Goal: Task Accomplishment & Management: Complete application form

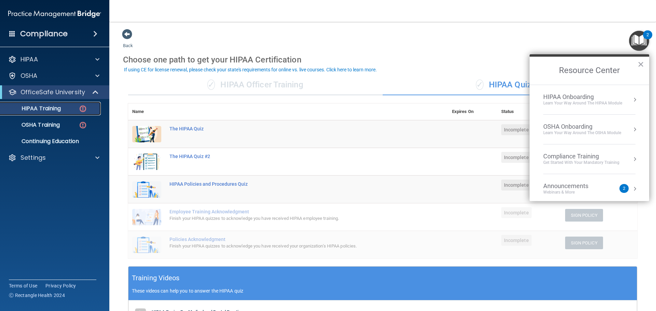
click at [70, 108] on div "HIPAA Training" at bounding box center [50, 108] width 93 height 7
click at [639, 63] on button "×" at bounding box center [641, 64] width 6 height 11
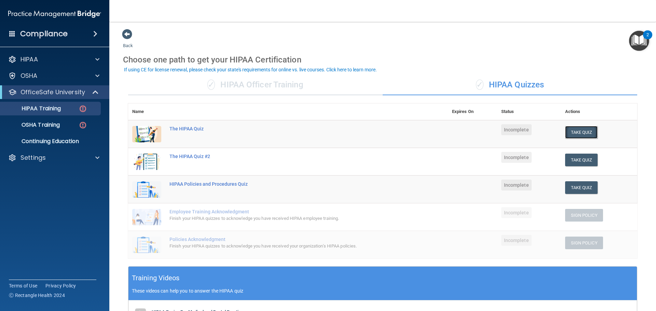
click at [574, 133] on button "Take Quiz" at bounding box center [581, 132] width 33 height 13
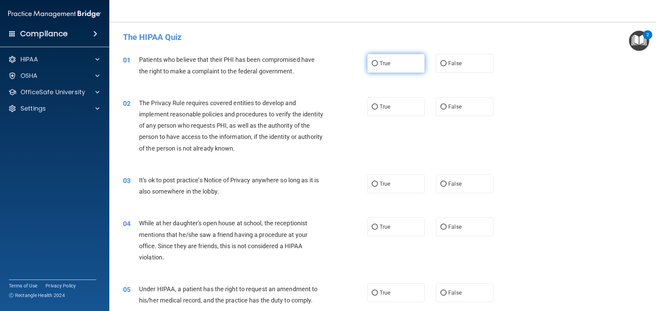
click at [372, 63] on input "True" at bounding box center [375, 63] width 6 height 5
radio input "true"
click at [380, 105] on span "True" at bounding box center [385, 107] width 11 height 6
click at [378, 105] on input "True" at bounding box center [375, 107] width 6 height 5
radio input "true"
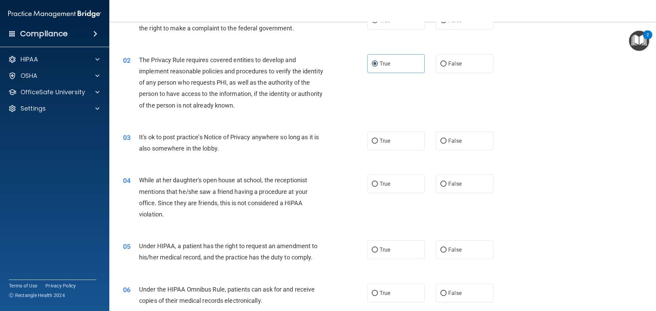
scroll to position [68, 0]
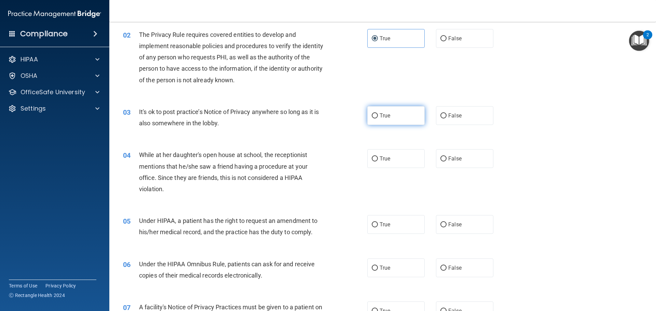
click at [379, 119] on label "True" at bounding box center [395, 115] width 57 height 19
click at [378, 119] on input "True" at bounding box center [375, 115] width 6 height 5
radio input "true"
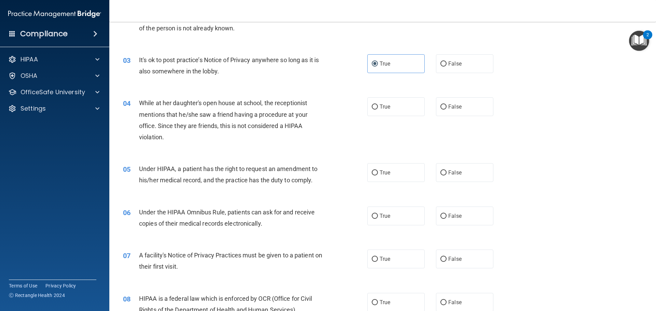
scroll to position [137, 0]
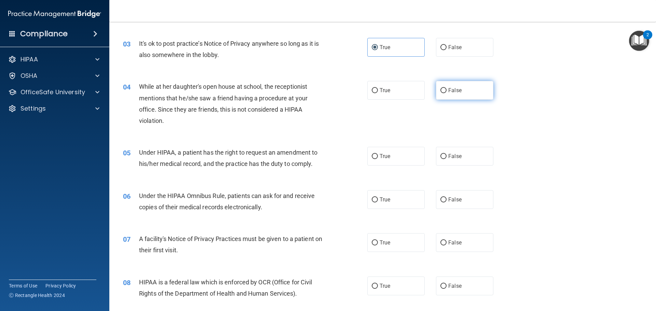
click at [441, 88] on input "False" at bounding box center [443, 90] width 6 height 5
radio input "true"
click at [442, 156] on input "False" at bounding box center [443, 156] width 6 height 5
radio input "true"
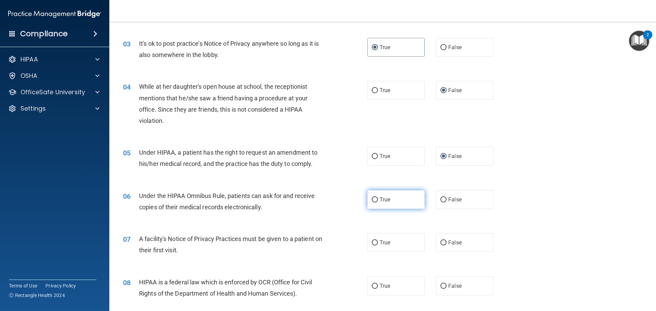
click at [372, 202] on input "True" at bounding box center [375, 199] width 6 height 5
radio input "true"
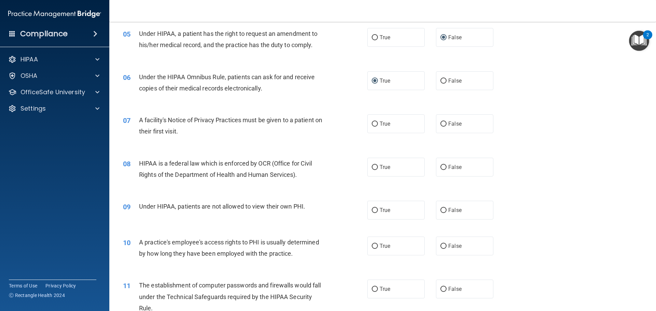
scroll to position [273, 0]
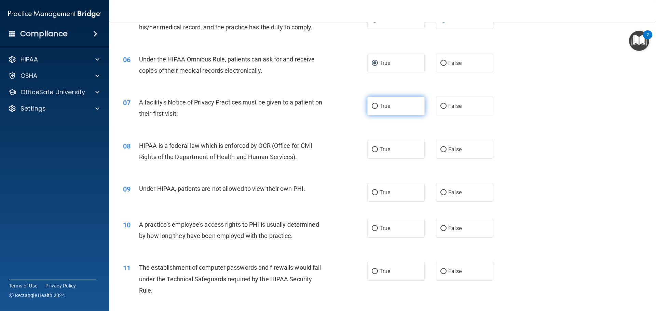
click at [373, 105] on input "True" at bounding box center [375, 106] width 6 height 5
radio input "true"
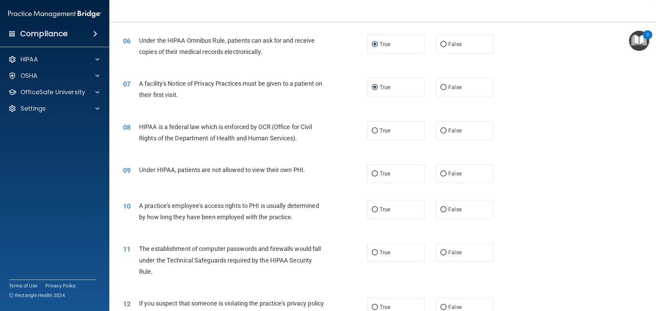
scroll to position [307, 0]
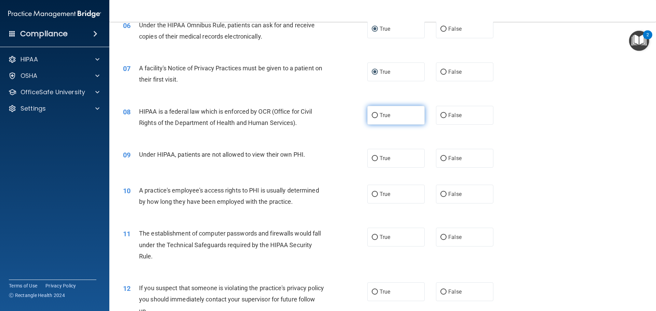
click at [382, 116] on span "True" at bounding box center [385, 115] width 11 height 6
click at [378, 116] on input "True" at bounding box center [375, 115] width 6 height 5
radio input "true"
click at [438, 155] on label "False" at bounding box center [464, 158] width 57 height 19
click at [440, 156] on input "False" at bounding box center [443, 158] width 6 height 5
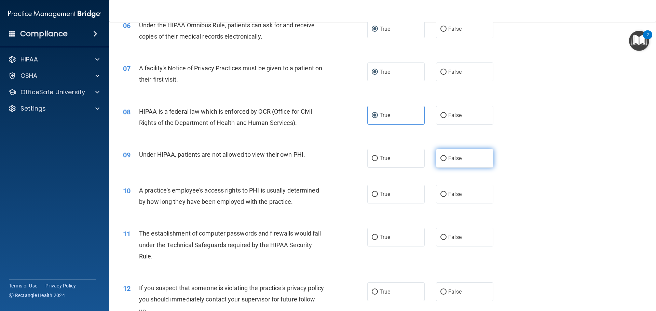
radio input "true"
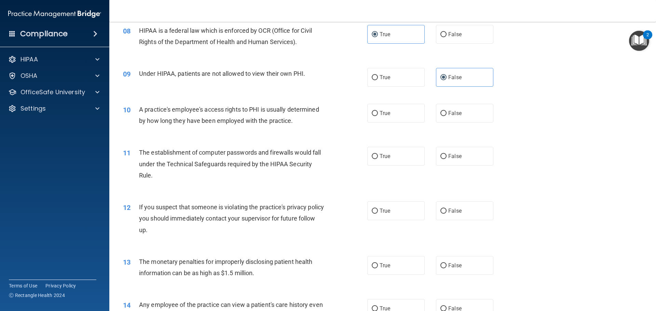
scroll to position [410, 0]
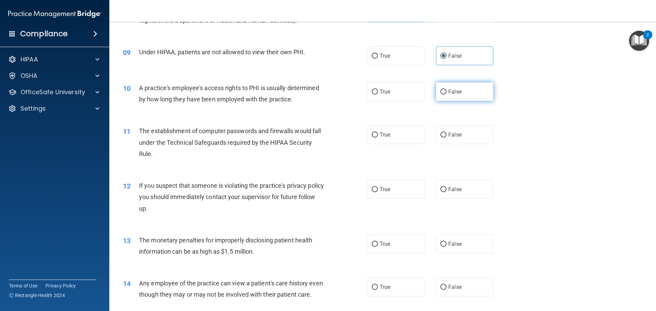
click at [442, 96] on label "False" at bounding box center [464, 91] width 57 height 19
click at [442, 95] on input "False" at bounding box center [443, 92] width 6 height 5
radio input "true"
click at [386, 129] on label "True" at bounding box center [395, 134] width 57 height 19
click at [378, 133] on input "True" at bounding box center [375, 135] width 6 height 5
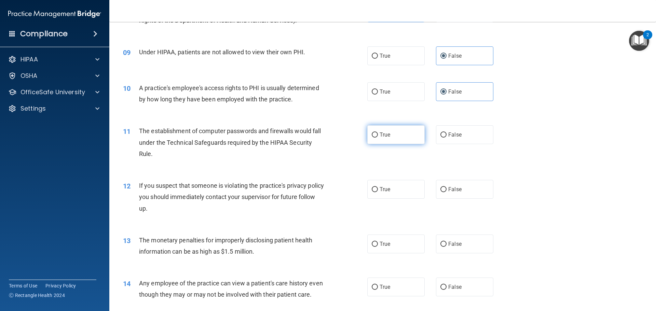
radio input "true"
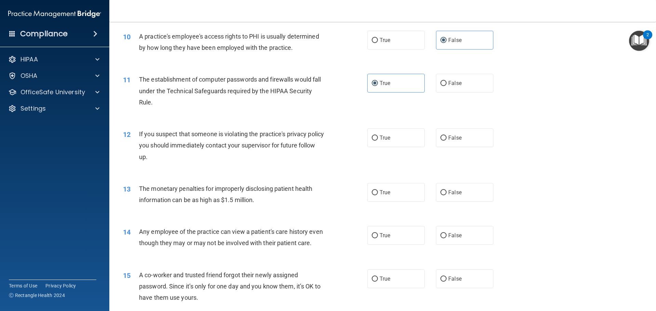
scroll to position [478, 0]
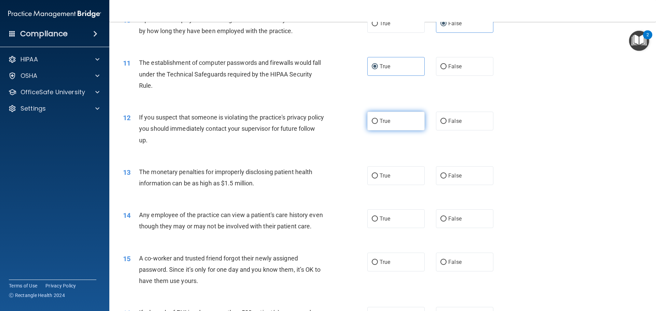
click at [389, 127] on label "True" at bounding box center [395, 121] width 57 height 19
click at [378, 124] on input "True" at bounding box center [375, 121] width 6 height 5
radio input "true"
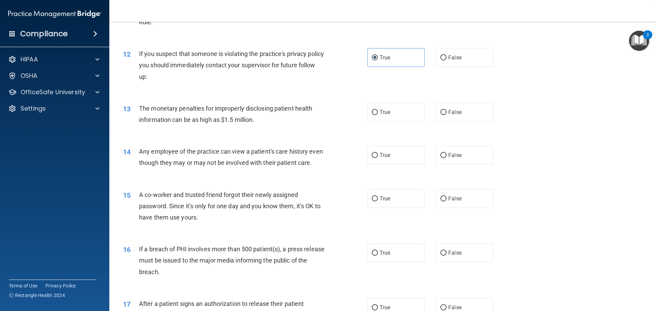
scroll to position [547, 0]
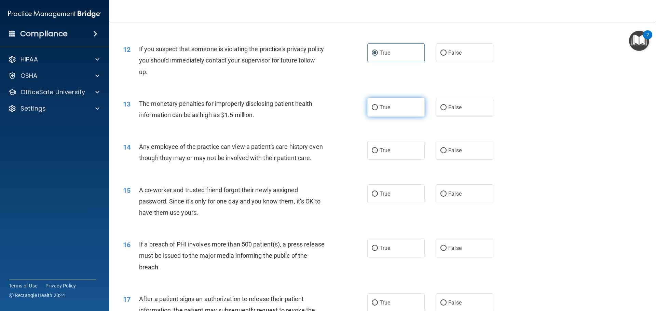
click at [392, 105] on label "True" at bounding box center [395, 107] width 57 height 19
click at [378, 105] on input "True" at bounding box center [375, 107] width 6 height 5
radio input "true"
click at [380, 151] on span "True" at bounding box center [385, 150] width 11 height 6
click at [378, 151] on input "True" at bounding box center [375, 150] width 6 height 5
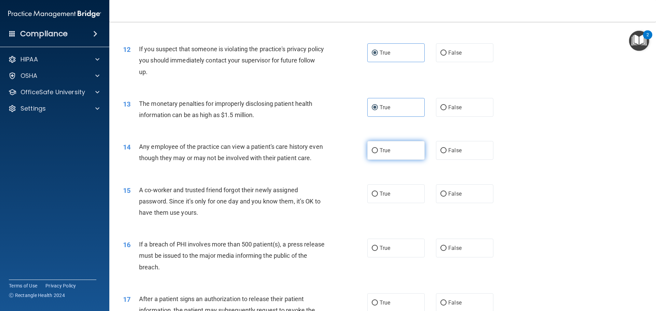
radio input "true"
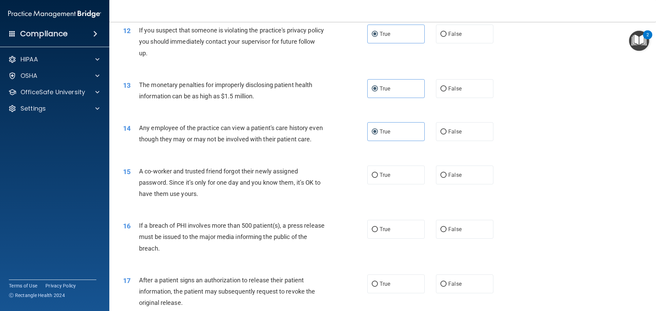
scroll to position [581, 0]
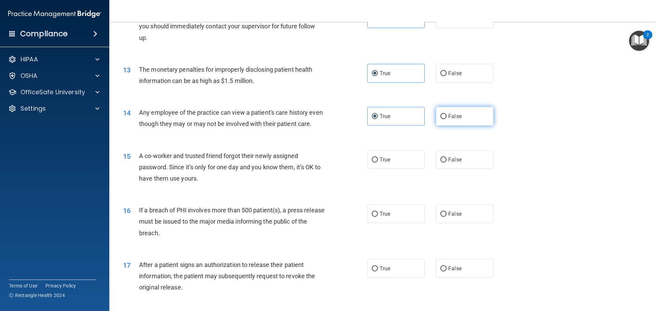
click at [443, 114] on input "False" at bounding box center [443, 116] width 6 height 5
radio input "true"
radio input "false"
click at [452, 163] on span "False" at bounding box center [454, 159] width 13 height 6
click at [447, 163] on input "False" at bounding box center [443, 160] width 6 height 5
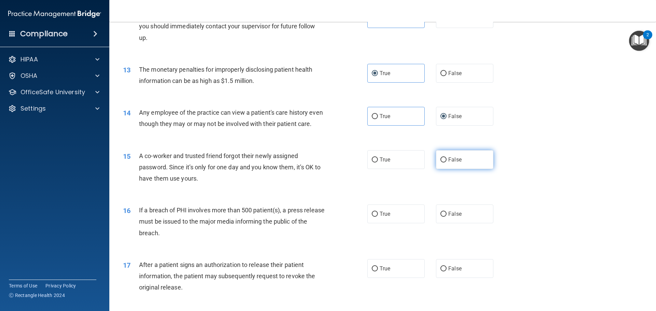
radio input "true"
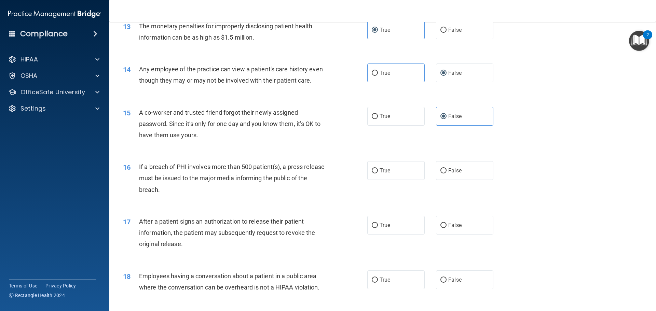
scroll to position [649, 0]
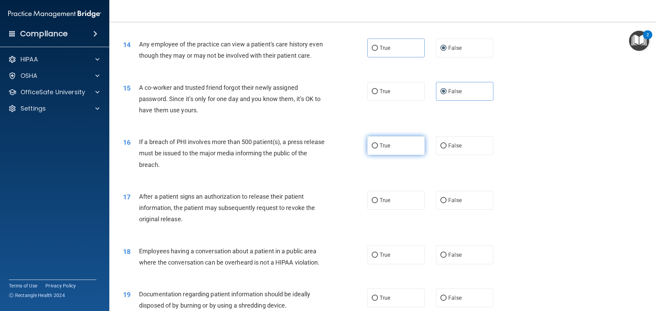
click at [373, 149] on input "True" at bounding box center [375, 145] width 6 height 5
radio input "true"
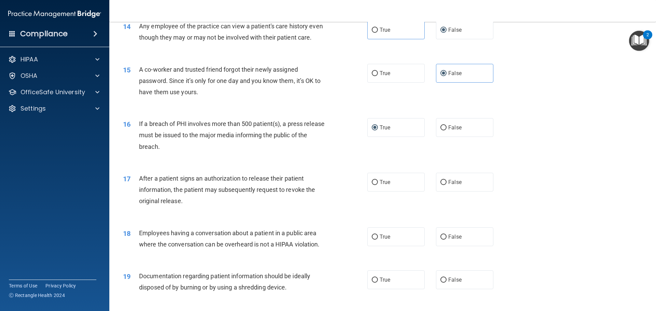
scroll to position [683, 0]
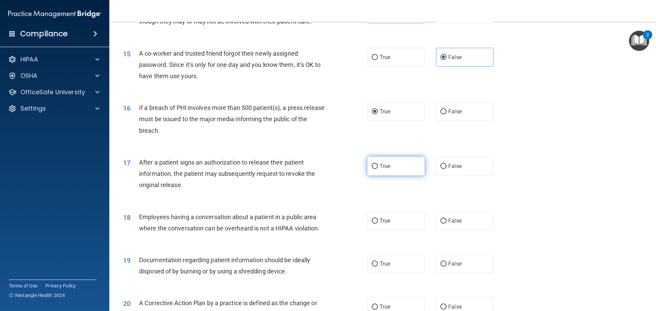
click at [373, 169] on input "True" at bounding box center [375, 166] width 6 height 5
radio input "true"
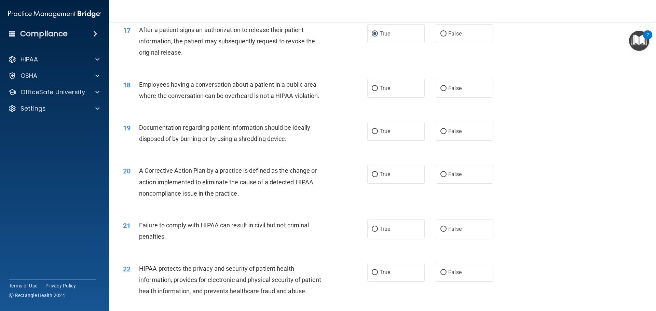
scroll to position [793, 0]
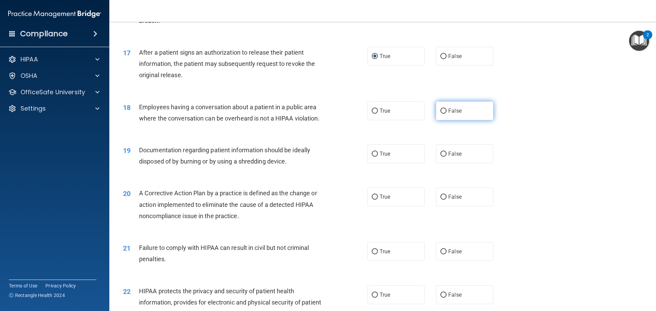
click at [442, 114] on input "False" at bounding box center [443, 111] width 6 height 5
radio input "true"
click at [387, 163] on label "True" at bounding box center [395, 154] width 57 height 19
click at [378, 157] on input "True" at bounding box center [375, 154] width 6 height 5
radio input "true"
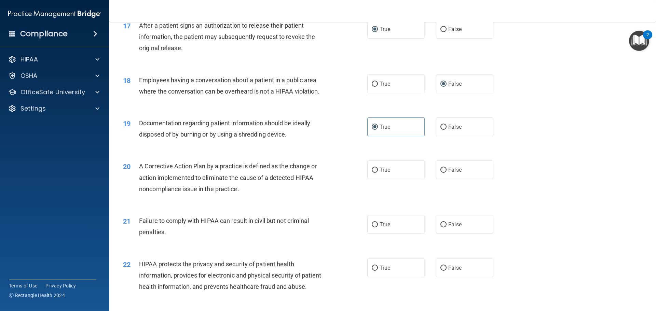
scroll to position [862, 0]
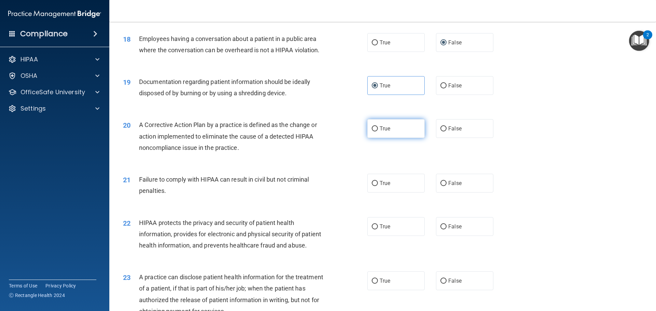
click at [388, 138] on label "True" at bounding box center [395, 128] width 57 height 19
click at [378, 132] on input "True" at bounding box center [375, 128] width 6 height 5
radio input "true"
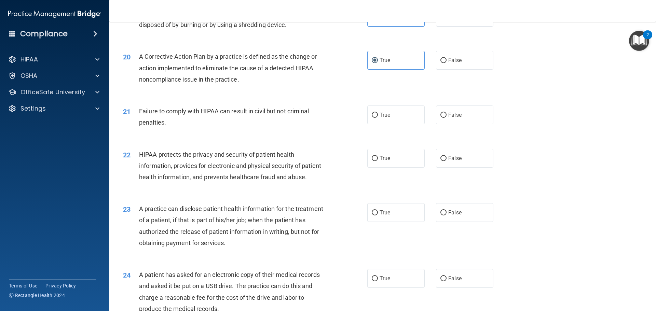
scroll to position [964, 0]
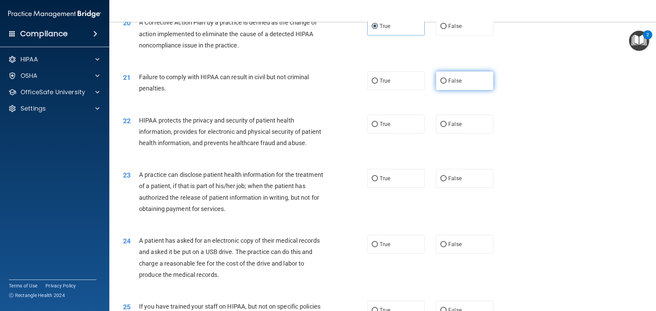
click at [463, 90] on label "False" at bounding box center [464, 80] width 57 height 19
click at [447, 84] on input "False" at bounding box center [443, 81] width 6 height 5
radio input "true"
click at [389, 131] on label "True" at bounding box center [395, 124] width 57 height 19
click at [378, 127] on input "True" at bounding box center [375, 124] width 6 height 5
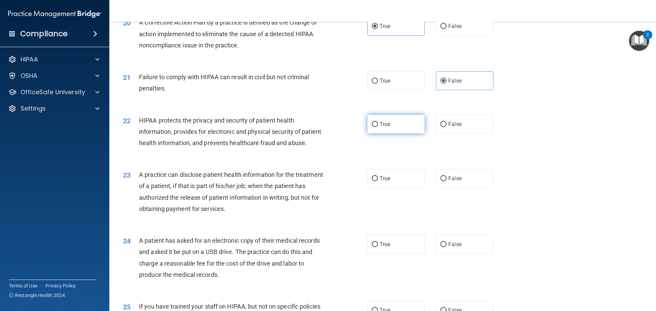
radio input "true"
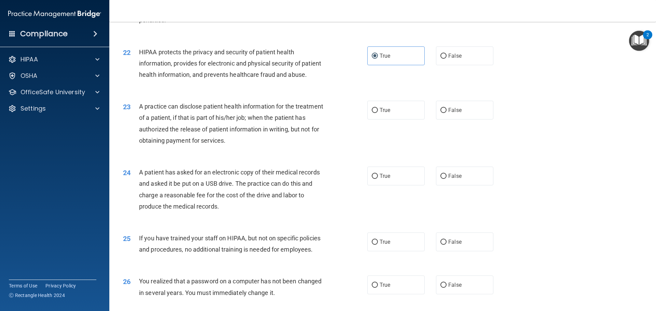
scroll to position [1067, 0]
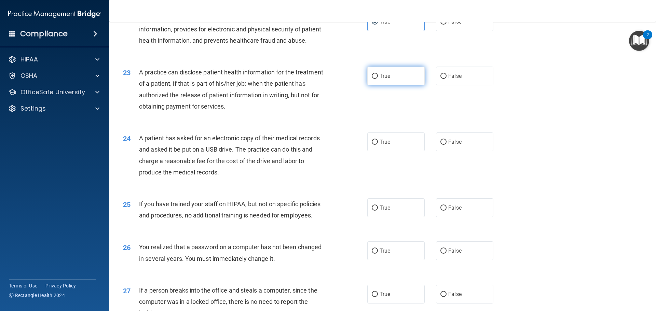
click at [374, 79] on input "True" at bounding box center [375, 76] width 6 height 5
radio input "true"
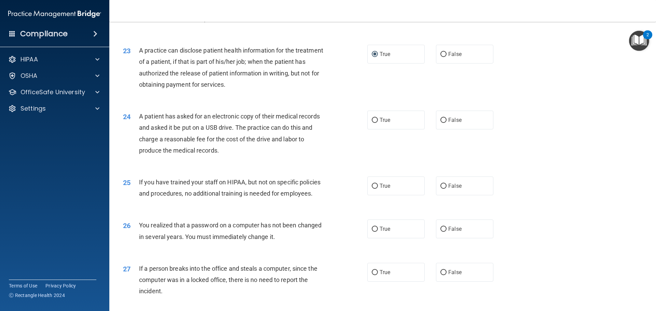
scroll to position [1101, 0]
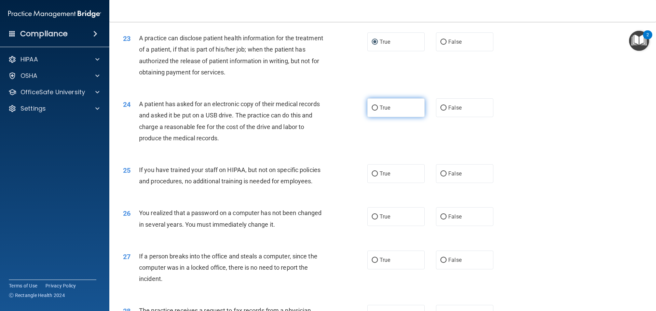
click at [398, 117] on label "True" at bounding box center [395, 107] width 57 height 19
click at [378, 111] on input "True" at bounding box center [375, 108] width 6 height 5
radio input "true"
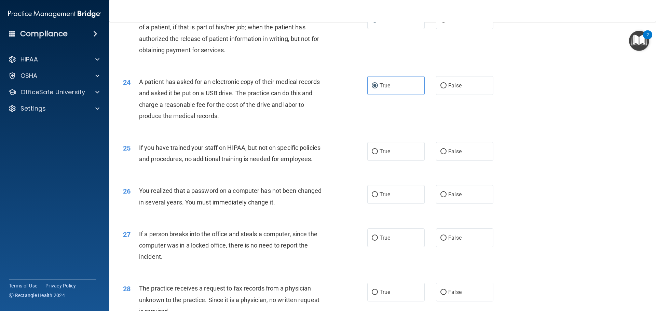
scroll to position [1135, 0]
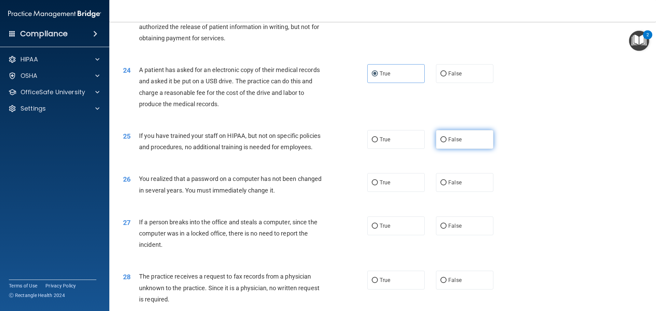
click at [442, 149] on label "False" at bounding box center [464, 139] width 57 height 19
click at [442, 142] on input "False" at bounding box center [443, 139] width 6 height 5
radio input "true"
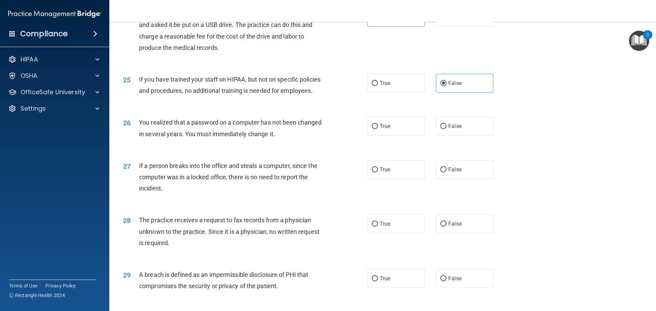
scroll to position [1203, 0]
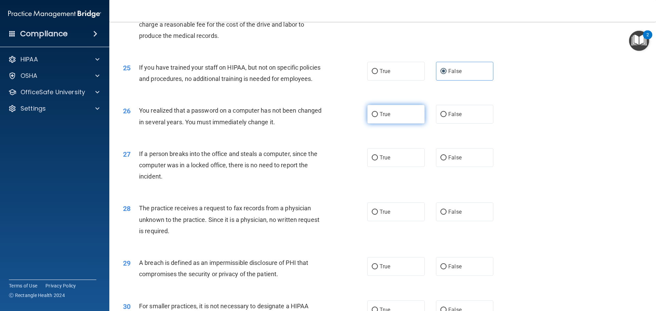
click at [382, 118] on span "True" at bounding box center [385, 114] width 11 height 6
click at [378, 117] on input "True" at bounding box center [375, 114] width 6 height 5
radio input "true"
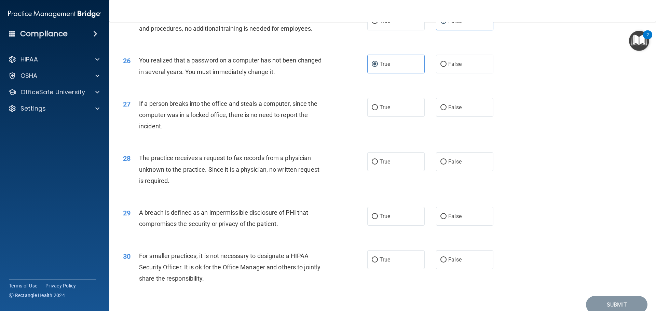
scroll to position [1272, 0]
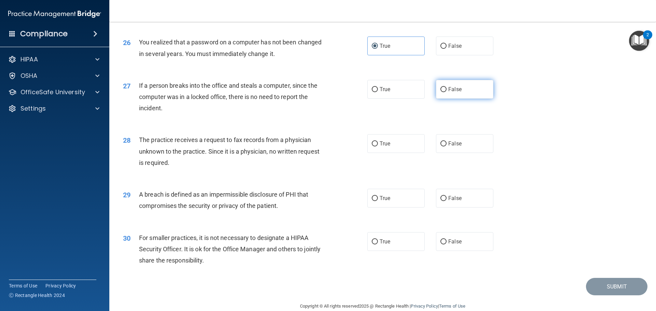
click at [452, 93] on span "False" at bounding box center [454, 89] width 13 height 6
click at [447, 92] on input "False" at bounding box center [443, 89] width 6 height 5
radio input "true"
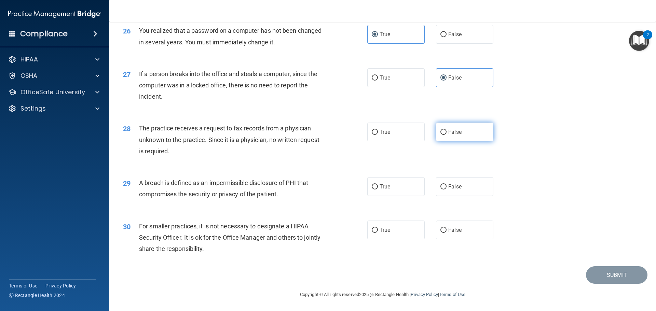
click at [451, 133] on span "False" at bounding box center [454, 132] width 13 height 6
click at [447, 133] on input "False" at bounding box center [443, 132] width 6 height 5
radio input "true"
click at [372, 182] on label "True" at bounding box center [395, 186] width 57 height 19
click at [372, 184] on input "True" at bounding box center [375, 186] width 6 height 5
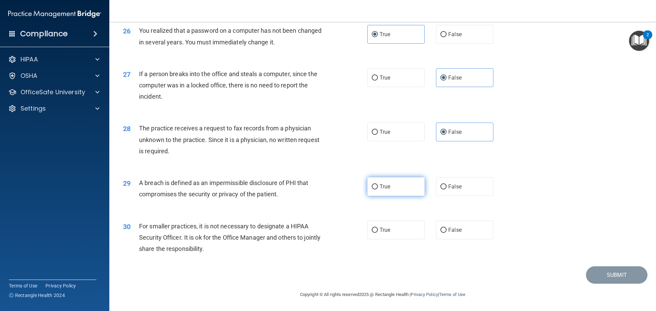
radio input "true"
click at [367, 236] on label "True" at bounding box center [395, 230] width 57 height 19
click at [372, 233] on input "True" at bounding box center [375, 230] width 6 height 5
radio input "true"
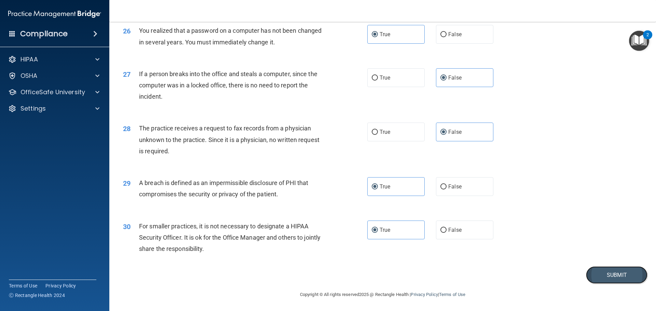
click at [610, 282] on button "Submit" at bounding box center [616, 274] width 61 height 17
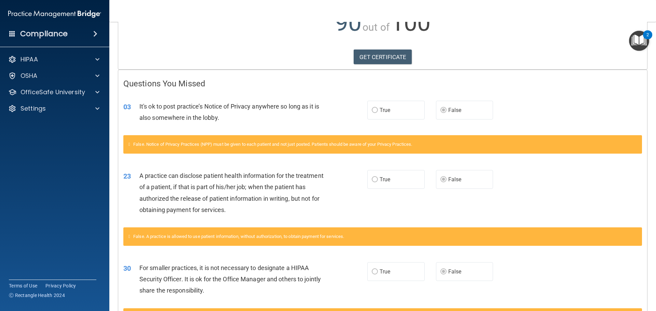
scroll to position [102, 0]
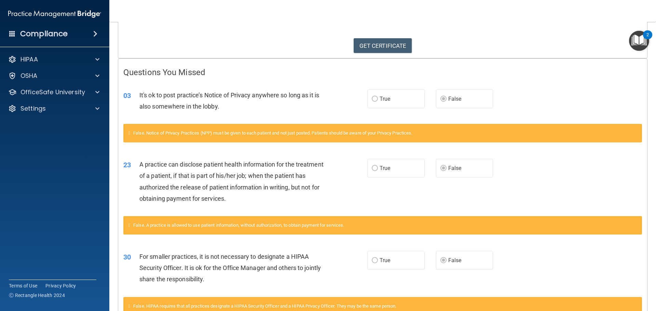
click at [377, 104] on label "True" at bounding box center [395, 99] width 57 height 19
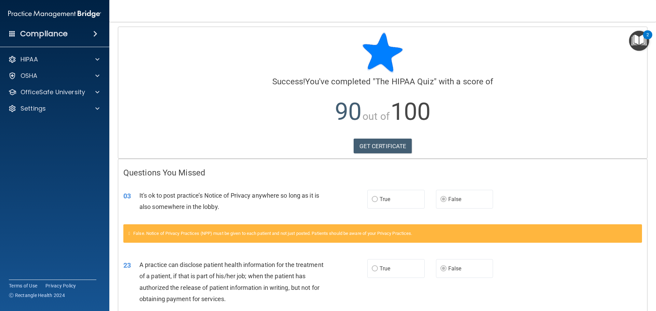
scroll to position [0, 0]
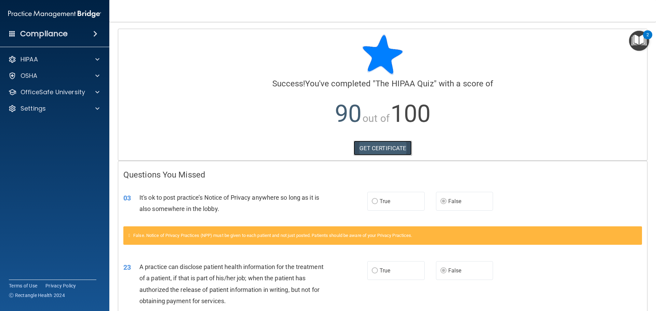
click at [387, 151] on link "GET CERTIFICATE" at bounding box center [383, 148] width 58 height 15
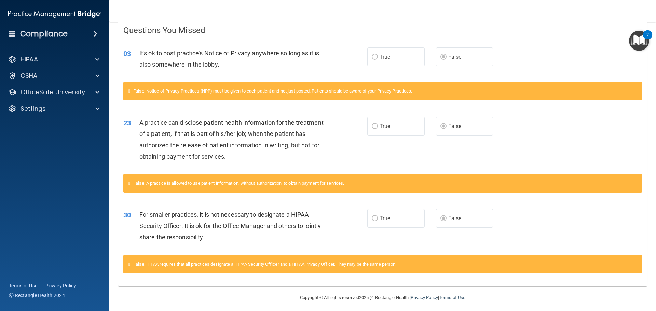
scroll to position [148, 0]
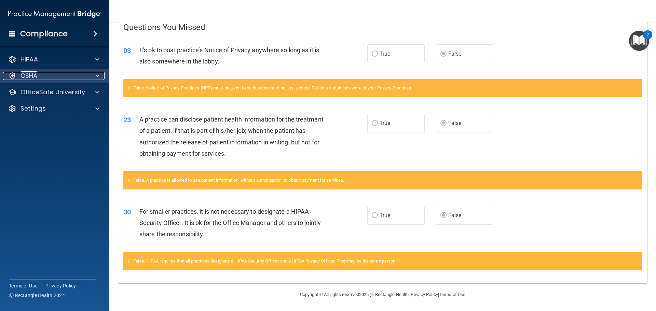
click at [56, 74] on div "OSHA" at bounding box center [45, 76] width 85 height 8
click at [81, 70] on div "OSHA" at bounding box center [55, 76] width 110 height 14
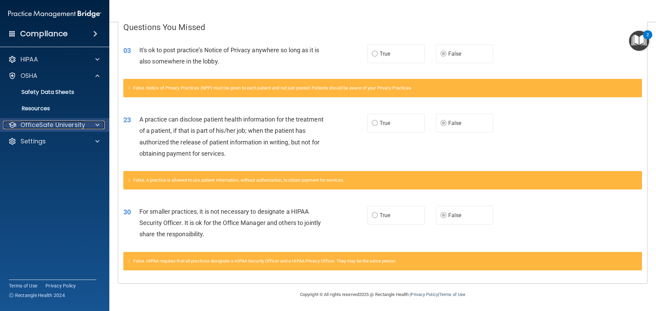
click at [76, 125] on p "OfficeSafe University" at bounding box center [52, 125] width 65 height 8
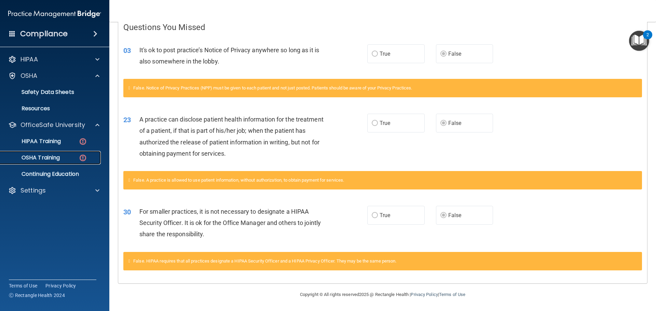
click at [65, 159] on div "OSHA Training" at bounding box center [50, 157] width 93 height 7
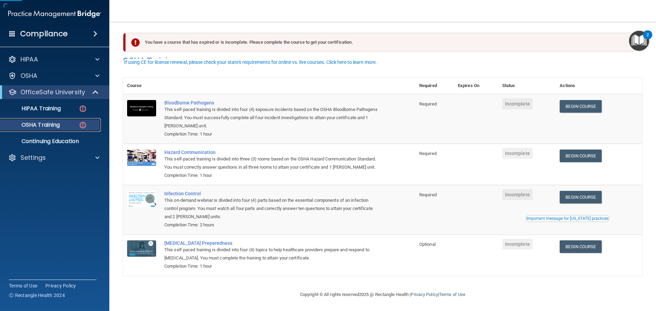
scroll to position [11, 0]
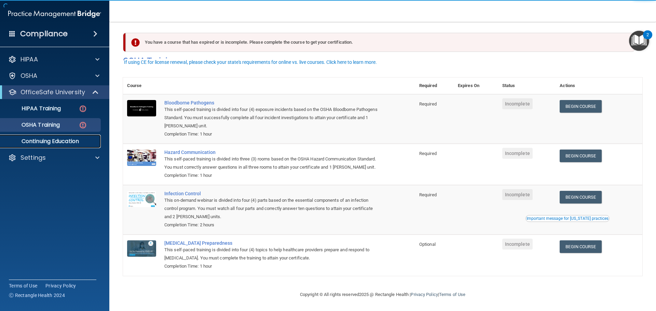
click at [66, 142] on p "Continuing Education" at bounding box center [50, 141] width 93 height 7
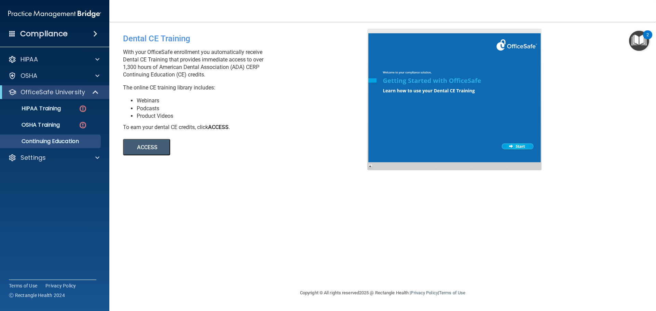
click at [151, 149] on button "ACCESS" at bounding box center [146, 147] width 47 height 16
click at [68, 127] on div "OSHA Training" at bounding box center [50, 125] width 93 height 7
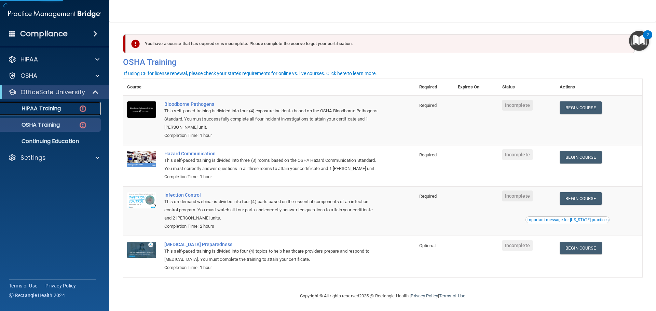
click at [83, 109] on img at bounding box center [83, 109] width 9 height 9
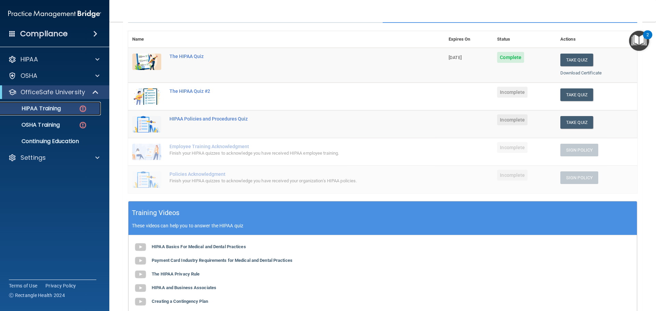
scroll to position [72, 0]
click at [572, 97] on button "Take Quiz" at bounding box center [576, 95] width 33 height 13
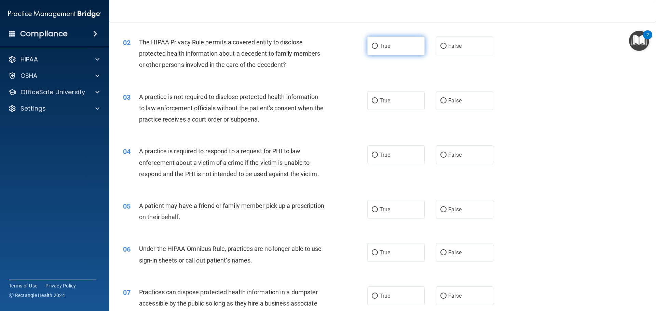
click at [372, 45] on input "True" at bounding box center [375, 46] width 6 height 5
radio input "true"
click at [452, 102] on span "False" at bounding box center [454, 100] width 13 height 6
click at [447, 102] on input "False" at bounding box center [443, 100] width 6 height 5
radio input "true"
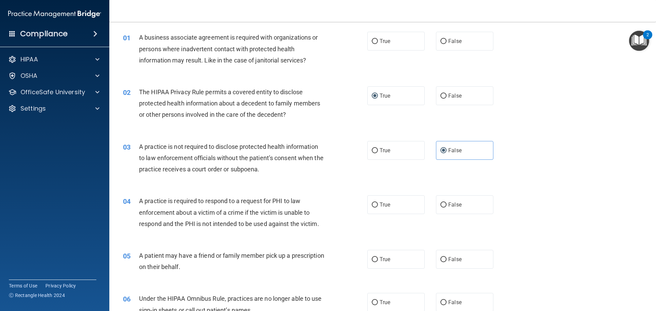
scroll to position [4, 0]
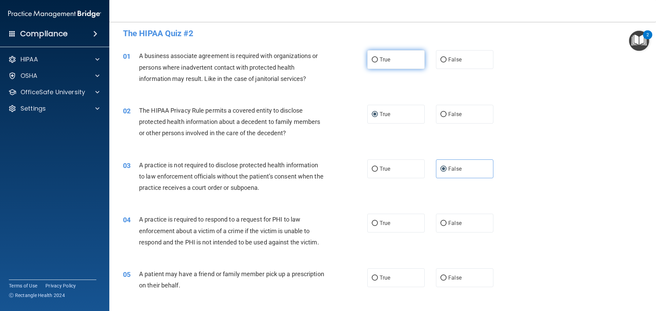
click at [383, 59] on span "True" at bounding box center [385, 59] width 11 height 6
click at [378, 59] on input "True" at bounding box center [375, 59] width 6 height 5
radio input "true"
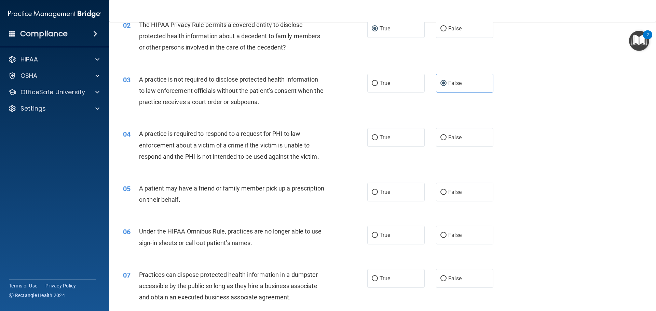
scroll to position [106, 0]
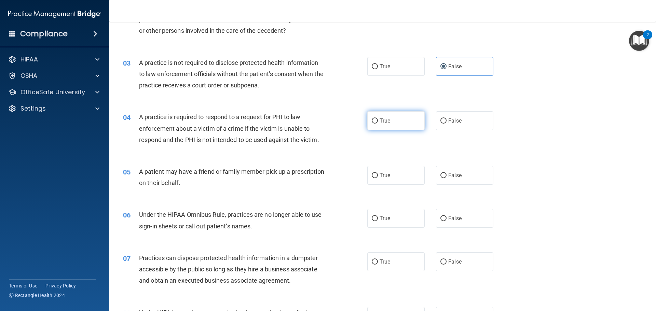
click at [382, 118] on span "True" at bounding box center [385, 121] width 11 height 6
click at [378, 119] on input "True" at bounding box center [375, 121] width 6 height 5
radio input "true"
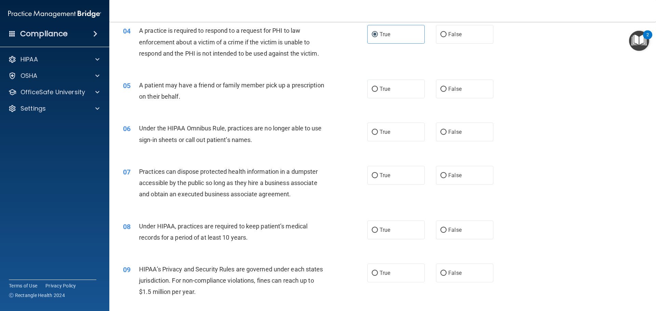
scroll to position [209, 0]
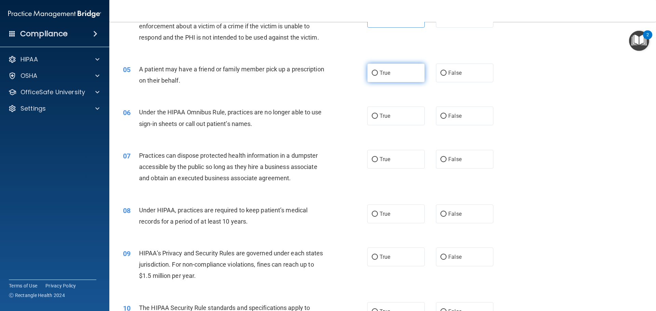
click at [388, 77] on label "True" at bounding box center [395, 73] width 57 height 19
click at [378, 76] on input "True" at bounding box center [375, 73] width 6 height 5
radio input "true"
click at [436, 121] on label "False" at bounding box center [464, 116] width 57 height 19
click at [440, 119] on input "False" at bounding box center [443, 116] width 6 height 5
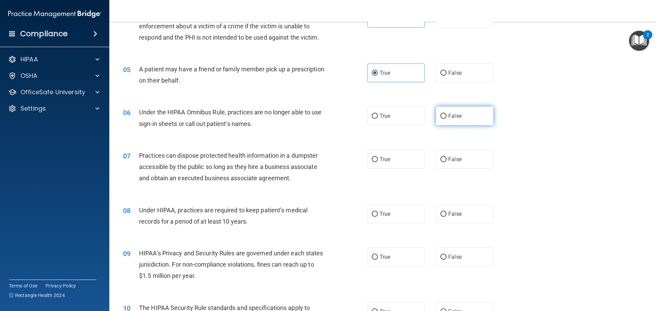
radio input "true"
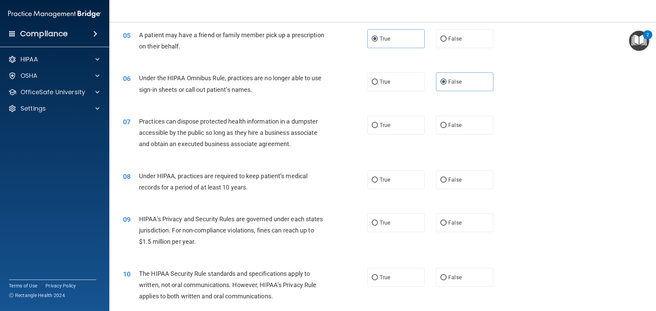
scroll to position [277, 0]
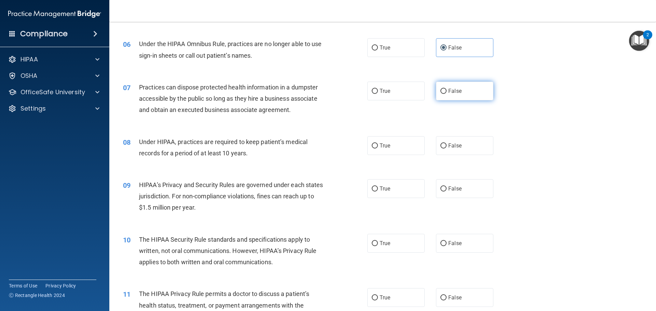
click at [450, 96] on label "False" at bounding box center [464, 91] width 57 height 19
click at [447, 94] on input "False" at bounding box center [443, 91] width 6 height 5
radio input "true"
click at [386, 147] on span "True" at bounding box center [385, 145] width 11 height 6
click at [378, 147] on input "True" at bounding box center [375, 145] width 6 height 5
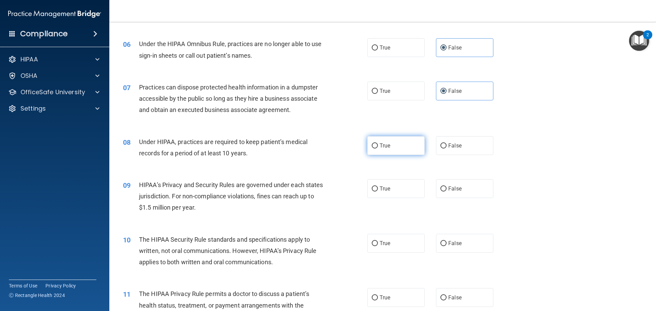
radio input "true"
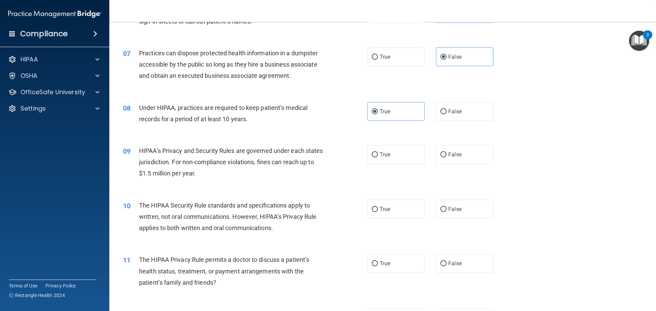
scroll to position [345, 0]
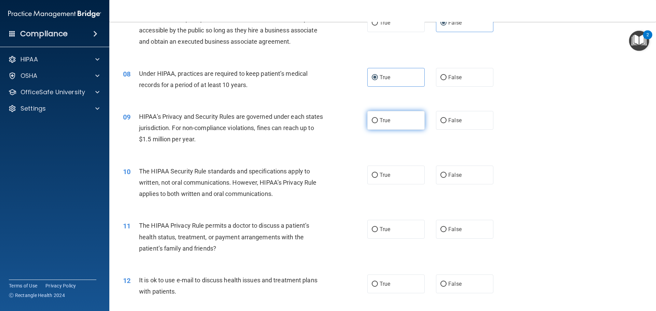
click at [370, 123] on label "True" at bounding box center [395, 120] width 57 height 19
click at [372, 123] on input "True" at bounding box center [375, 120] width 6 height 5
radio input "true"
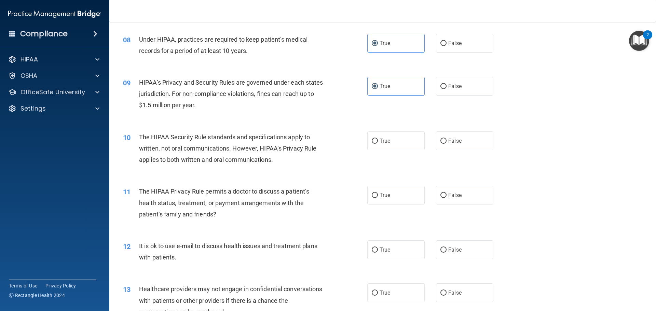
scroll to position [414, 0]
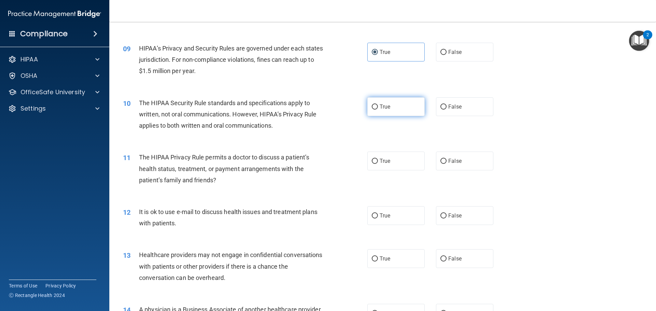
click at [407, 105] on label "True" at bounding box center [395, 106] width 57 height 19
click at [378, 105] on input "True" at bounding box center [375, 107] width 6 height 5
radio input "true"
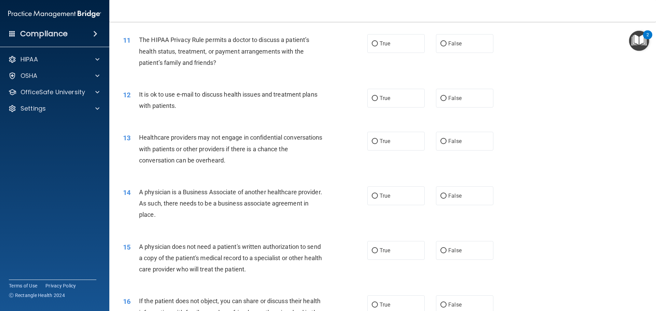
scroll to position [516, 0]
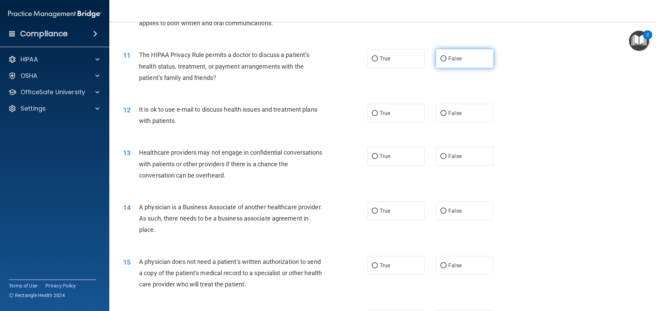
click at [443, 59] on label "False" at bounding box center [464, 58] width 57 height 19
click at [443, 59] on input "False" at bounding box center [443, 58] width 6 height 5
radio input "true"
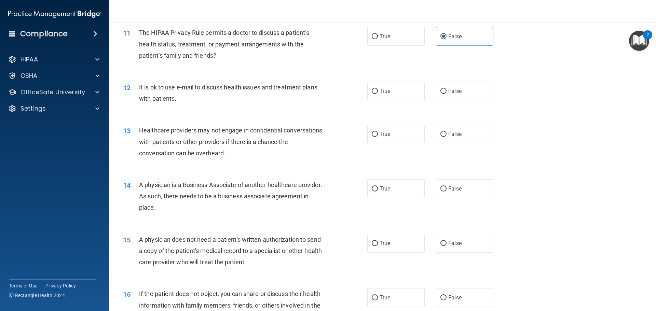
scroll to position [550, 0]
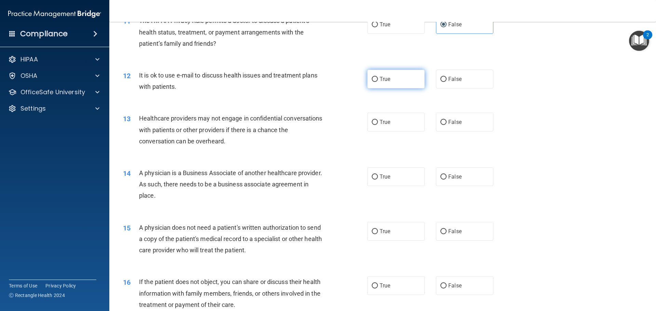
click at [389, 78] on label "True" at bounding box center [395, 79] width 57 height 19
click at [378, 78] on input "True" at bounding box center [375, 79] width 6 height 5
radio input "true"
click at [385, 118] on label "True" at bounding box center [395, 122] width 57 height 19
click at [378, 120] on input "True" at bounding box center [375, 122] width 6 height 5
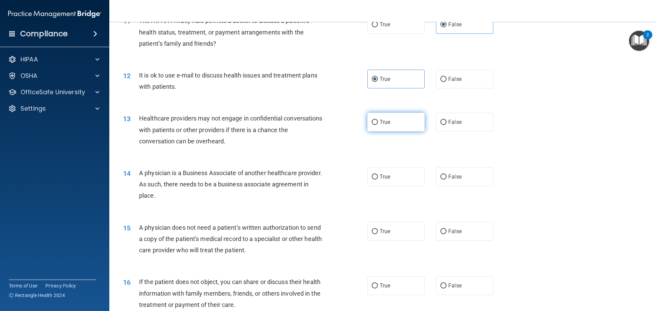
radio input "true"
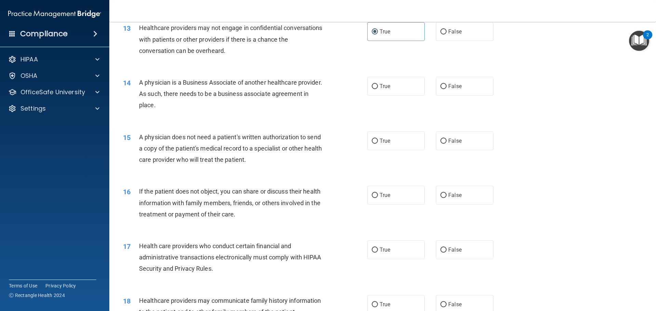
scroll to position [653, 0]
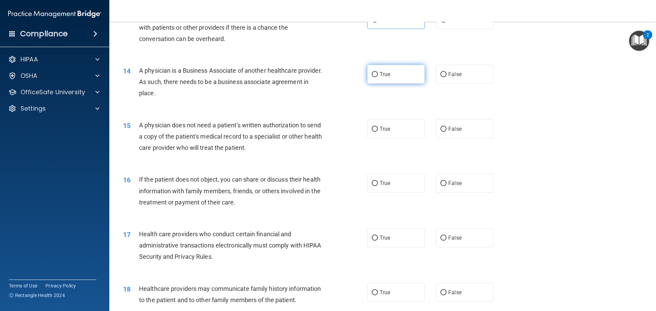
click at [393, 78] on label "True" at bounding box center [395, 74] width 57 height 19
click at [378, 77] on input "True" at bounding box center [375, 74] width 6 height 5
radio input "true"
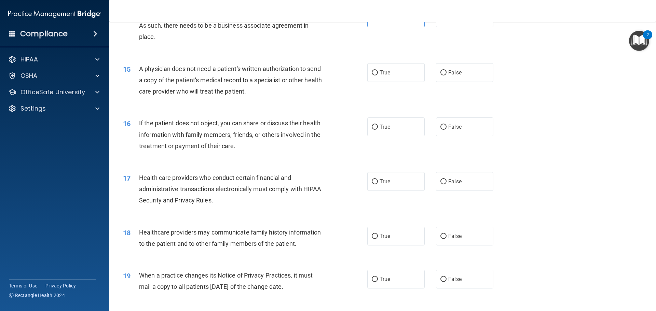
scroll to position [721, 0]
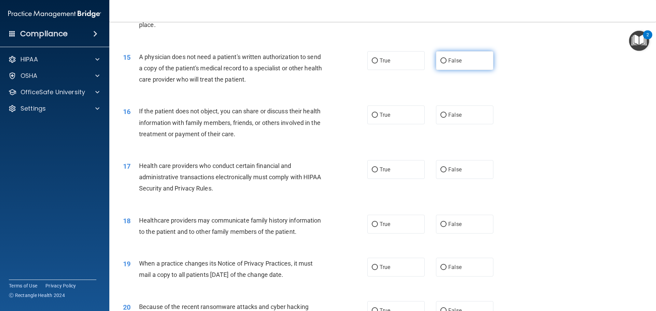
click at [461, 67] on label "False" at bounding box center [464, 60] width 57 height 19
click at [447, 64] on input "False" at bounding box center [443, 60] width 6 height 5
radio input "true"
click at [443, 115] on input "False" at bounding box center [443, 115] width 6 height 5
radio input "true"
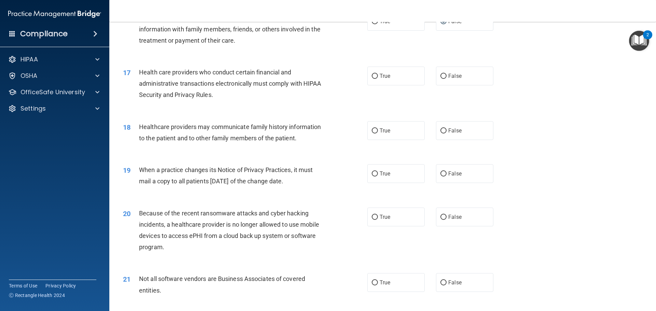
scroll to position [824, 0]
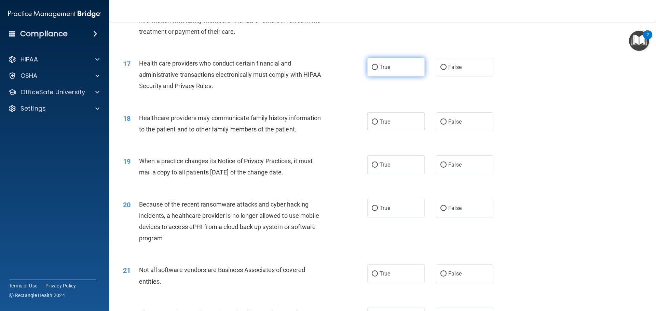
click at [382, 68] on span "True" at bounding box center [385, 67] width 11 height 6
click at [378, 68] on input "True" at bounding box center [375, 67] width 6 height 5
radio input "true"
click at [441, 123] on input "False" at bounding box center [443, 122] width 6 height 5
radio input "true"
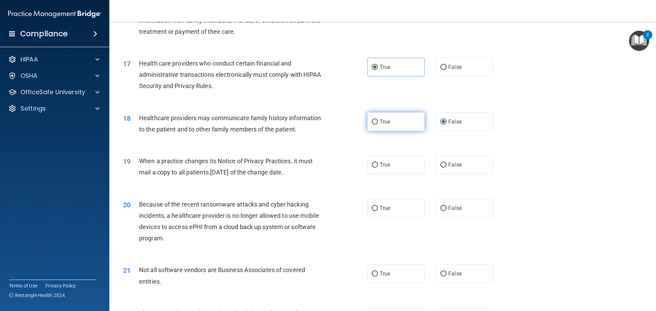
click at [417, 124] on label "True" at bounding box center [395, 121] width 57 height 19
click at [378, 124] on input "True" at bounding box center [375, 122] width 6 height 5
radio input "true"
radio input "false"
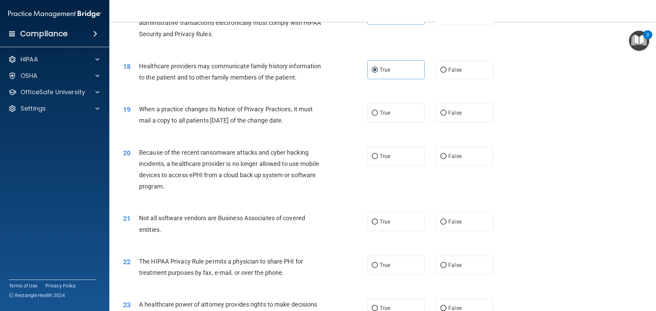
scroll to position [892, 0]
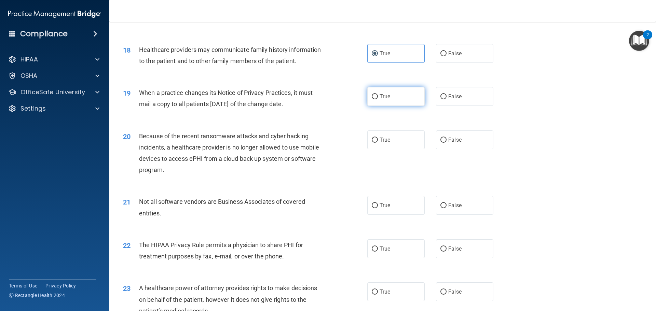
click at [396, 95] on label "True" at bounding box center [395, 96] width 57 height 19
click at [378, 95] on input "True" at bounding box center [375, 96] width 6 height 5
radio input "true"
click at [370, 143] on label "True" at bounding box center [395, 140] width 57 height 19
click at [372, 143] on input "True" at bounding box center [375, 140] width 6 height 5
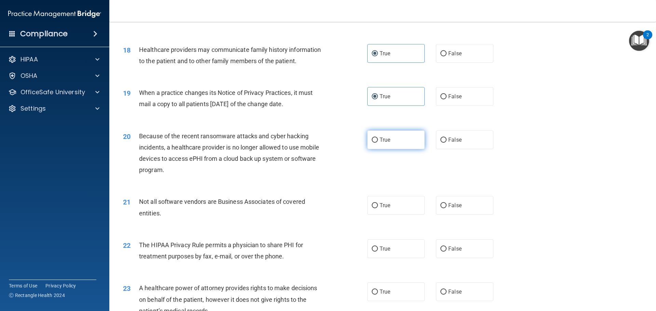
radio input "true"
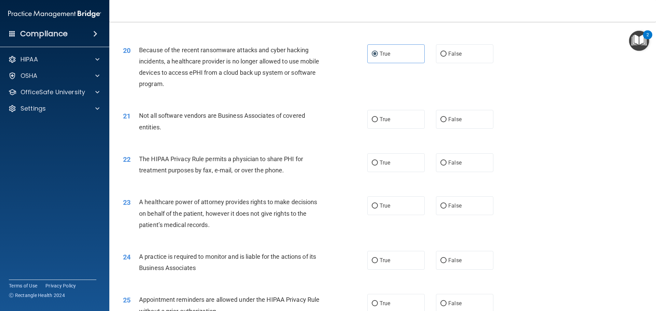
scroll to position [995, 0]
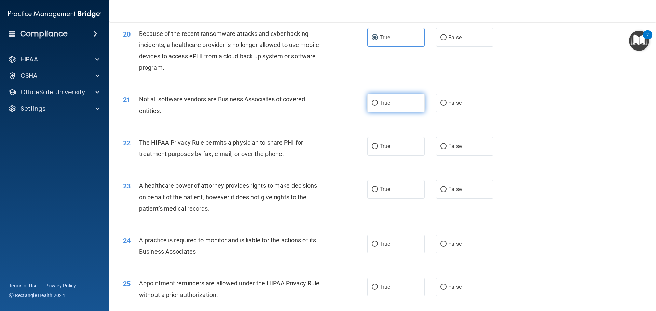
click at [383, 106] on span "True" at bounding box center [385, 103] width 11 height 6
click at [378, 106] on input "True" at bounding box center [375, 103] width 6 height 5
radio input "true"
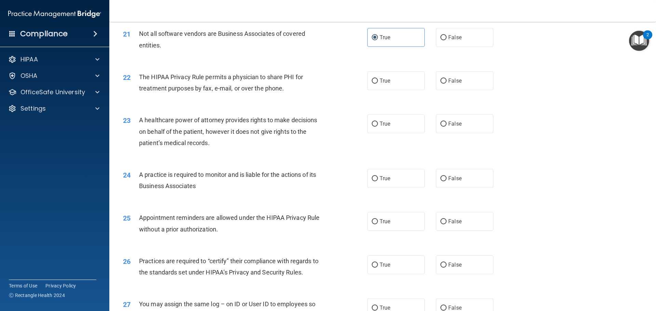
scroll to position [1063, 0]
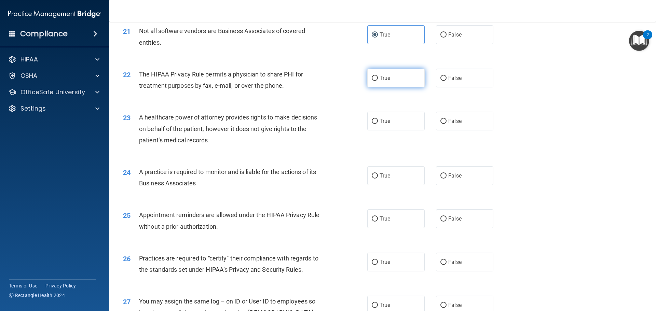
click at [387, 76] on span "True" at bounding box center [385, 78] width 11 height 6
click at [378, 76] on input "True" at bounding box center [375, 78] width 6 height 5
radio input "true"
click at [449, 122] on span "False" at bounding box center [454, 121] width 13 height 6
click at [447, 122] on input "False" at bounding box center [443, 121] width 6 height 5
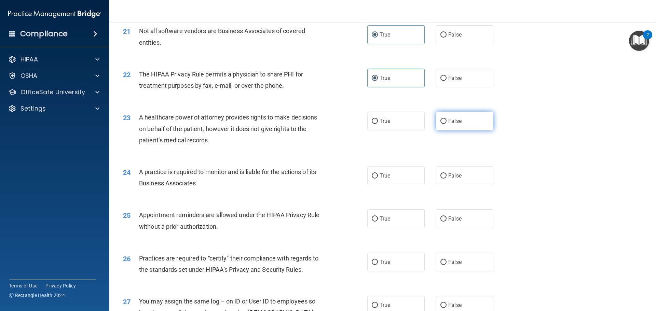
radio input "true"
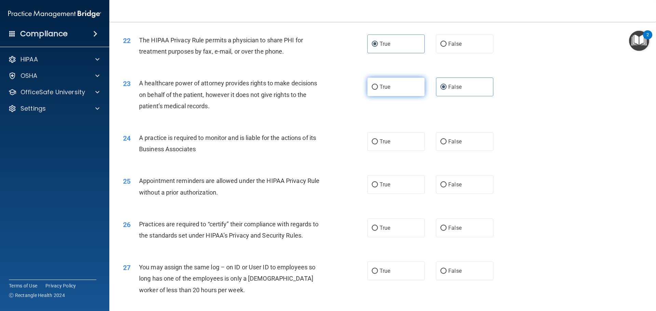
click at [397, 90] on label "True" at bounding box center [395, 87] width 57 height 19
click at [378, 90] on input "True" at bounding box center [375, 87] width 6 height 5
radio input "true"
click at [436, 86] on label "False" at bounding box center [464, 87] width 57 height 19
click at [440, 86] on input "False" at bounding box center [443, 87] width 6 height 5
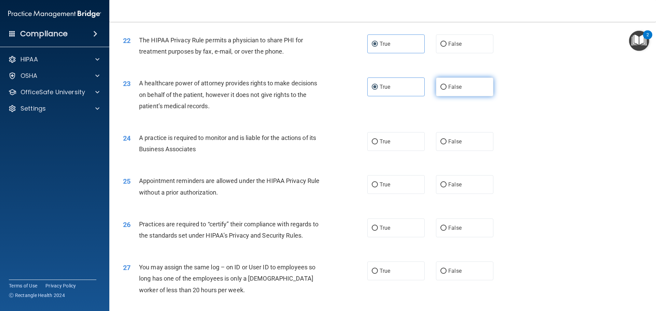
radio input "true"
radio input "false"
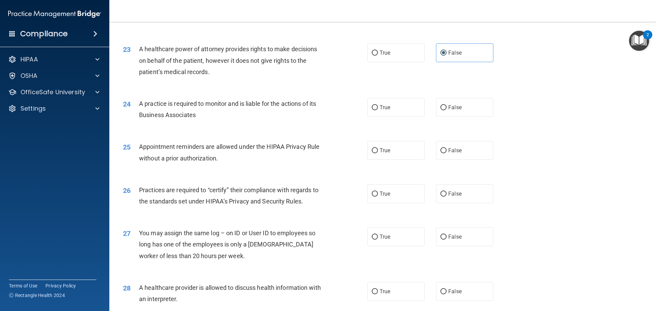
scroll to position [1165, 0]
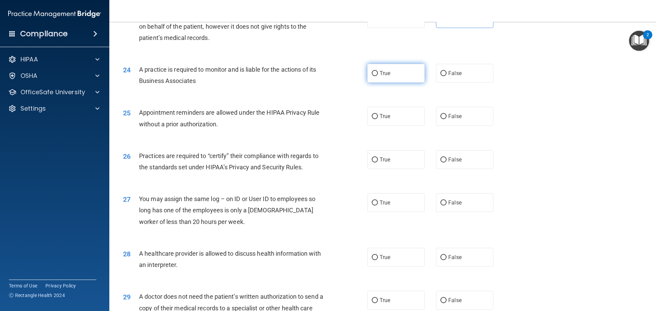
click at [376, 78] on label "True" at bounding box center [395, 73] width 57 height 19
click at [376, 76] on input "True" at bounding box center [375, 73] width 6 height 5
radio input "true"
click at [380, 113] on span "True" at bounding box center [385, 116] width 11 height 6
click at [378, 114] on input "True" at bounding box center [375, 116] width 6 height 5
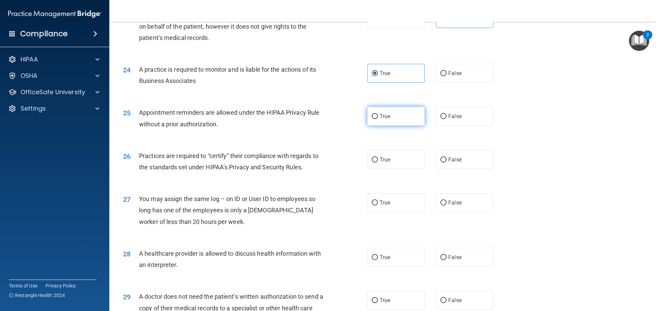
radio input "true"
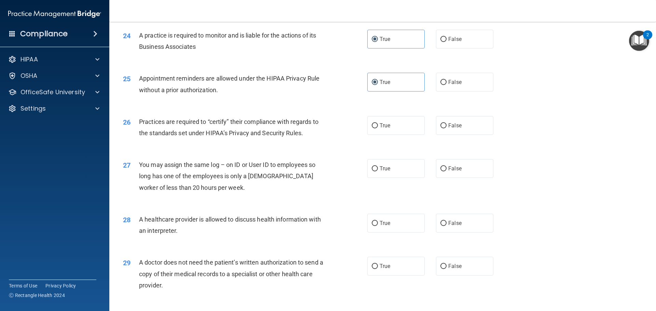
scroll to position [1234, 0]
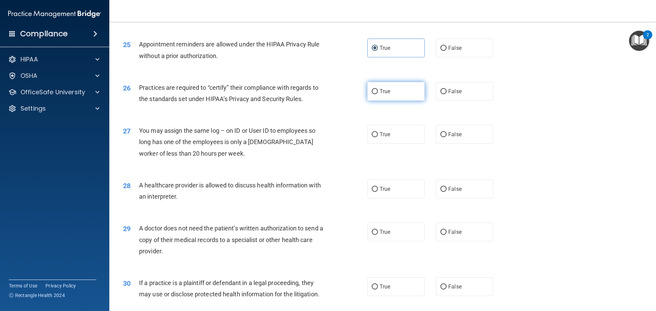
click at [374, 92] on input "True" at bounding box center [375, 91] width 6 height 5
radio input "true"
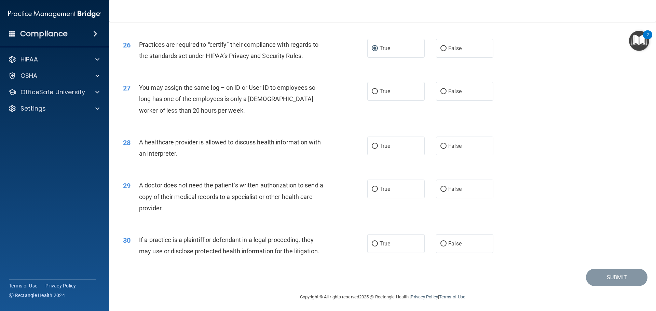
scroll to position [1279, 0]
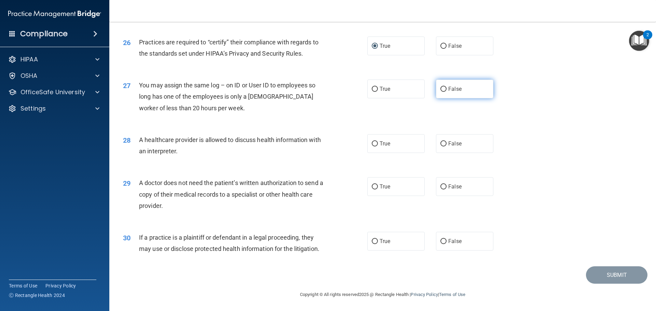
click at [440, 87] on input "False" at bounding box center [443, 89] width 6 height 5
radio input "true"
click at [372, 143] on input "True" at bounding box center [375, 143] width 6 height 5
radio input "true"
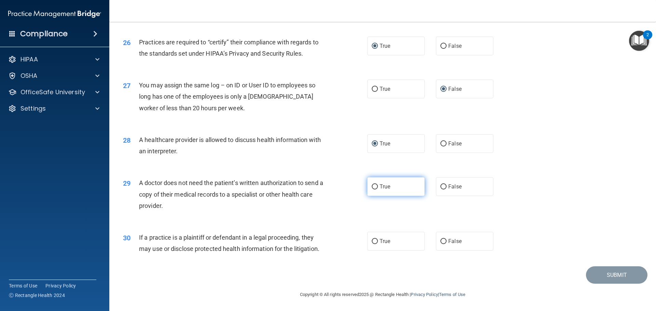
click at [393, 194] on label "True" at bounding box center [395, 186] width 57 height 19
click at [378, 190] on input "True" at bounding box center [375, 186] width 6 height 5
radio input "true"
click at [398, 244] on label "True" at bounding box center [395, 241] width 57 height 19
click at [378, 244] on input "True" at bounding box center [375, 241] width 6 height 5
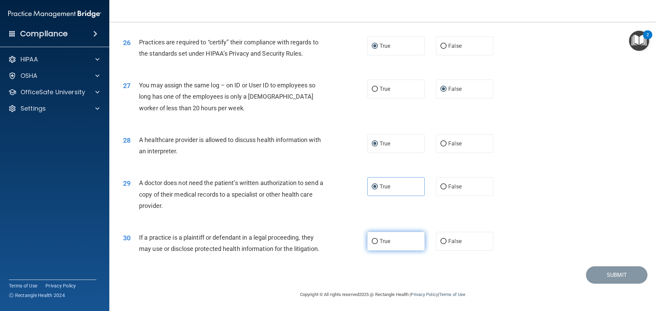
radio input "true"
click at [611, 276] on button "Submit" at bounding box center [616, 274] width 61 height 17
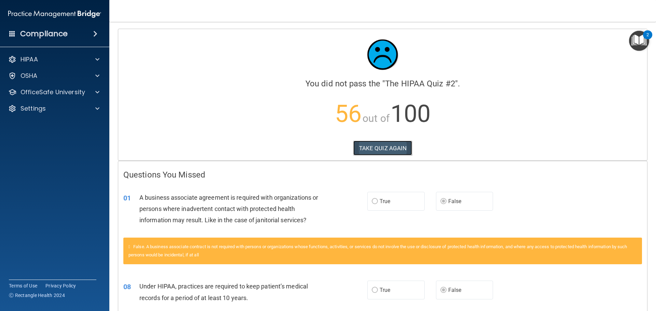
click at [393, 147] on button "TAKE QUIZ AGAIN" at bounding box center [382, 148] width 59 height 15
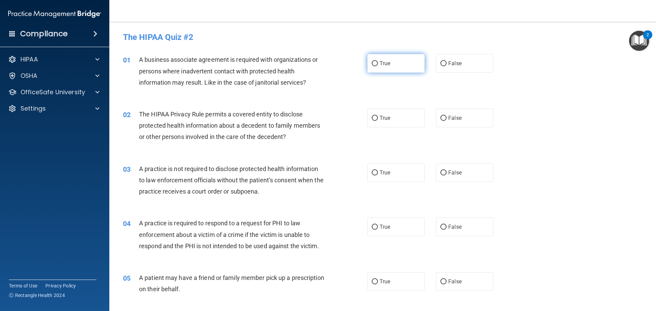
click at [372, 63] on input "True" at bounding box center [375, 63] width 6 height 5
radio input "true"
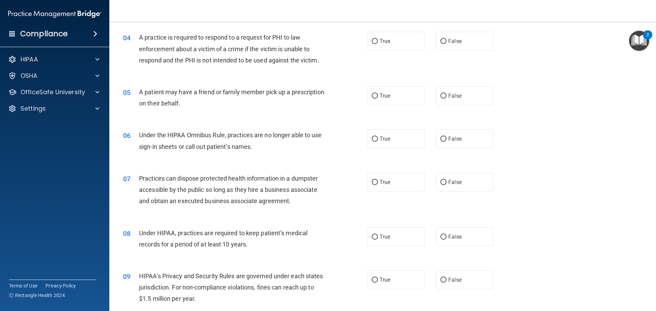
scroll to position [239, 0]
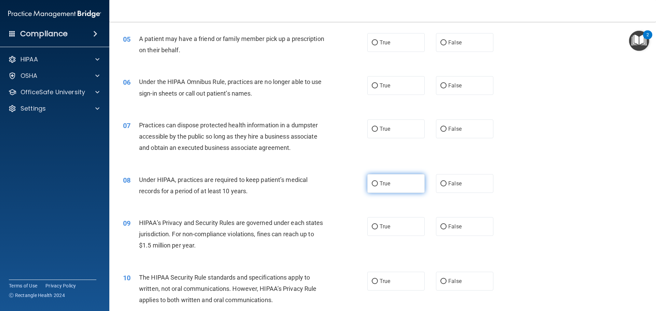
click at [387, 185] on span "True" at bounding box center [385, 183] width 11 height 6
click at [378, 185] on input "True" at bounding box center [375, 183] width 6 height 5
radio input "true"
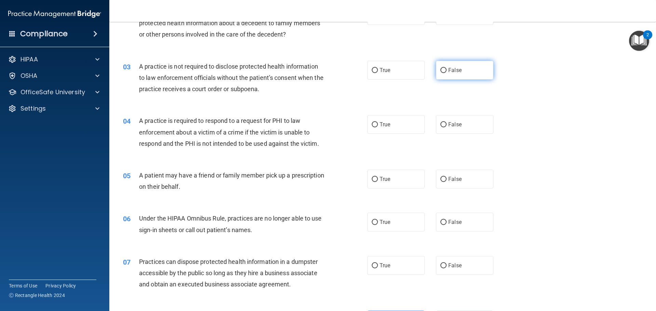
scroll to position [0, 0]
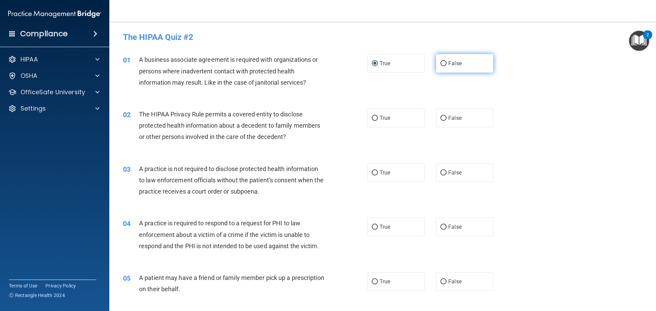
click at [440, 66] on input "False" at bounding box center [443, 63] width 6 height 5
radio input "true"
radio input "false"
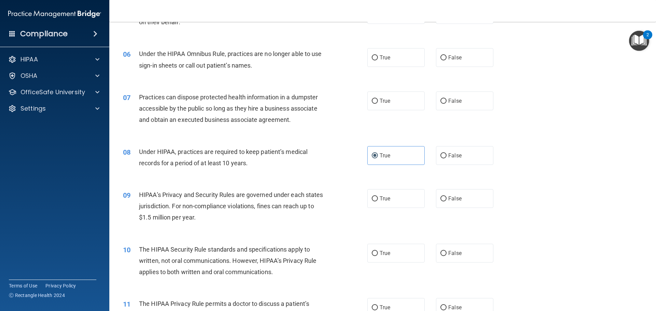
scroll to position [273, 0]
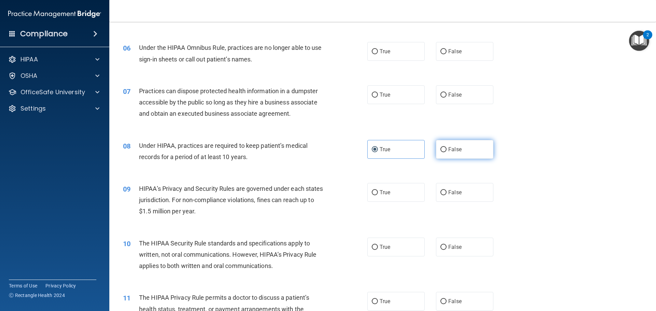
click at [448, 148] on span "False" at bounding box center [454, 149] width 13 height 6
click at [447, 148] on input "False" at bounding box center [443, 149] width 6 height 5
radio input "true"
radio input "false"
click at [440, 193] on input "False" at bounding box center [443, 192] width 6 height 5
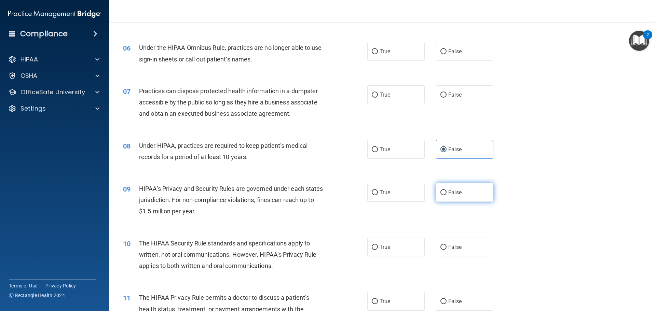
radio input "true"
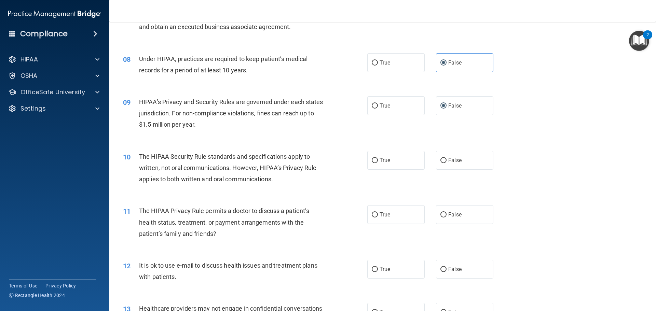
scroll to position [376, 0]
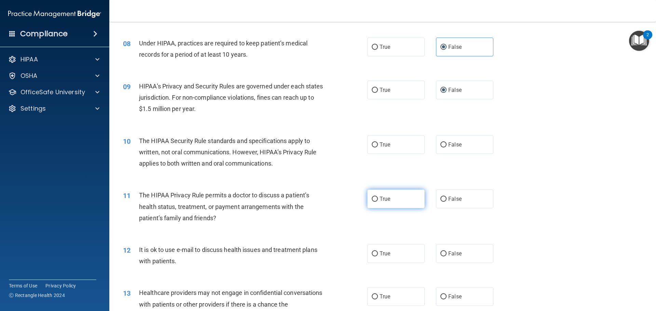
click at [372, 198] on input "True" at bounding box center [375, 199] width 6 height 5
radio input "true"
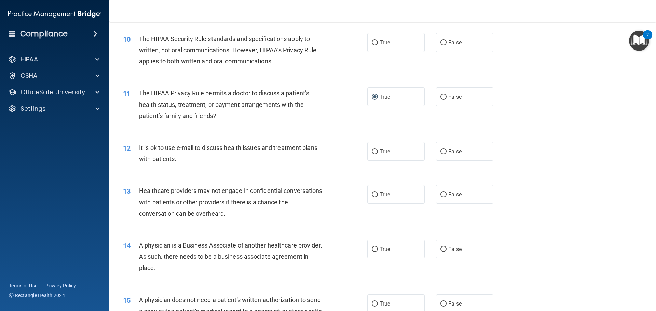
scroll to position [478, 0]
click at [442, 195] on input "False" at bounding box center [443, 194] width 6 height 5
radio input "true"
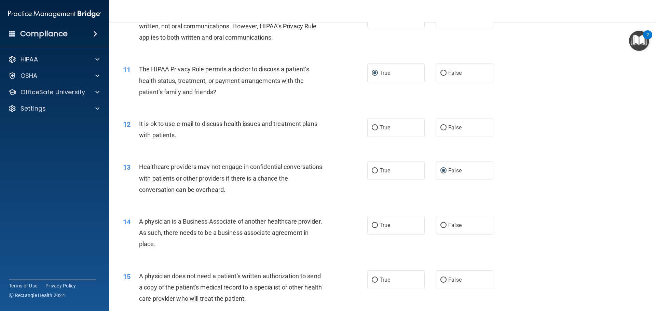
scroll to position [512, 0]
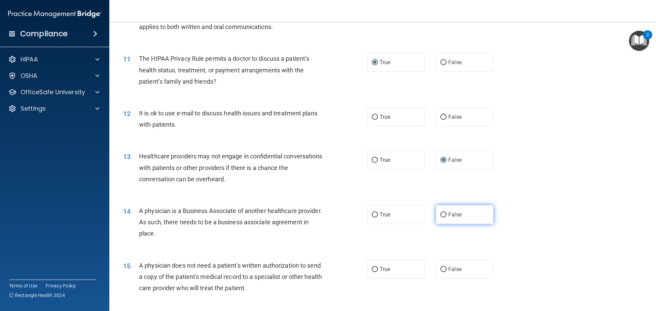
click at [441, 218] on label "False" at bounding box center [464, 214] width 57 height 19
click at [441, 218] on input "False" at bounding box center [443, 215] width 6 height 5
radio input "true"
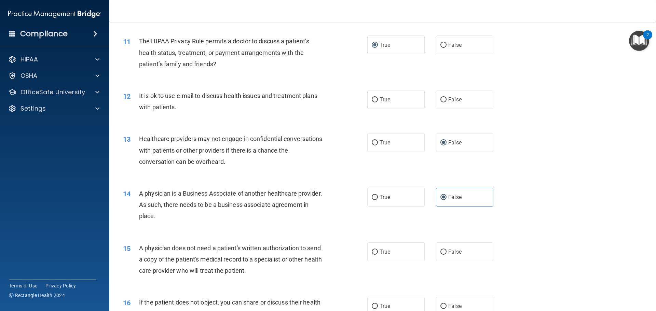
scroll to position [547, 0]
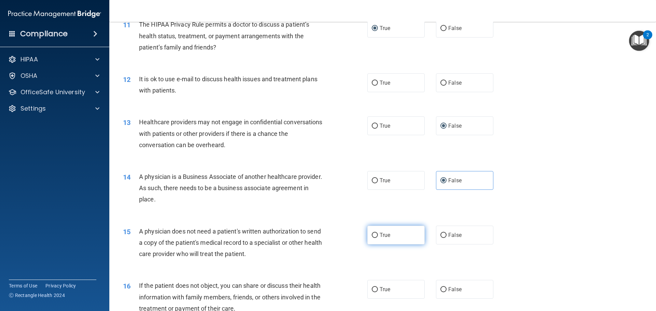
click at [376, 230] on label "True" at bounding box center [395, 235] width 57 height 19
click at [376, 233] on input "True" at bounding box center [375, 235] width 6 height 5
radio input "true"
click at [380, 287] on span "True" at bounding box center [385, 289] width 11 height 6
click at [378, 287] on input "True" at bounding box center [375, 289] width 6 height 5
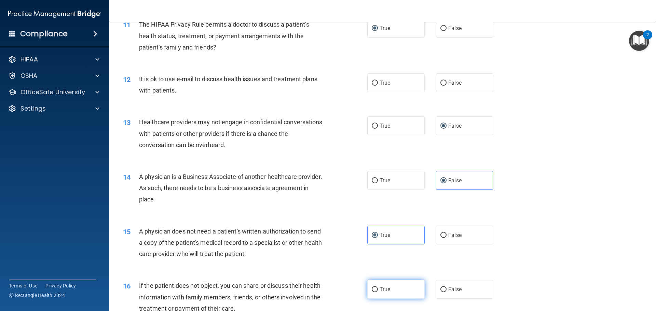
radio input "true"
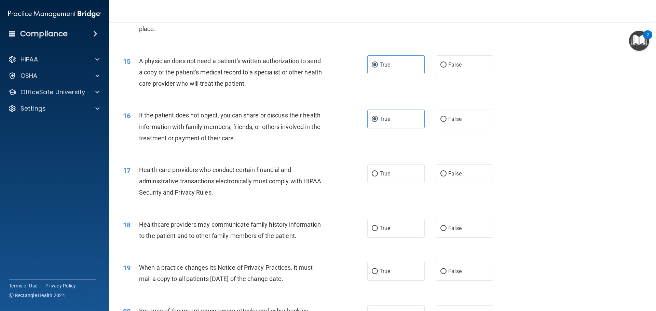
scroll to position [717, 0]
click at [441, 233] on label "False" at bounding box center [464, 228] width 57 height 19
click at [441, 231] on input "False" at bounding box center [443, 228] width 6 height 5
radio input "true"
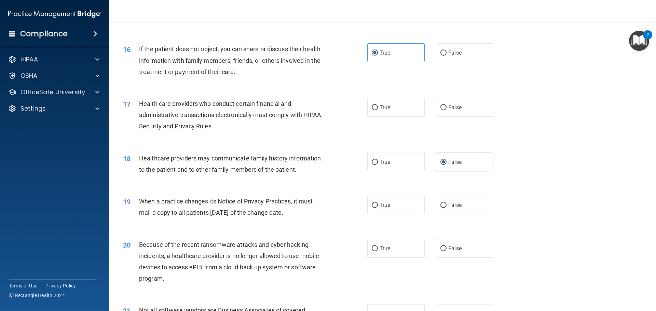
scroll to position [786, 0]
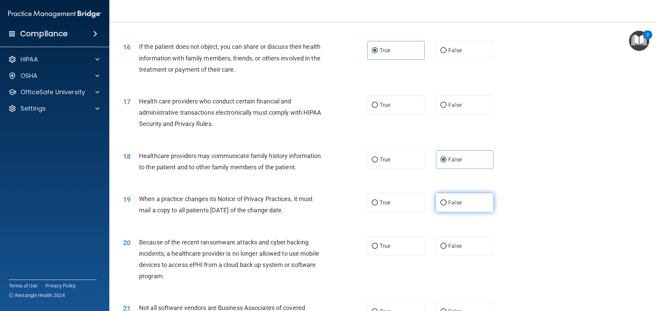
click at [444, 207] on label "False" at bounding box center [464, 202] width 57 height 19
click at [444, 206] on input "False" at bounding box center [443, 203] width 6 height 5
radio input "true"
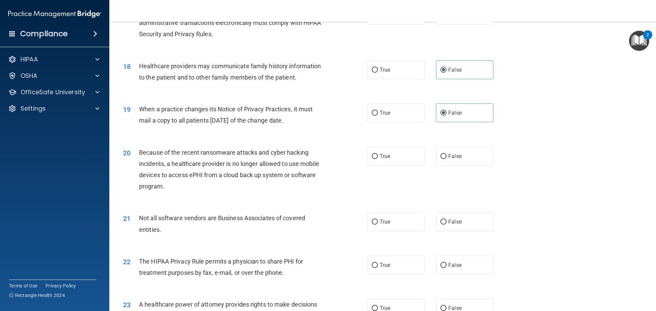
scroll to position [888, 0]
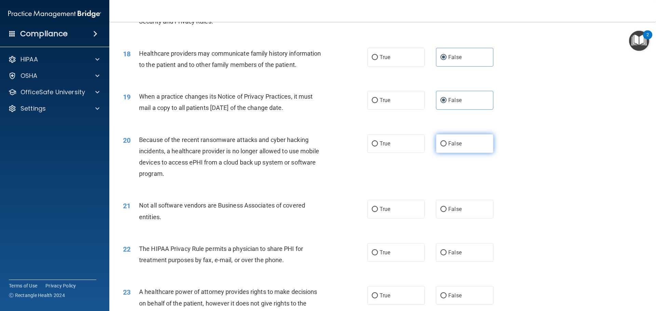
click at [451, 145] on span "False" at bounding box center [454, 143] width 13 height 6
click at [447, 145] on input "False" at bounding box center [443, 143] width 6 height 5
radio input "true"
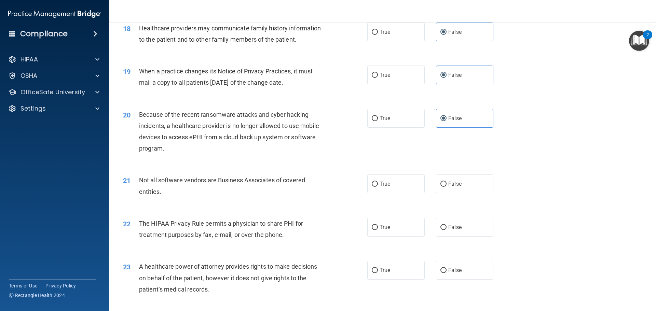
scroll to position [991, 0]
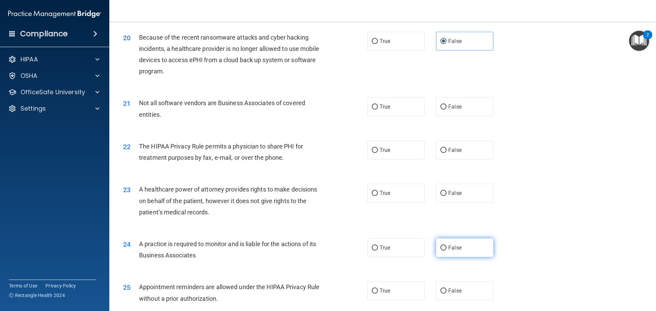
click at [455, 250] on span "False" at bounding box center [454, 248] width 13 height 6
click at [447, 250] on input "False" at bounding box center [443, 248] width 6 height 5
radio input "true"
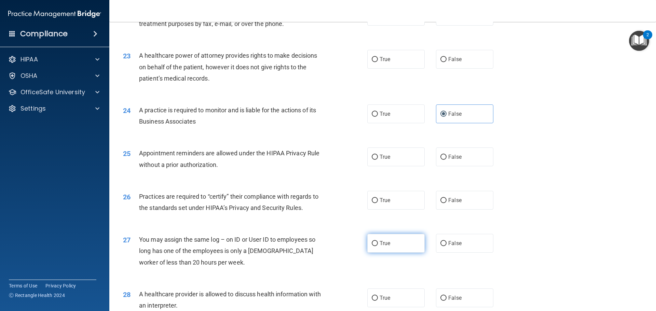
scroll to position [1127, 0]
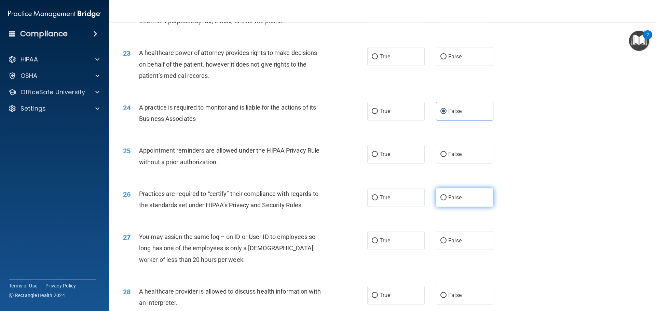
click at [440, 200] on input "False" at bounding box center [443, 197] width 6 height 5
radio input "true"
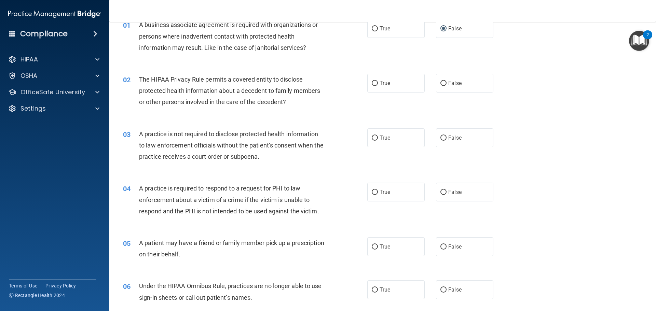
scroll to position [0, 0]
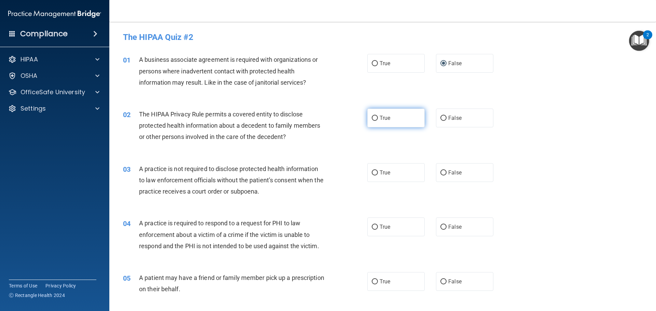
click at [387, 121] on span "True" at bounding box center [385, 118] width 11 height 6
click at [378, 121] on input "True" at bounding box center [375, 118] width 6 height 5
radio input "true"
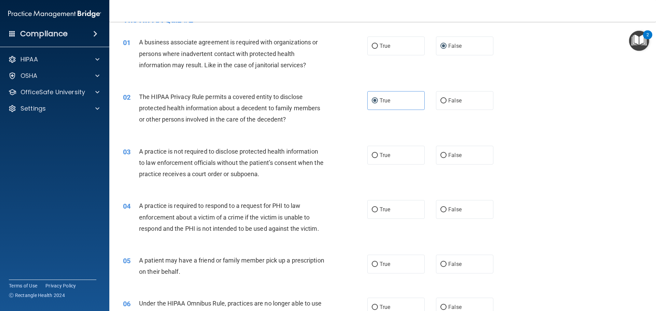
scroll to position [34, 0]
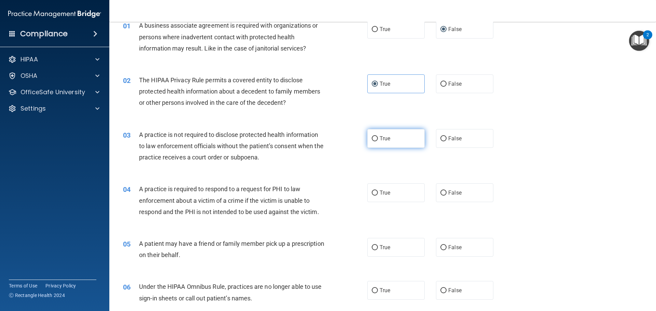
click at [384, 140] on span "True" at bounding box center [385, 138] width 11 height 6
click at [378, 140] on input "True" at bounding box center [375, 138] width 6 height 5
radio input "true"
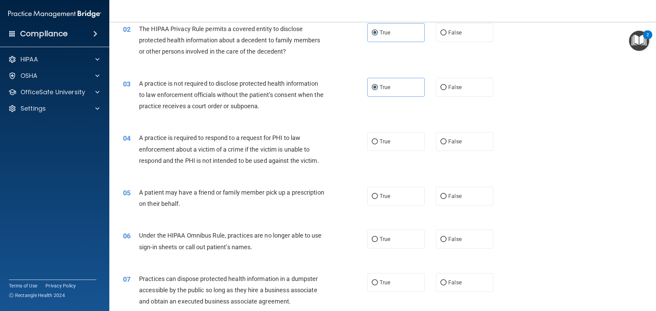
scroll to position [102, 0]
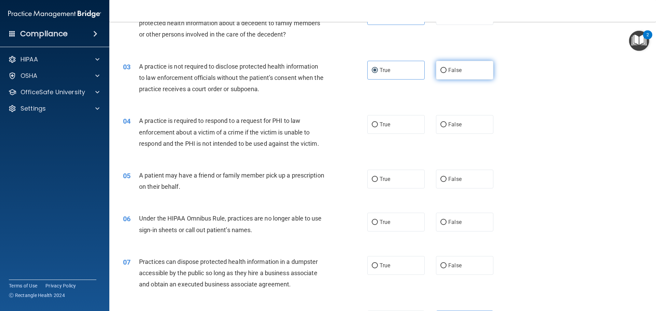
click at [454, 78] on label "False" at bounding box center [464, 70] width 57 height 19
click at [447, 73] on input "False" at bounding box center [443, 70] width 6 height 5
radio input "true"
radio input "false"
click at [372, 125] on input "True" at bounding box center [375, 124] width 6 height 5
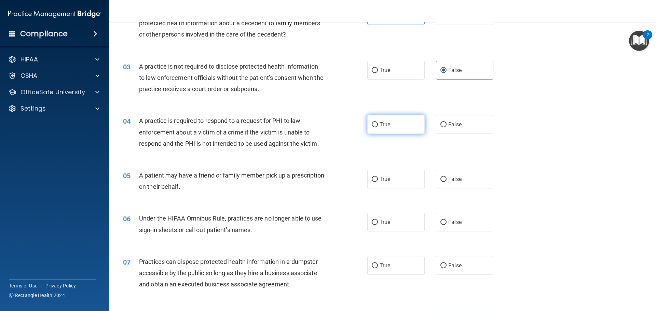
radio input "true"
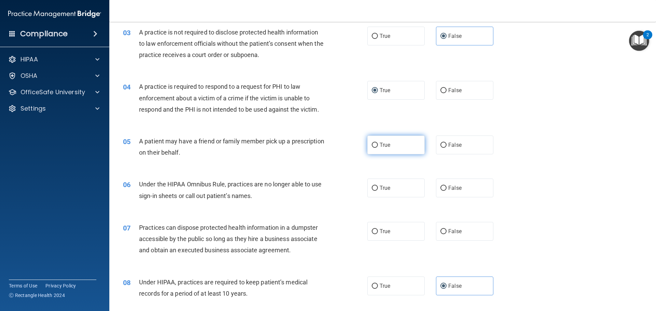
click at [372, 144] on input "True" at bounding box center [375, 145] width 6 height 5
radio input "true"
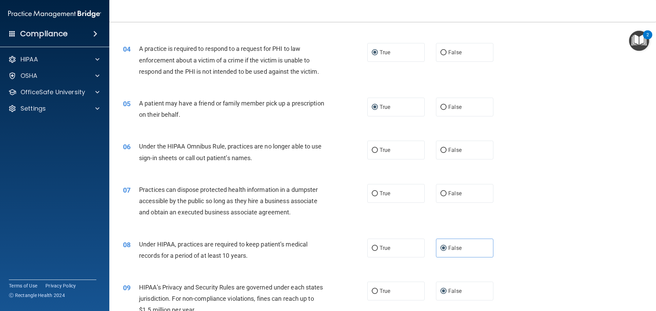
scroll to position [205, 0]
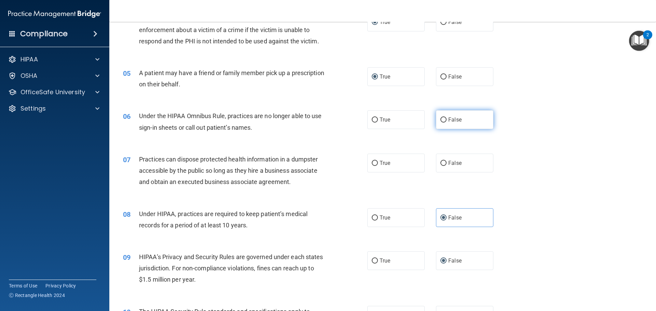
click at [452, 118] on span "False" at bounding box center [454, 120] width 13 height 6
click at [447, 118] on input "False" at bounding box center [443, 120] width 6 height 5
radio input "true"
click at [445, 157] on label "False" at bounding box center [464, 163] width 57 height 19
click at [445, 161] on input "False" at bounding box center [443, 163] width 6 height 5
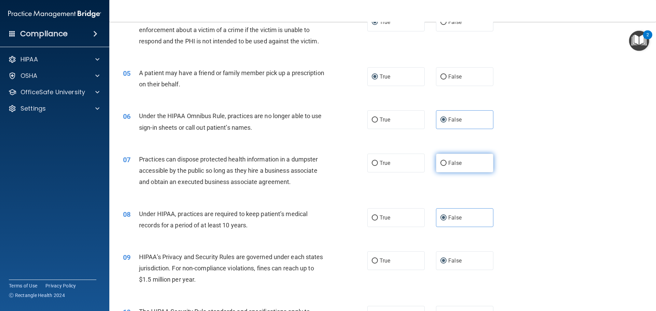
radio input "true"
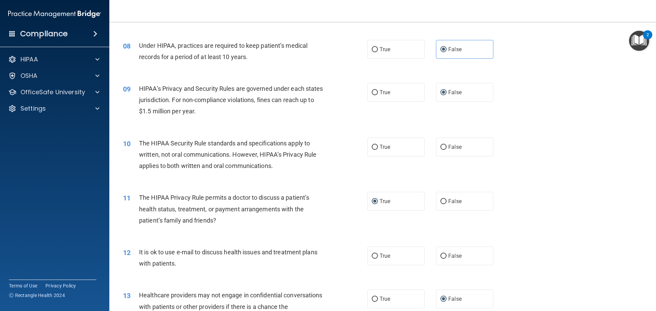
scroll to position [376, 0]
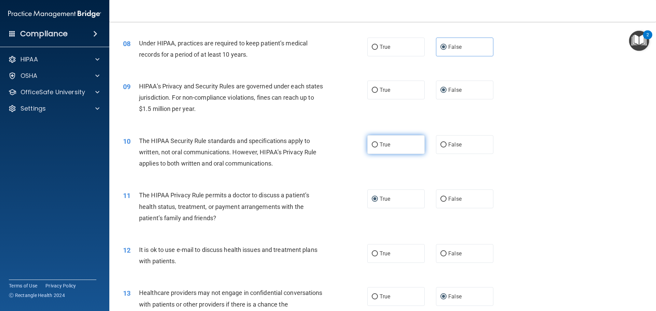
click at [374, 143] on input "True" at bounding box center [375, 144] width 6 height 5
radio input "true"
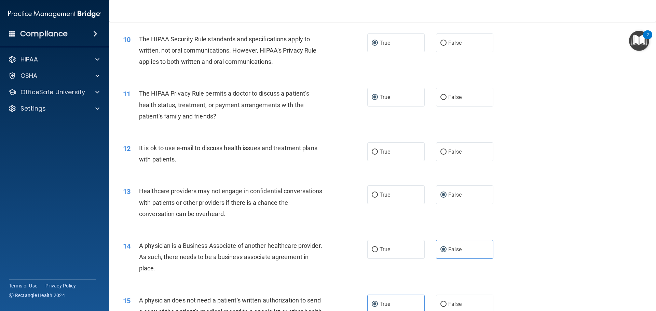
scroll to position [478, 0]
click at [380, 152] on span "True" at bounding box center [385, 151] width 11 height 6
click at [378, 152] on input "True" at bounding box center [375, 151] width 6 height 5
radio input "true"
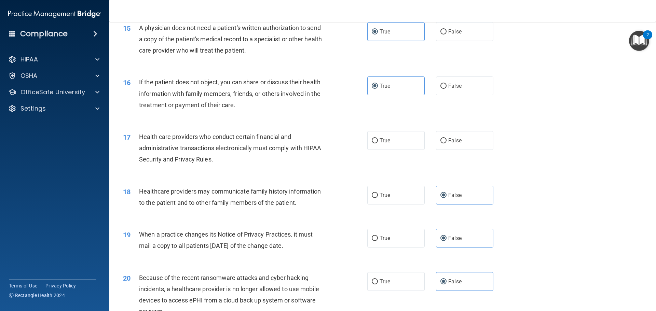
scroll to position [752, 0]
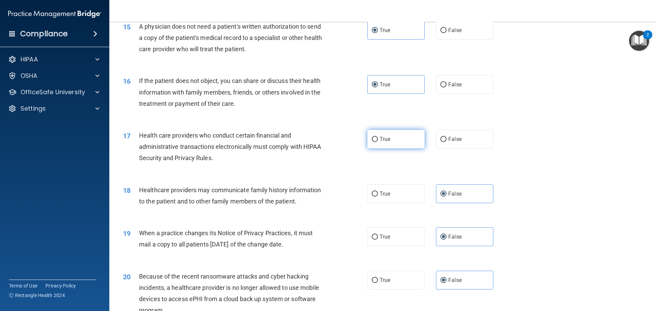
click at [400, 137] on label "True" at bounding box center [395, 139] width 57 height 19
click at [378, 137] on input "True" at bounding box center [375, 139] width 6 height 5
radio input "true"
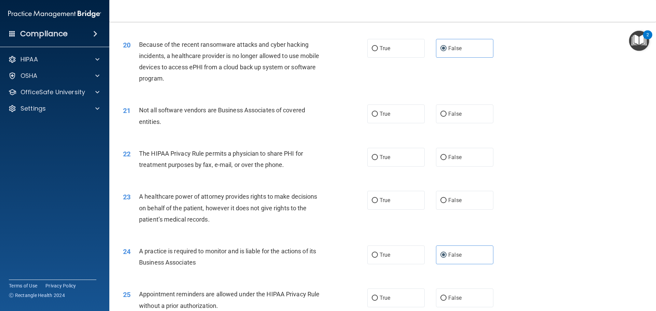
scroll to position [991, 0]
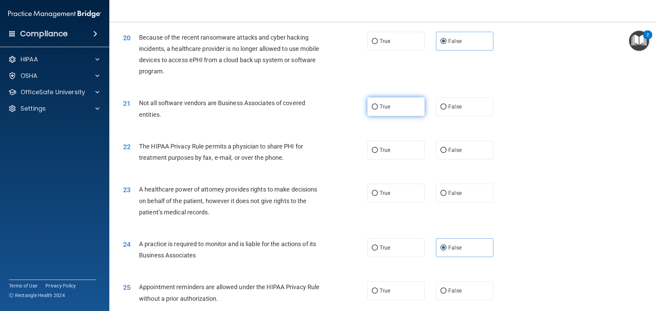
click at [392, 109] on label "True" at bounding box center [395, 106] width 57 height 19
click at [378, 109] on input "True" at bounding box center [375, 107] width 6 height 5
radio input "true"
click at [373, 148] on input "True" at bounding box center [375, 150] width 6 height 5
radio input "true"
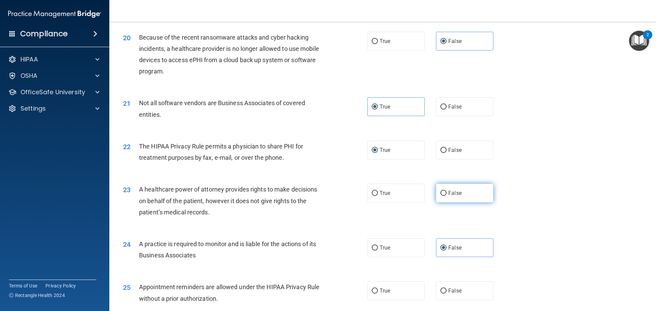
click at [440, 195] on input "False" at bounding box center [443, 193] width 6 height 5
radio input "true"
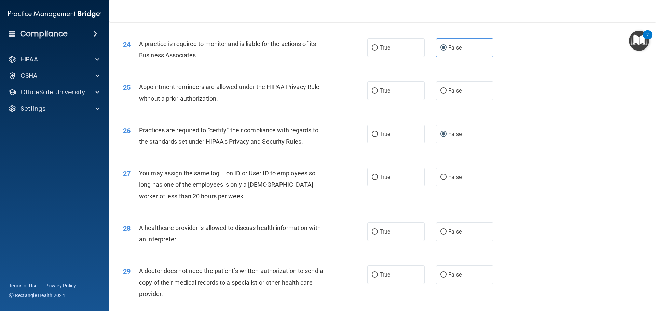
scroll to position [1196, 0]
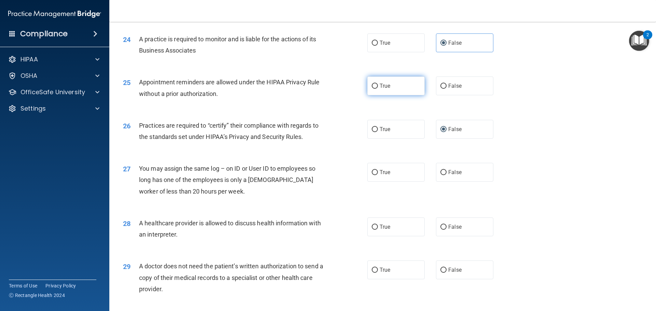
click at [391, 89] on label "True" at bounding box center [395, 86] width 57 height 19
click at [378, 89] on input "True" at bounding box center [375, 86] width 6 height 5
radio input "true"
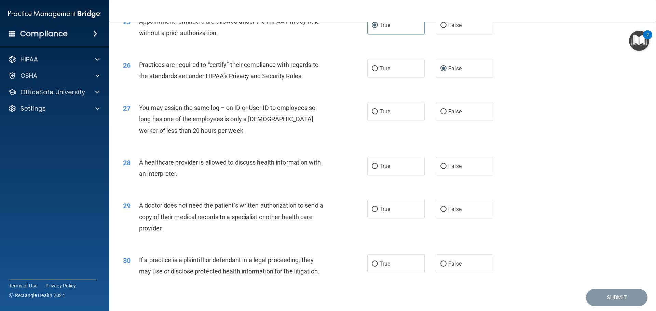
scroll to position [1264, 0]
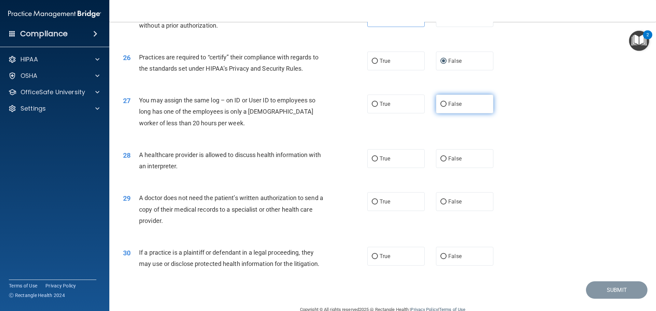
click at [436, 105] on label "False" at bounding box center [464, 104] width 57 height 19
click at [440, 105] on input "False" at bounding box center [443, 104] width 6 height 5
radio input "true"
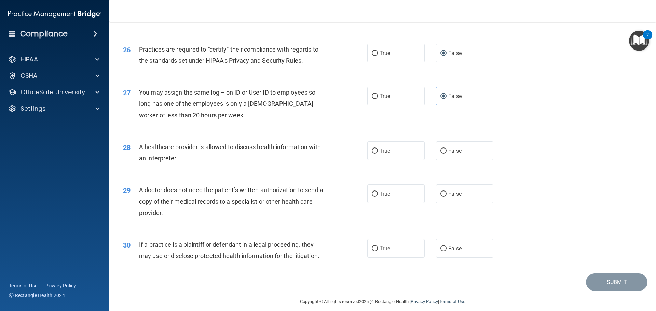
scroll to position [1279, 0]
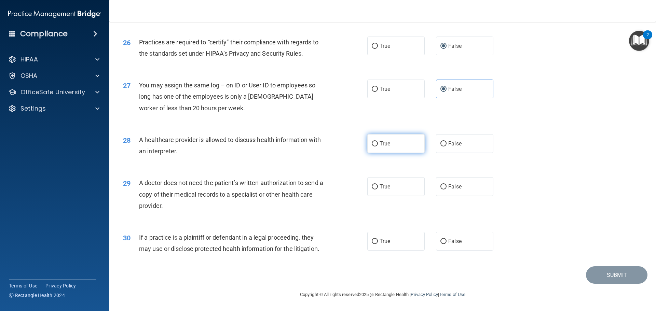
click at [383, 148] on label "True" at bounding box center [395, 143] width 57 height 19
click at [378, 147] on input "True" at bounding box center [375, 143] width 6 height 5
radio input "true"
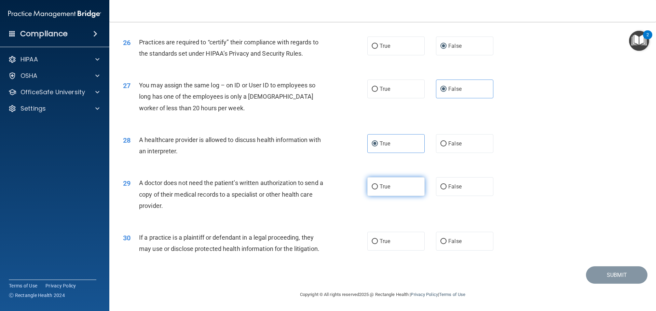
click at [395, 190] on label "True" at bounding box center [395, 186] width 57 height 19
click at [378, 190] on input "True" at bounding box center [375, 186] width 6 height 5
radio input "true"
click at [386, 240] on span "True" at bounding box center [385, 241] width 11 height 6
click at [378, 240] on input "True" at bounding box center [375, 241] width 6 height 5
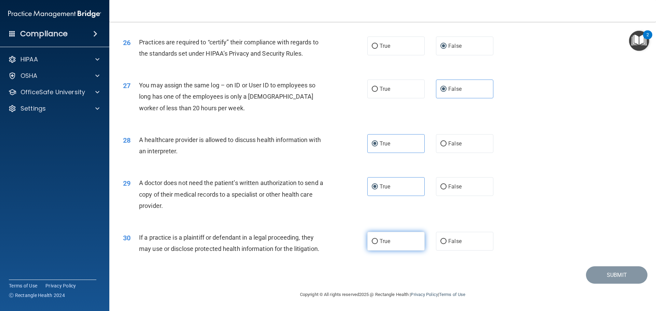
radio input "true"
click at [591, 272] on button "Submit" at bounding box center [616, 274] width 61 height 17
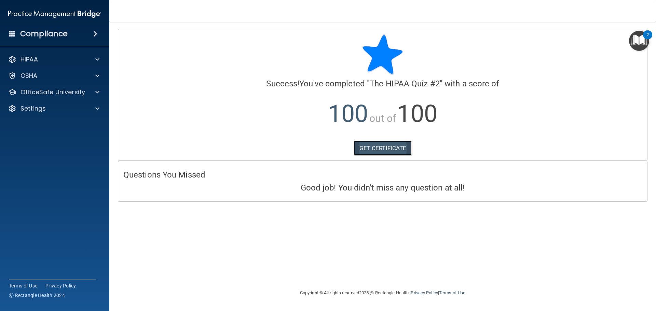
click at [381, 150] on link "GET CERTIFICATE" at bounding box center [383, 148] width 58 height 15
click at [96, 91] on span at bounding box center [97, 92] width 4 height 8
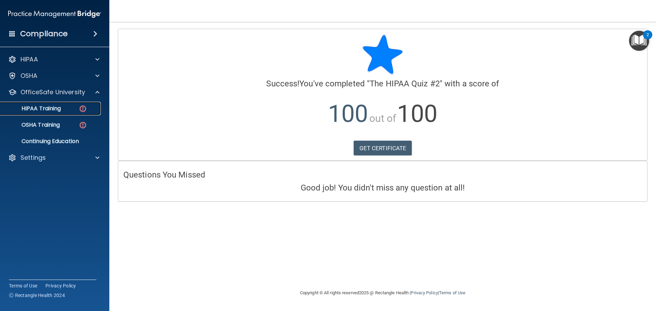
click at [85, 109] on img at bounding box center [83, 109] width 9 height 9
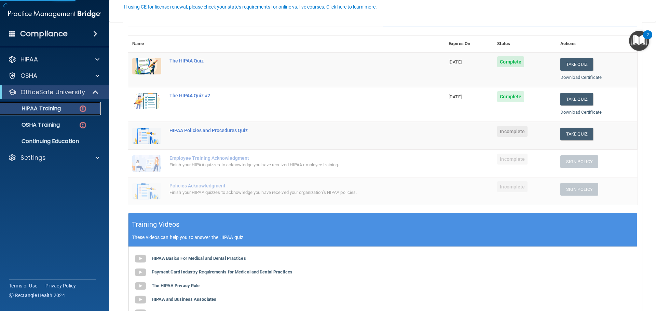
scroll to position [68, 0]
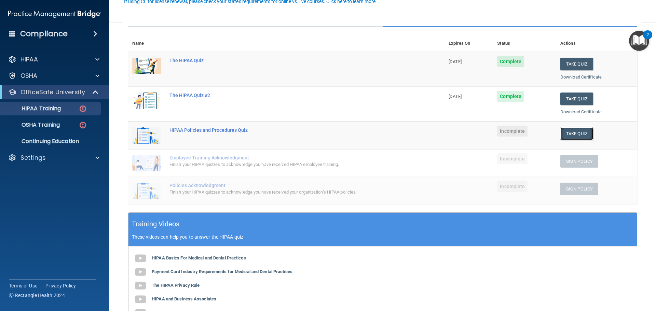
click at [580, 134] on button "Take Quiz" at bounding box center [576, 133] width 33 height 13
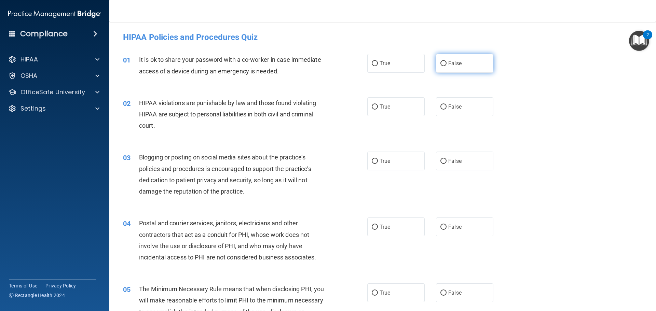
click at [441, 66] on input "False" at bounding box center [443, 63] width 6 height 5
radio input "true"
click at [386, 109] on span "True" at bounding box center [385, 107] width 11 height 6
click at [378, 109] on input "True" at bounding box center [375, 107] width 6 height 5
radio input "true"
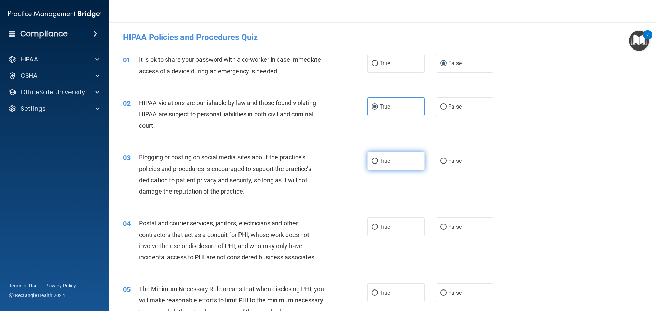
click at [381, 159] on span "True" at bounding box center [385, 161] width 11 height 6
click at [378, 159] on input "True" at bounding box center [375, 161] width 6 height 5
radio input "true"
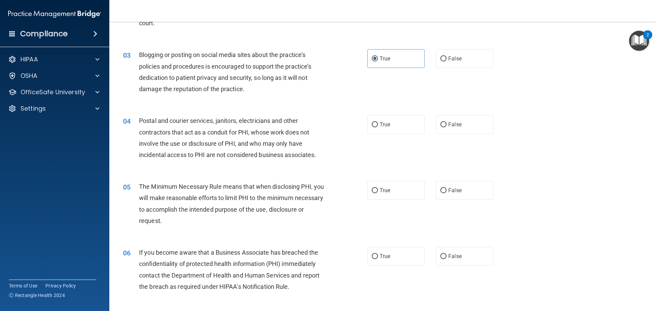
scroll to position [137, 0]
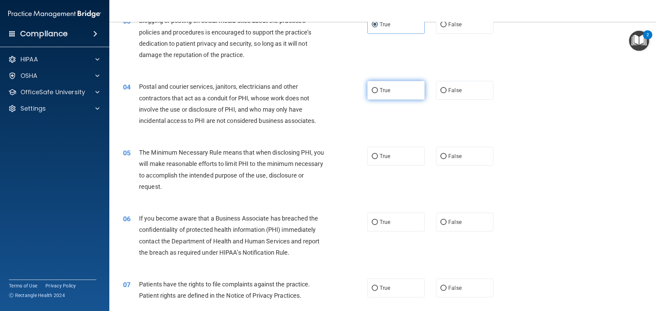
click at [408, 93] on label "True" at bounding box center [395, 90] width 57 height 19
click at [378, 93] on input "True" at bounding box center [375, 90] width 6 height 5
radio input "true"
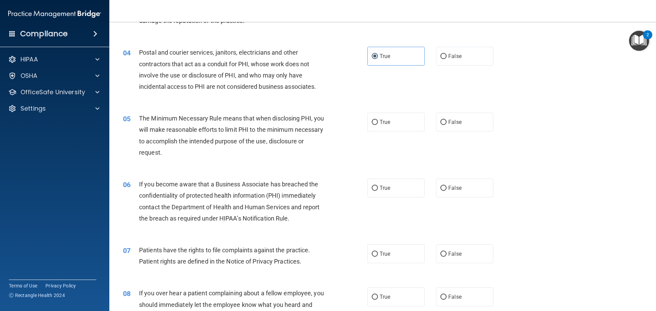
scroll to position [205, 0]
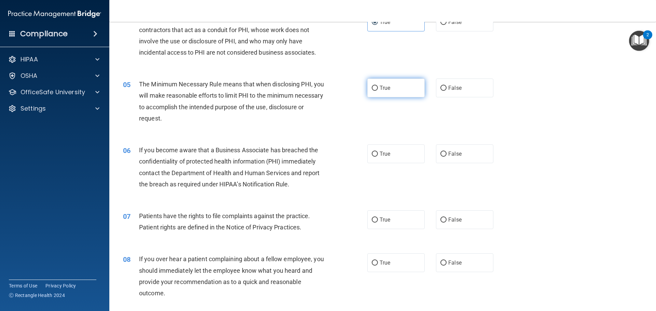
click at [384, 90] on span "True" at bounding box center [385, 88] width 11 height 6
click at [378, 90] on input "True" at bounding box center [375, 88] width 6 height 5
radio input "true"
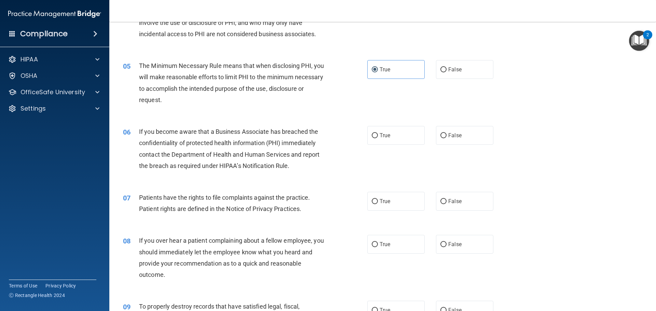
scroll to position [273, 0]
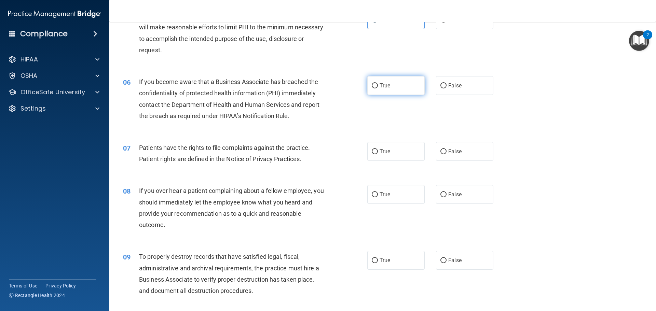
click at [394, 83] on label "True" at bounding box center [395, 85] width 57 height 19
click at [378, 83] on input "True" at bounding box center [375, 85] width 6 height 5
radio input "true"
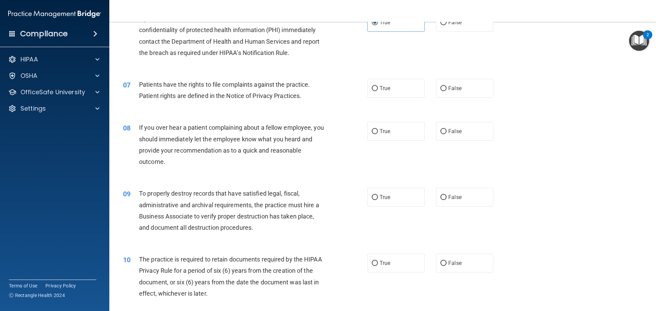
scroll to position [342, 0]
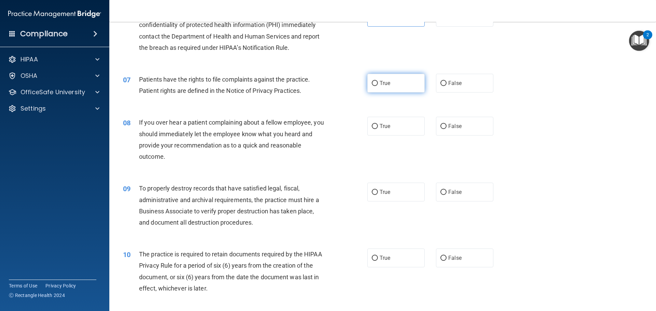
click at [385, 86] on span "True" at bounding box center [385, 83] width 11 height 6
click at [378, 86] on input "True" at bounding box center [375, 83] width 6 height 5
radio input "true"
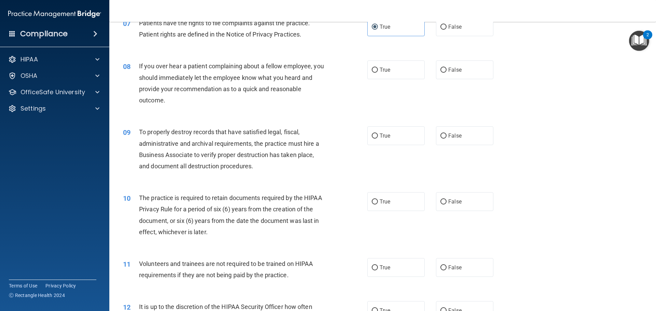
scroll to position [410, 0]
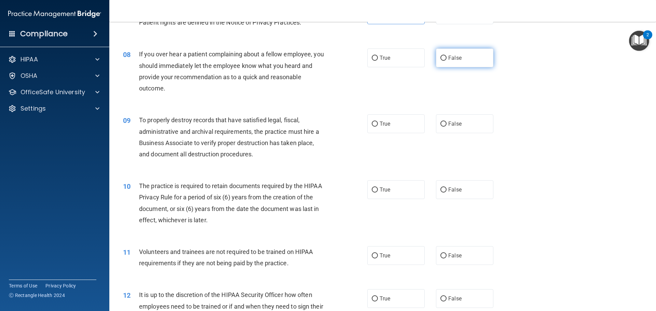
click at [463, 60] on label "False" at bounding box center [464, 58] width 57 height 19
click at [447, 60] on input "False" at bounding box center [443, 58] width 6 height 5
radio input "true"
click at [372, 126] on input "True" at bounding box center [375, 124] width 6 height 5
radio input "true"
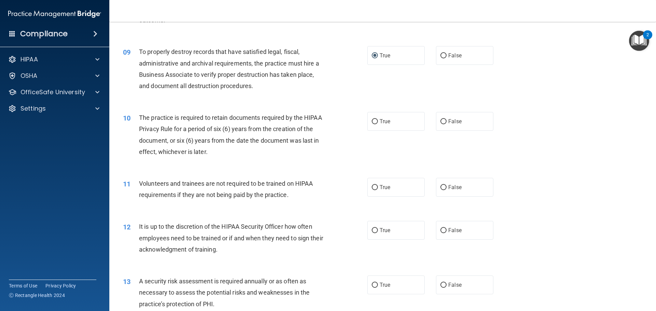
scroll to position [512, 0]
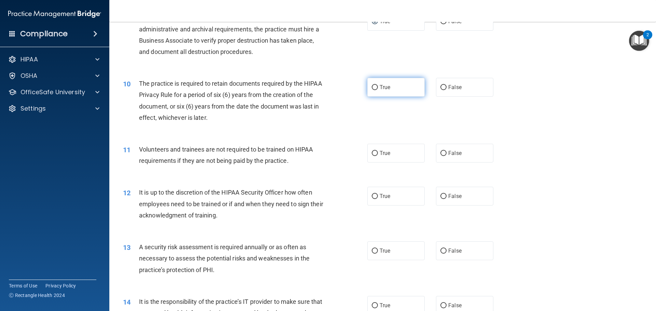
click at [374, 88] on input "True" at bounding box center [375, 87] width 6 height 5
radio input "true"
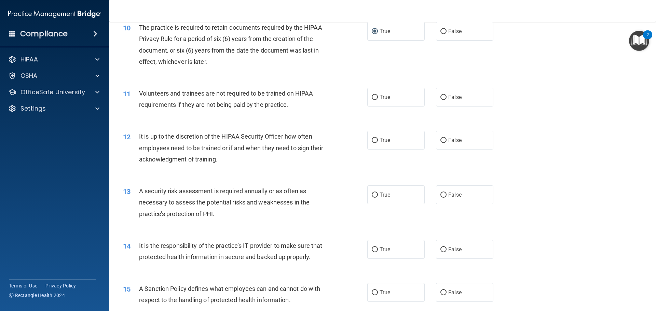
scroll to position [581, 0]
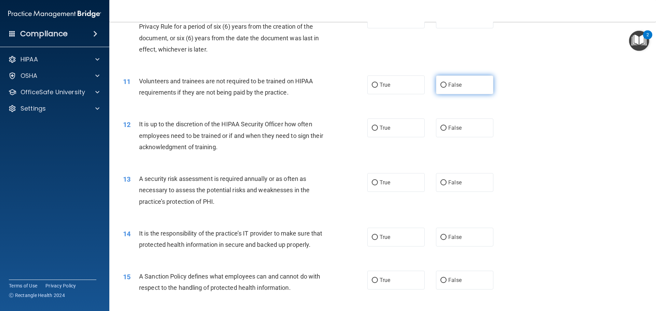
click at [457, 88] on label "False" at bounding box center [464, 85] width 57 height 19
click at [447, 88] on input "False" at bounding box center [443, 85] width 6 height 5
radio input "true"
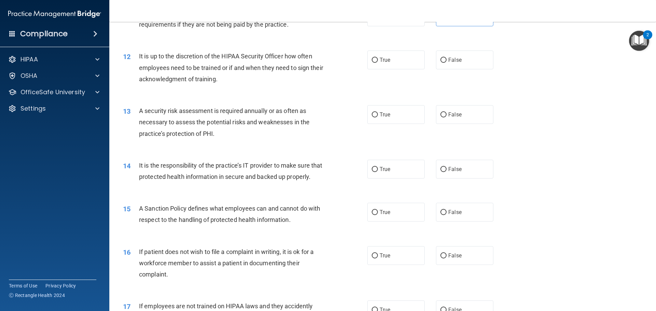
scroll to position [649, 0]
click at [443, 62] on input "False" at bounding box center [443, 59] width 6 height 5
radio input "true"
click at [384, 115] on span "True" at bounding box center [385, 114] width 11 height 6
click at [378, 115] on input "True" at bounding box center [375, 114] width 6 height 5
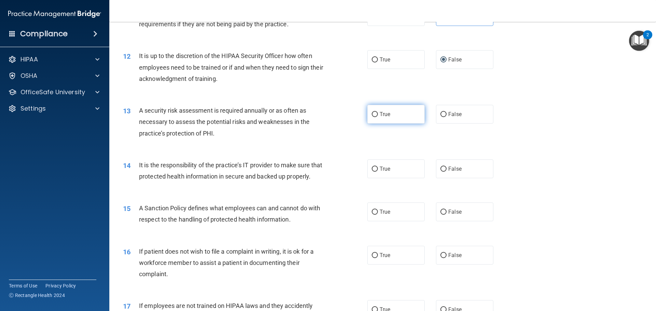
radio input "true"
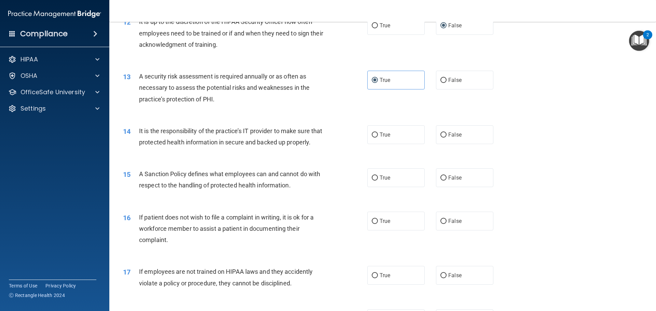
scroll to position [717, 0]
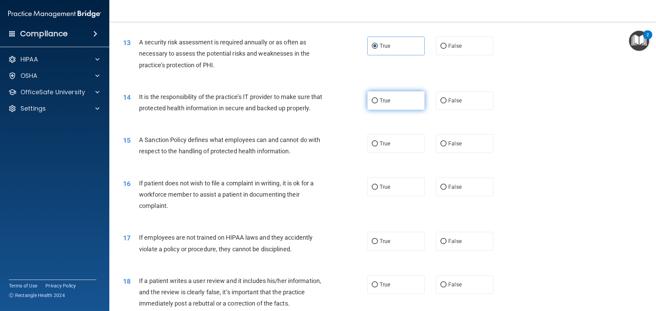
click at [380, 101] on span "True" at bounding box center [385, 100] width 11 height 6
click at [377, 101] on input "True" at bounding box center [375, 100] width 6 height 5
radio input "true"
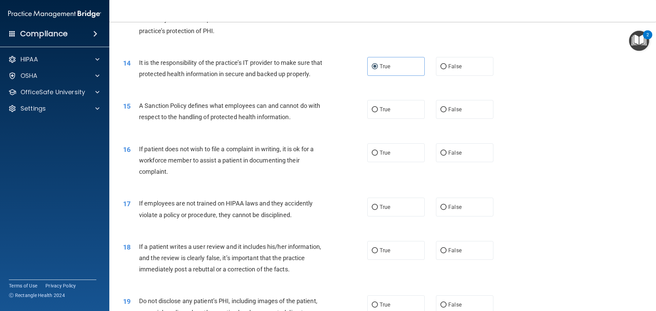
scroll to position [786, 0]
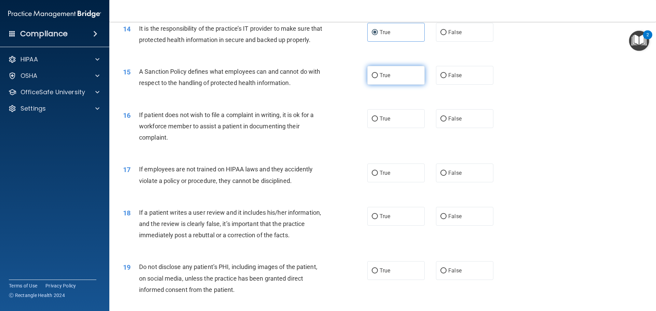
click at [374, 78] on input "True" at bounding box center [375, 75] width 6 height 5
radio input "true"
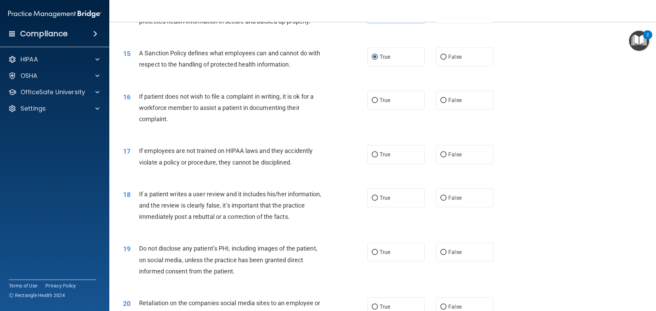
scroll to position [820, 0]
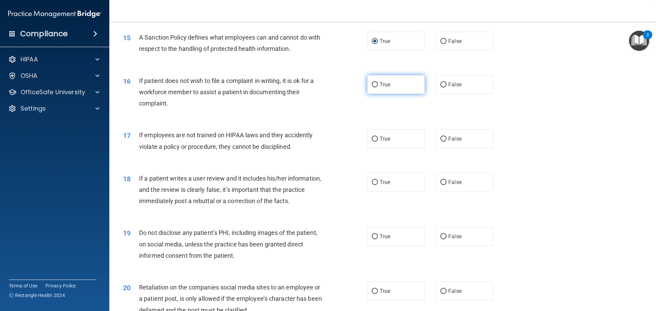
click at [398, 94] on label "True" at bounding box center [395, 84] width 57 height 19
click at [378, 87] on input "True" at bounding box center [375, 84] width 6 height 5
radio input "true"
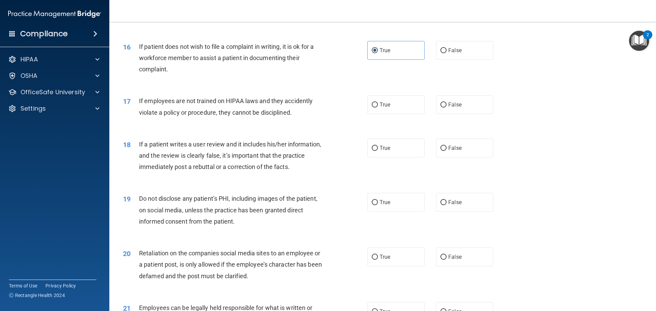
scroll to position [888, 0]
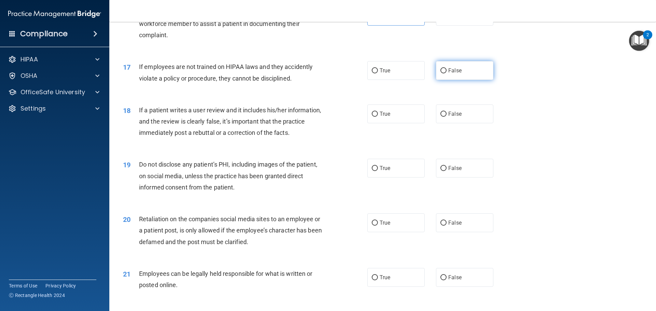
click at [458, 80] on label "False" at bounding box center [464, 70] width 57 height 19
click at [447, 73] on input "False" at bounding box center [443, 70] width 6 height 5
radio input "true"
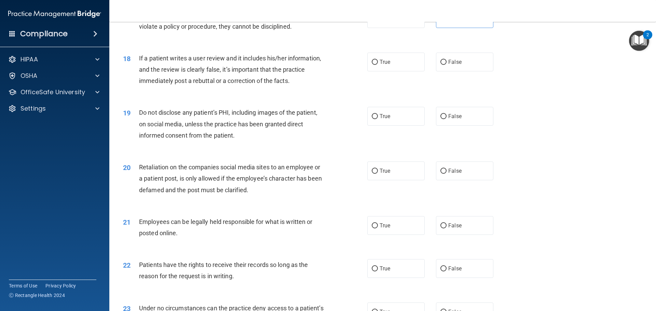
scroll to position [957, 0]
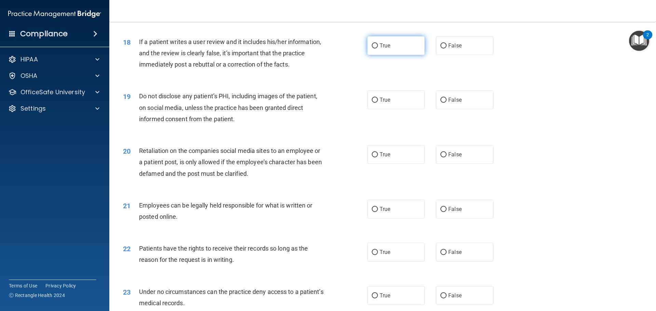
click at [382, 49] on span "True" at bounding box center [385, 45] width 11 height 6
click at [378, 49] on input "True" at bounding box center [375, 45] width 6 height 5
radio input "true"
click at [442, 55] on label "False" at bounding box center [464, 45] width 57 height 19
click at [442, 49] on input "False" at bounding box center [443, 45] width 6 height 5
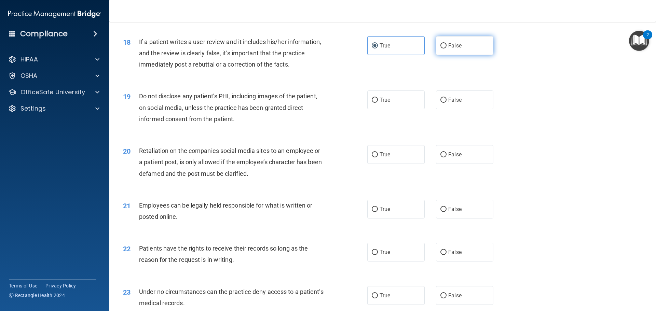
radio input "true"
radio input "false"
click at [372, 103] on input "True" at bounding box center [375, 100] width 6 height 5
radio input "true"
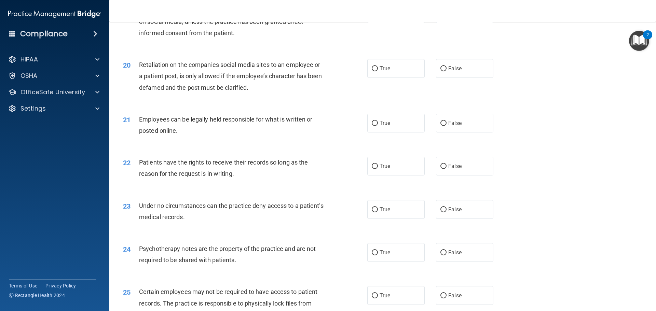
scroll to position [1059, 0]
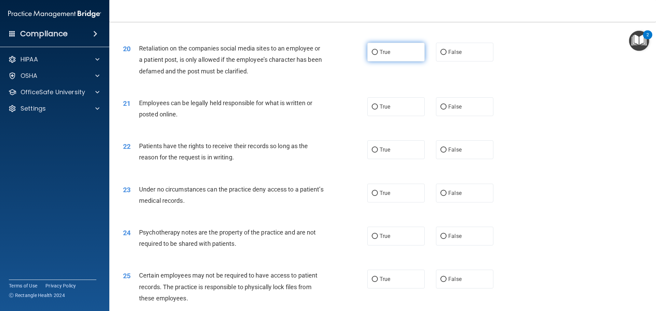
click at [388, 55] on span "True" at bounding box center [385, 52] width 11 height 6
click at [378, 55] on input "True" at bounding box center [375, 52] width 6 height 5
radio input "true"
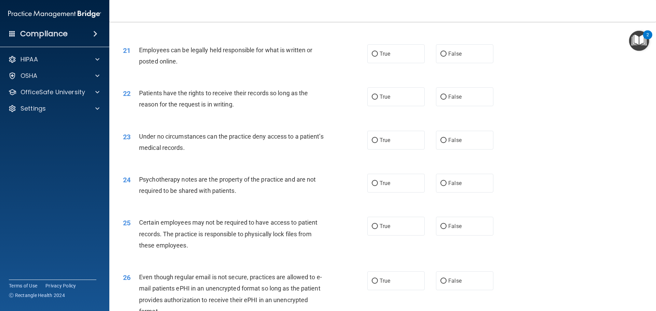
scroll to position [1127, 0]
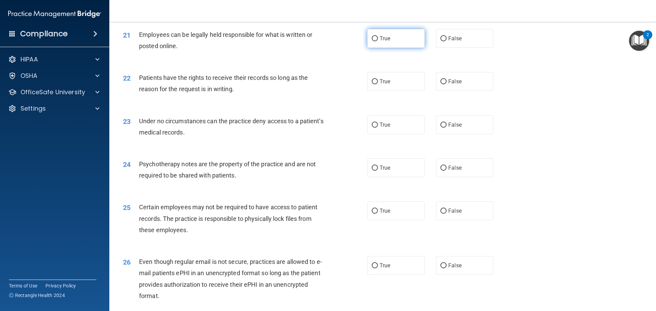
click at [376, 48] on label "True" at bounding box center [395, 38] width 57 height 19
click at [376, 41] on input "True" at bounding box center [375, 38] width 6 height 5
radio input "true"
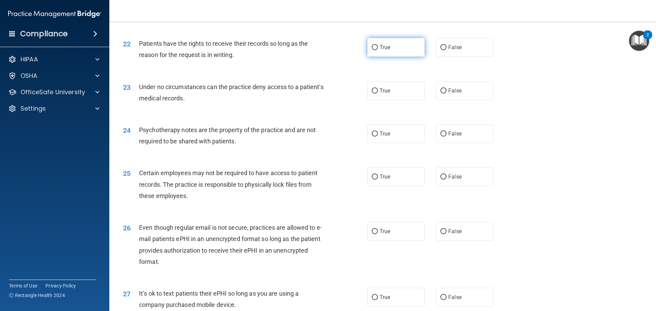
click at [371, 57] on label "True" at bounding box center [395, 47] width 57 height 19
click at [372, 50] on input "True" at bounding box center [375, 47] width 6 height 5
radio input "true"
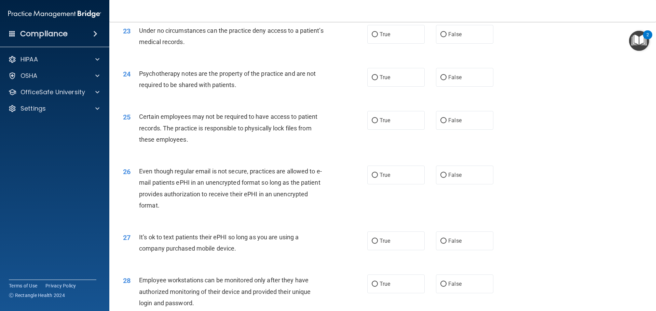
scroll to position [1230, 0]
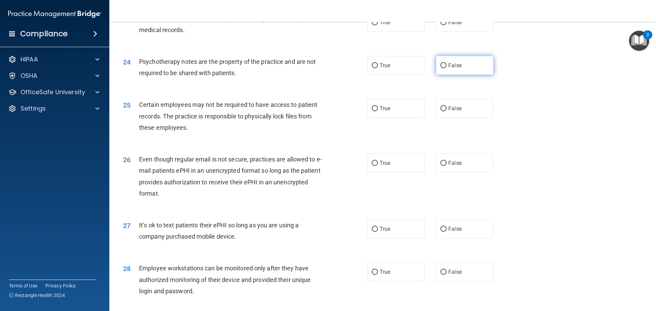
click at [450, 72] on label "False" at bounding box center [464, 65] width 57 height 19
click at [447, 68] on input "False" at bounding box center [443, 65] width 6 height 5
radio input "true"
click at [444, 31] on label "False" at bounding box center [464, 22] width 57 height 19
click at [444, 25] on input "False" at bounding box center [443, 22] width 6 height 5
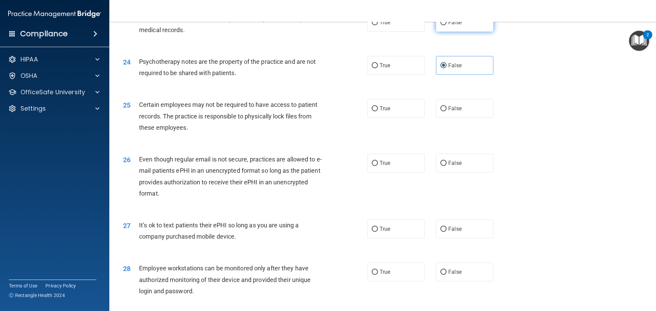
radio input "true"
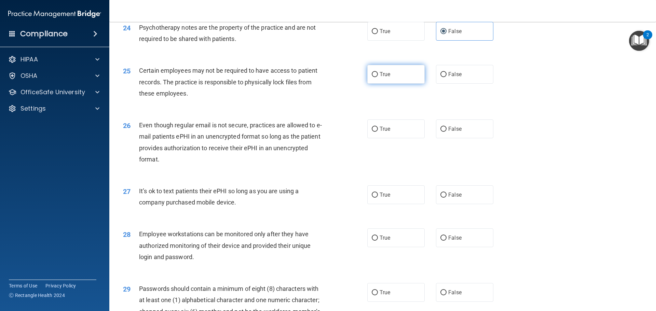
click at [396, 84] on label "True" at bounding box center [395, 74] width 57 height 19
click at [378, 77] on input "True" at bounding box center [375, 74] width 6 height 5
radio input "true"
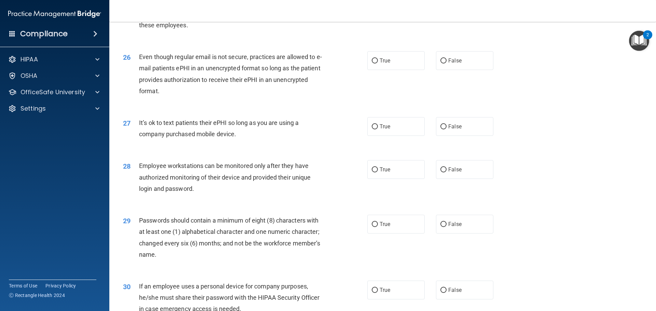
scroll to position [1367, 0]
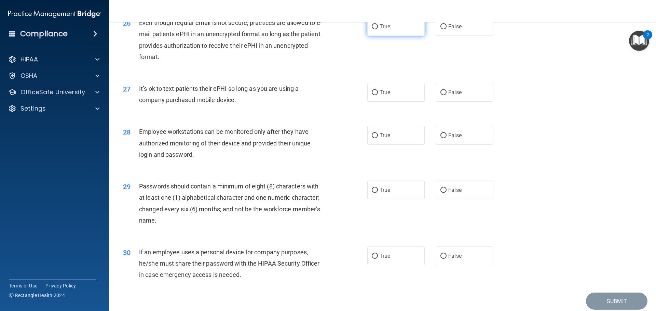
click at [386, 30] on span "True" at bounding box center [385, 26] width 11 height 6
click at [378, 29] on input "True" at bounding box center [375, 26] width 6 height 5
radio input "true"
click at [452, 30] on span "False" at bounding box center [454, 26] width 13 height 6
click at [447, 29] on input "False" at bounding box center [443, 26] width 6 height 5
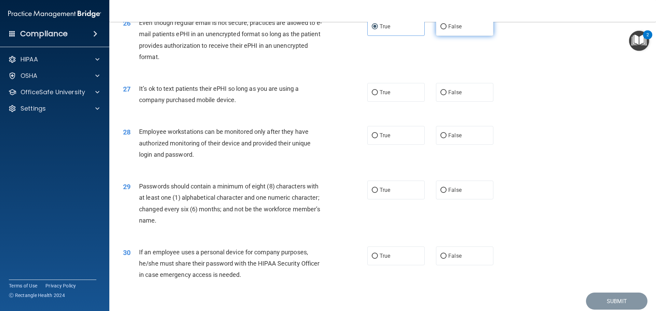
radio input "true"
radio input "false"
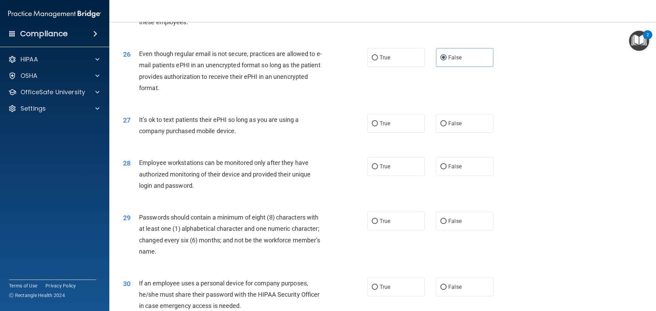
scroll to position [1370, 0]
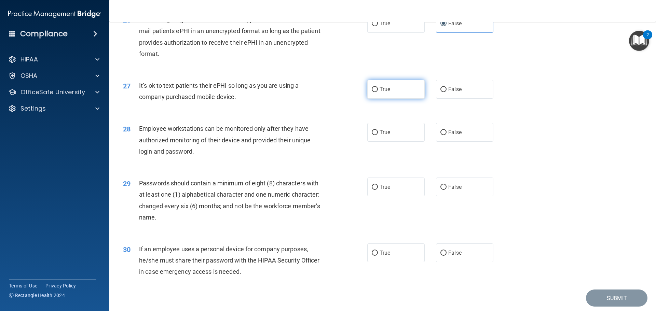
click at [378, 97] on label "True" at bounding box center [395, 89] width 57 height 19
click at [378, 92] on input "True" at bounding box center [375, 89] width 6 height 5
radio input "true"
click at [386, 27] on span "True" at bounding box center [385, 23] width 11 height 6
click at [378, 26] on input "True" at bounding box center [375, 23] width 6 height 5
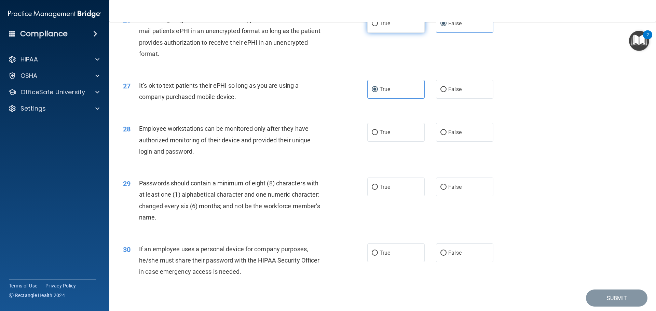
radio input "true"
radio input "false"
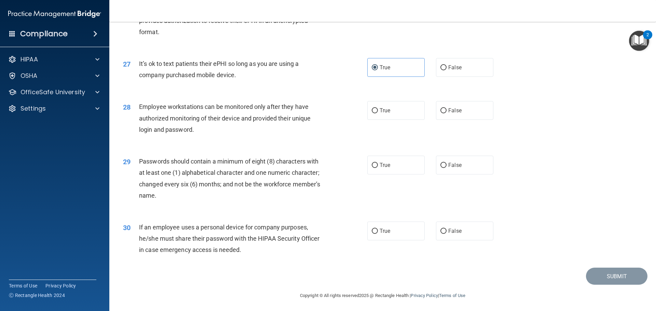
scroll to position [1404, 0]
click at [392, 107] on label "True" at bounding box center [395, 109] width 57 height 19
click at [378, 107] on input "True" at bounding box center [375, 109] width 6 height 5
radio input "true"
click at [448, 109] on span "False" at bounding box center [454, 109] width 13 height 6
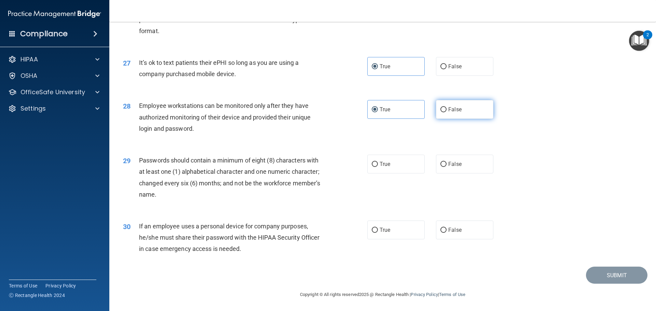
click at [447, 109] on input "False" at bounding box center [443, 109] width 6 height 5
radio input "true"
radio input "false"
click at [382, 166] on span "True" at bounding box center [385, 164] width 11 height 6
click at [378, 166] on input "True" at bounding box center [375, 164] width 6 height 5
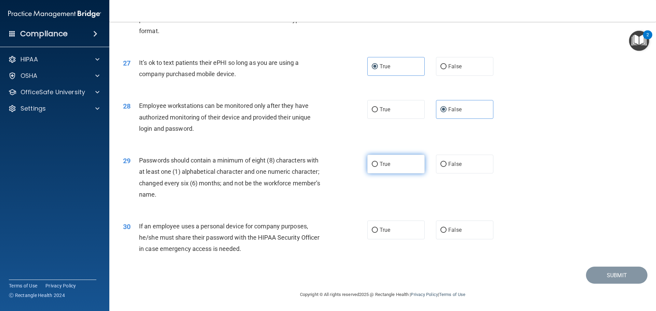
radio input "true"
click at [440, 231] on input "False" at bounding box center [443, 230] width 6 height 5
radio input "true"
click at [591, 275] on button "Submit" at bounding box center [616, 275] width 61 height 17
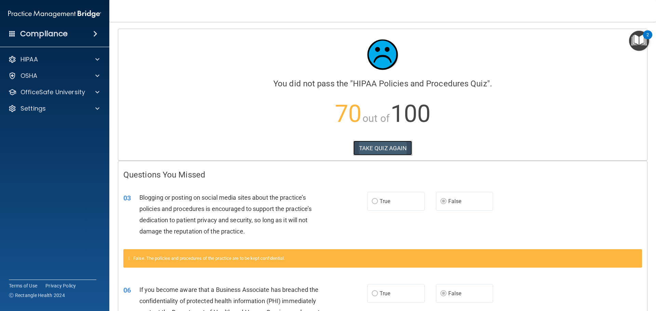
click at [374, 146] on button "TAKE QUIZ AGAIN" at bounding box center [382, 148] width 59 height 15
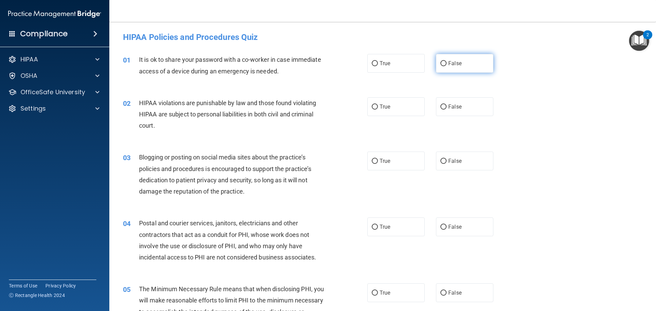
click at [445, 63] on label "False" at bounding box center [464, 63] width 57 height 19
click at [445, 63] on input "False" at bounding box center [443, 63] width 6 height 5
radio input "true"
click at [386, 108] on span "True" at bounding box center [385, 107] width 11 height 6
click at [378, 108] on input "True" at bounding box center [375, 107] width 6 height 5
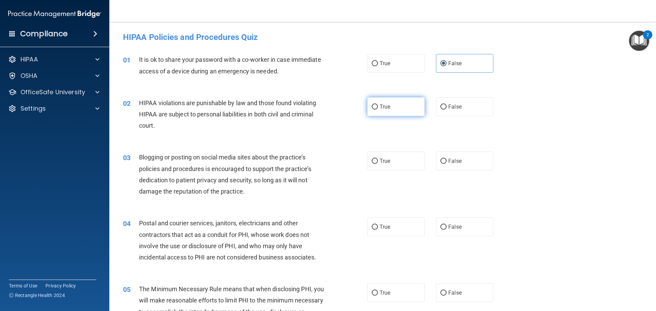
radio input "true"
click at [440, 161] on input "False" at bounding box center [443, 161] width 6 height 5
radio input "true"
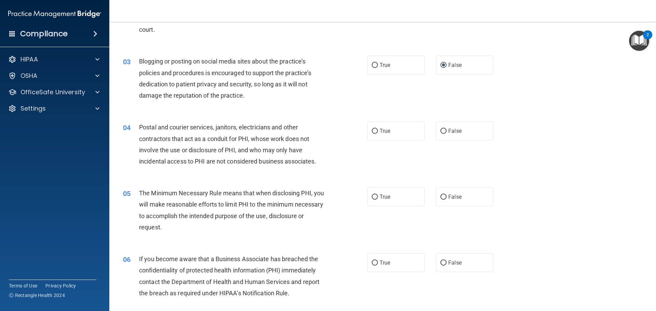
scroll to position [102, 0]
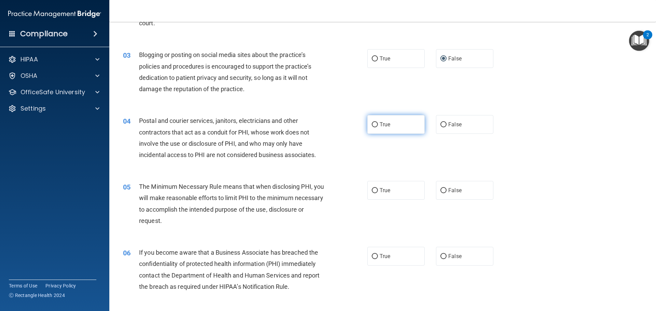
click at [381, 128] on label "True" at bounding box center [395, 124] width 57 height 19
click at [378, 127] on input "True" at bounding box center [375, 124] width 6 height 5
radio input "true"
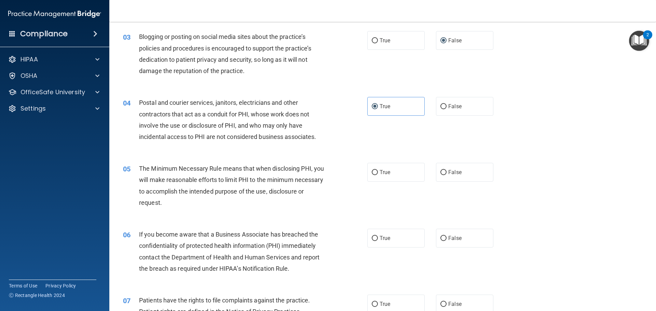
scroll to position [137, 0]
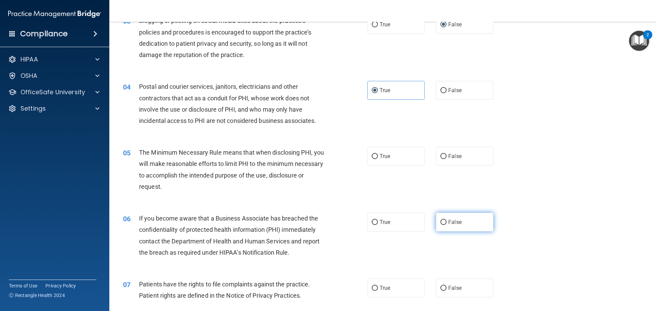
click at [474, 220] on label "False" at bounding box center [464, 222] width 57 height 19
click at [447, 220] on input "False" at bounding box center [443, 222] width 6 height 5
radio input "true"
click at [383, 153] on span "True" at bounding box center [385, 156] width 11 height 6
click at [378, 154] on input "True" at bounding box center [375, 156] width 6 height 5
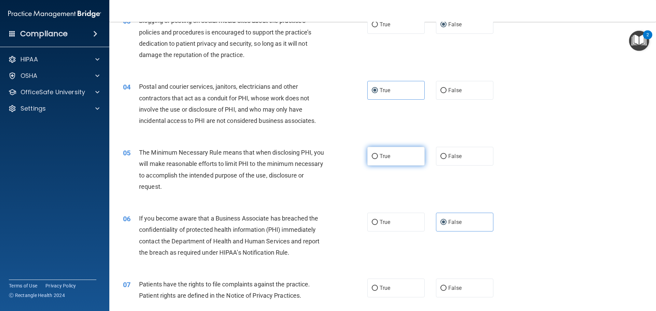
radio input "true"
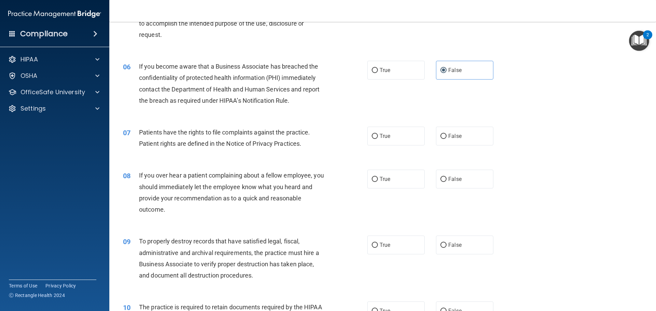
scroll to position [307, 0]
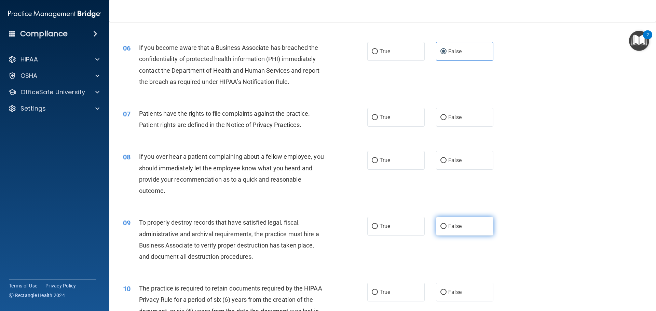
click at [441, 224] on input "False" at bounding box center [443, 226] width 6 height 5
radio input "true"
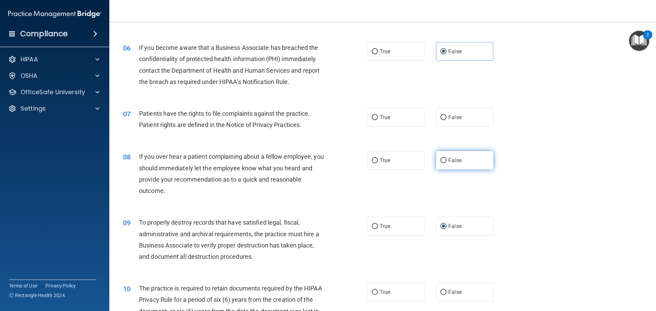
click at [436, 160] on label "False" at bounding box center [464, 160] width 57 height 19
click at [440, 160] on input "False" at bounding box center [443, 160] width 6 height 5
radio input "true"
click at [385, 114] on label "True" at bounding box center [395, 117] width 57 height 19
click at [378, 115] on input "True" at bounding box center [375, 117] width 6 height 5
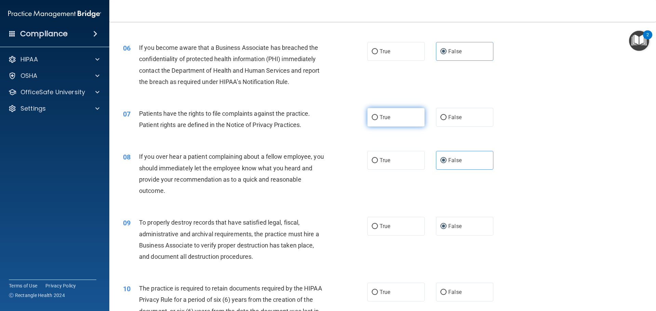
radio input "true"
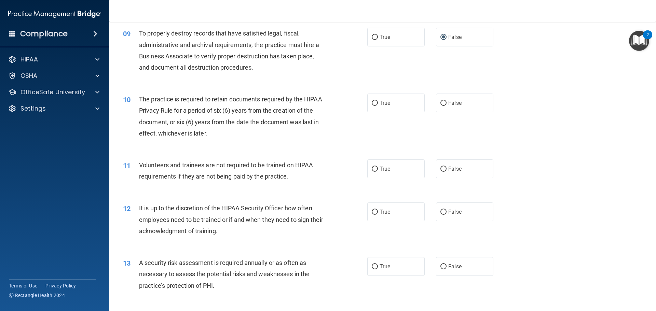
scroll to position [512, 0]
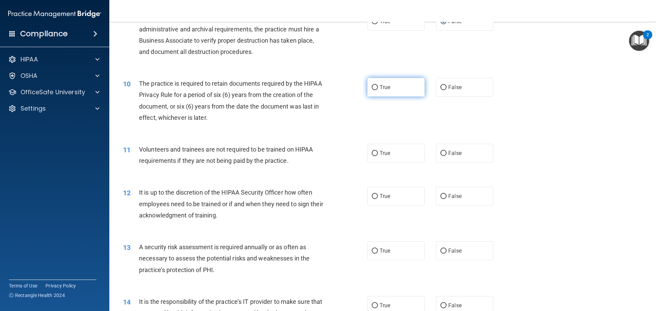
click at [385, 87] on span "True" at bounding box center [385, 87] width 11 height 6
click at [378, 87] on input "True" at bounding box center [375, 87] width 6 height 5
radio input "true"
click at [448, 152] on span "False" at bounding box center [454, 153] width 13 height 6
click at [446, 152] on input "False" at bounding box center [443, 153] width 6 height 5
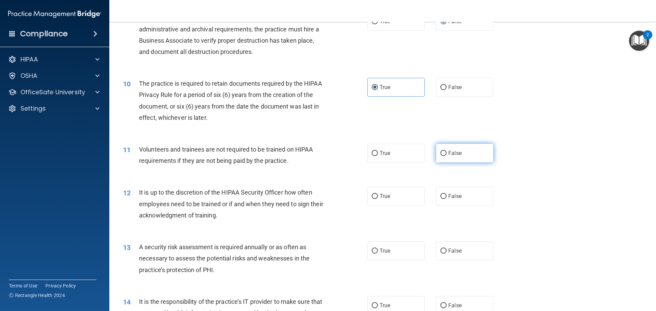
radio input "true"
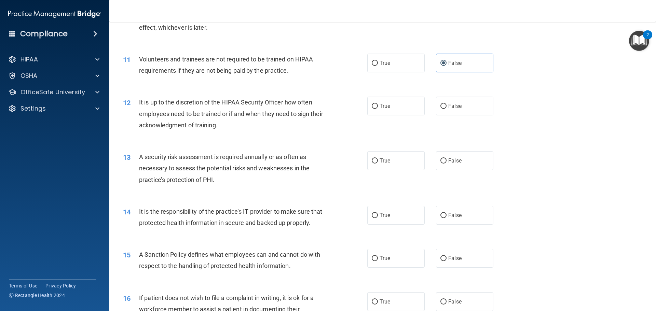
scroll to position [615, 0]
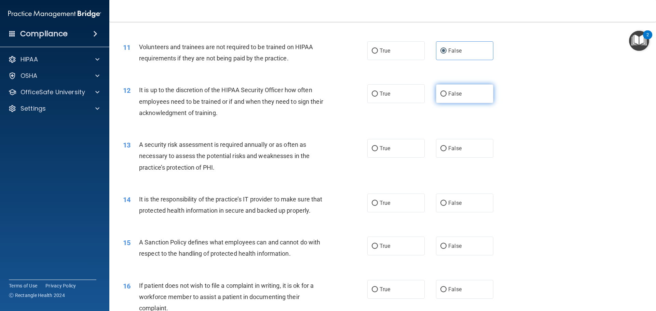
click at [447, 98] on label "False" at bounding box center [464, 93] width 57 height 19
click at [447, 97] on input "False" at bounding box center [443, 94] width 6 height 5
radio input "true"
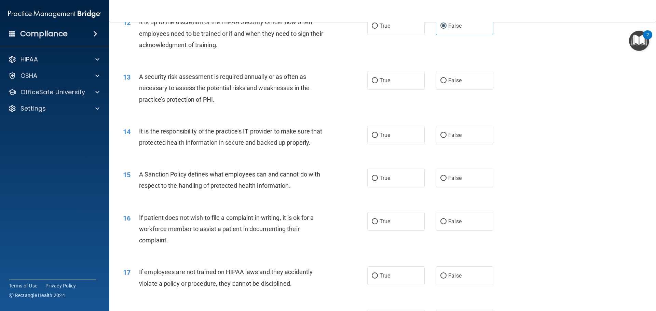
scroll to position [683, 0]
click at [397, 78] on label "True" at bounding box center [395, 80] width 57 height 19
click at [378, 78] on input "True" at bounding box center [375, 80] width 6 height 5
radio input "true"
click at [448, 137] on span "False" at bounding box center [454, 135] width 13 height 6
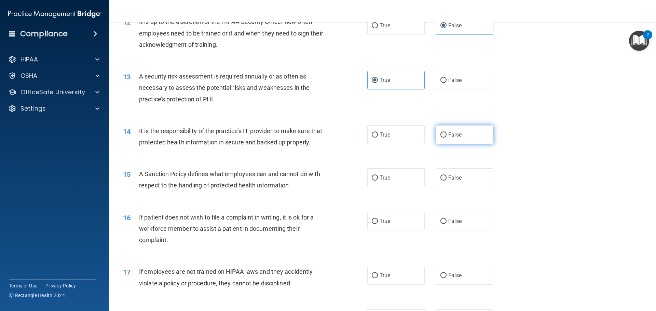
click at [447, 137] on input "False" at bounding box center [443, 135] width 6 height 5
radio input "true"
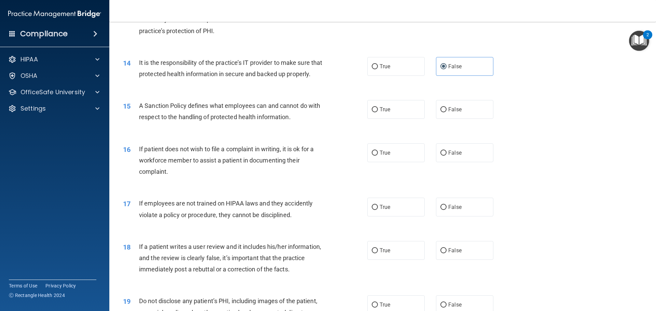
scroll to position [786, 0]
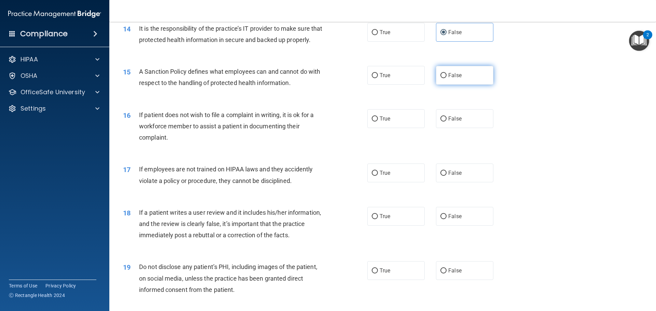
click at [448, 79] on span "False" at bounding box center [454, 75] width 13 height 6
click at [446, 78] on input "False" at bounding box center [443, 75] width 6 height 5
radio input "true"
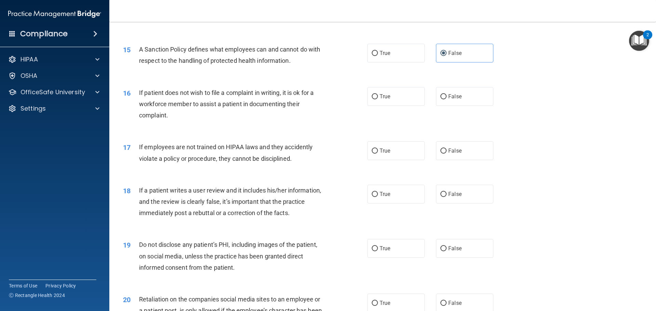
scroll to position [820, 0]
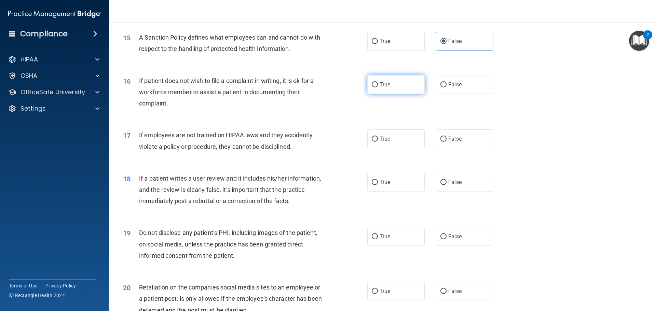
click at [389, 94] on label "True" at bounding box center [395, 84] width 57 height 19
click at [378, 87] on input "True" at bounding box center [375, 84] width 6 height 5
radio input "true"
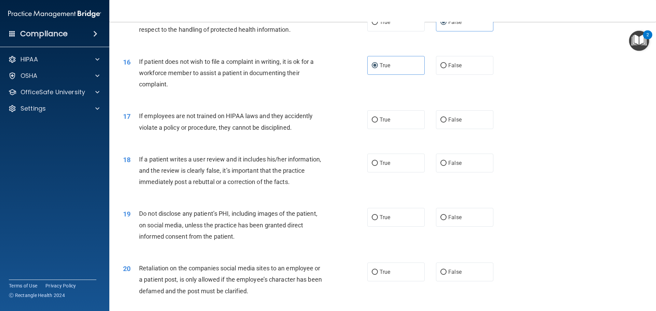
scroll to position [854, 0]
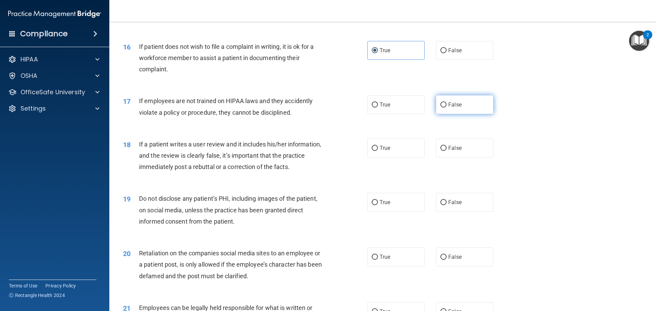
click at [440, 108] on input "False" at bounding box center [443, 104] width 6 height 5
radio input "true"
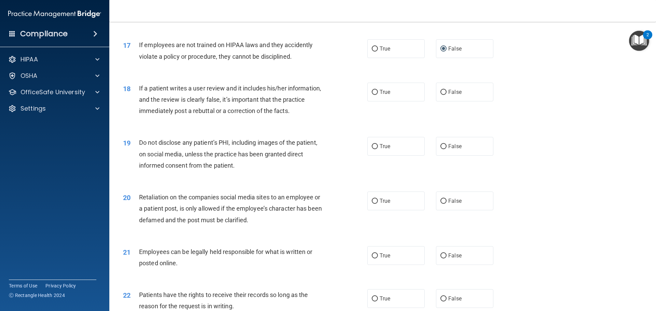
scroll to position [922, 0]
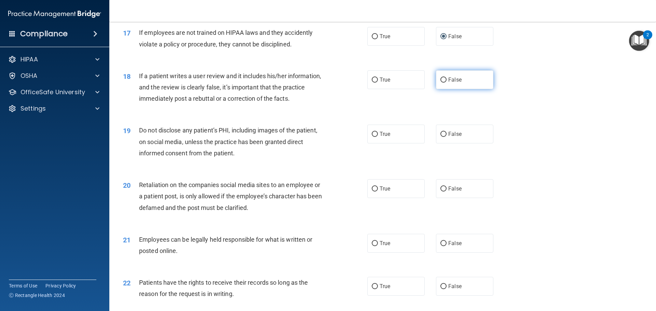
click at [443, 83] on input "False" at bounding box center [443, 80] width 6 height 5
radio input "true"
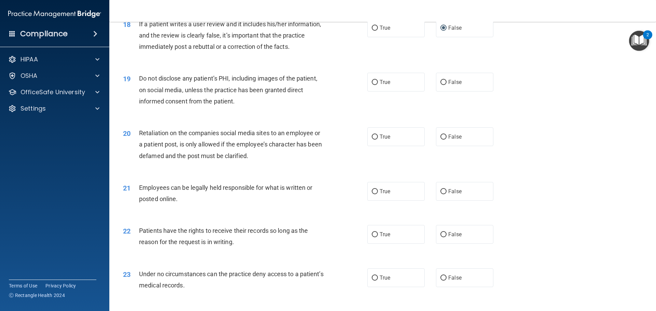
scroll to position [991, 0]
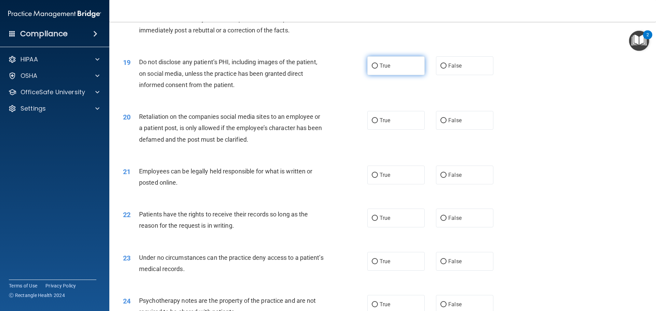
click at [390, 75] on label "True" at bounding box center [395, 65] width 57 height 19
click at [378, 69] on input "True" at bounding box center [375, 66] width 6 height 5
radio input "true"
click at [480, 130] on label "False" at bounding box center [464, 120] width 57 height 19
click at [447, 123] on input "False" at bounding box center [443, 120] width 6 height 5
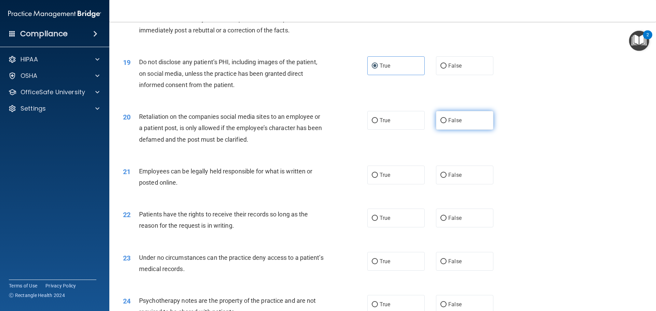
radio input "true"
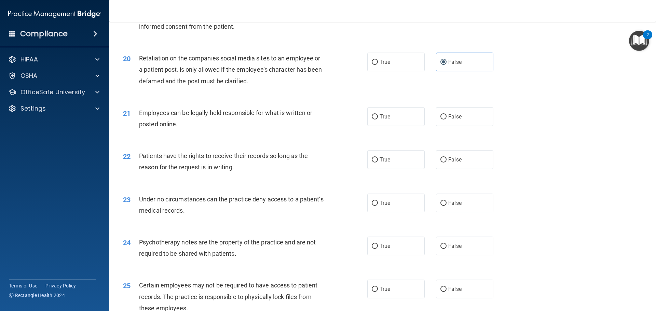
scroll to position [1059, 0]
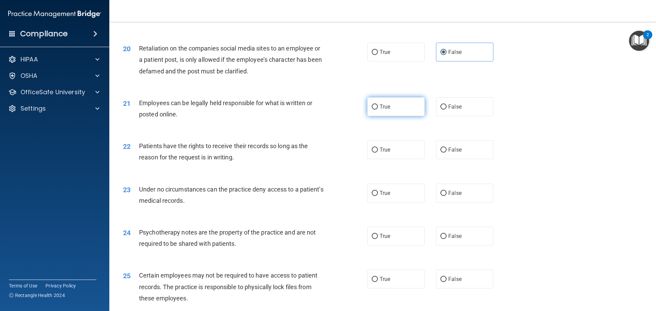
click at [383, 110] on span "True" at bounding box center [385, 107] width 11 height 6
click at [378, 110] on input "True" at bounding box center [375, 107] width 6 height 5
radio input "true"
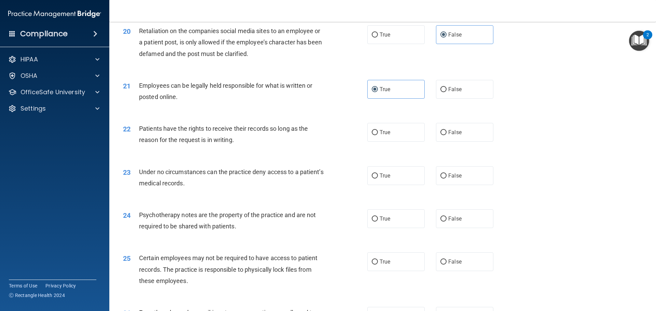
scroll to position [1093, 0]
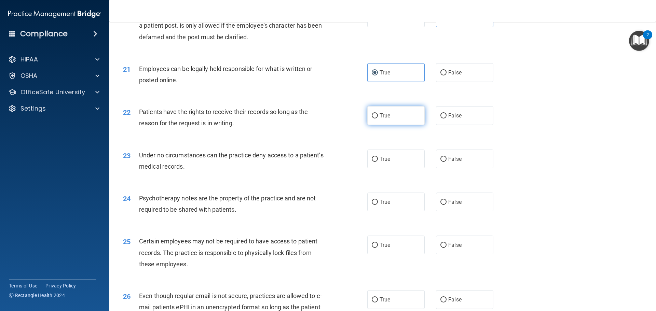
click at [372, 119] on input "True" at bounding box center [375, 115] width 6 height 5
radio input "true"
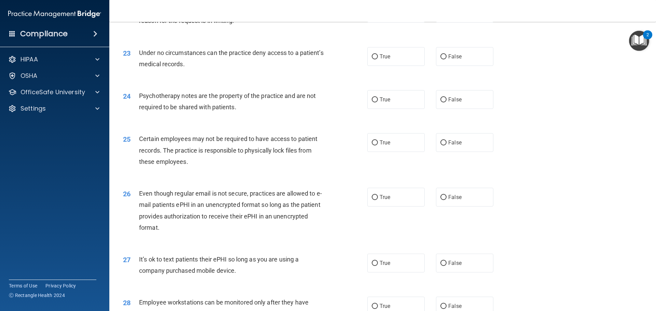
scroll to position [1162, 0]
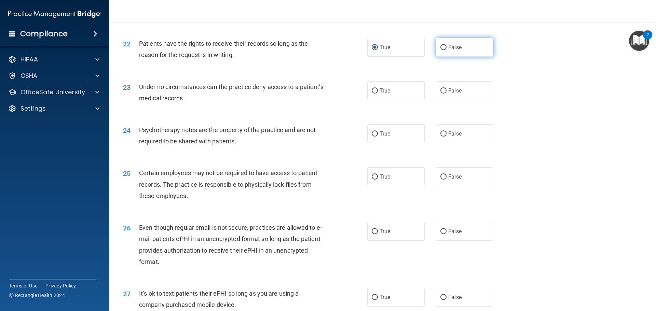
click at [440, 50] on input "False" at bounding box center [443, 47] width 6 height 5
radio input "true"
radio input "false"
click at [442, 94] on input "False" at bounding box center [443, 90] width 6 height 5
radio input "true"
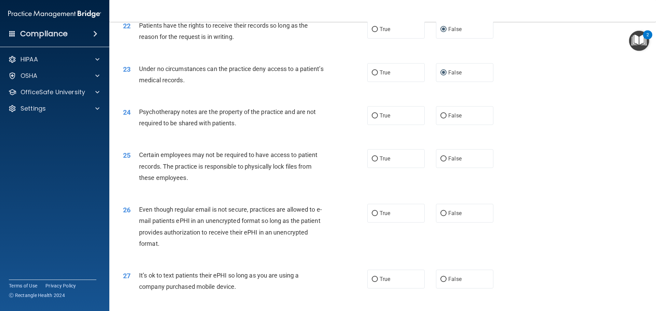
scroll to position [1196, 0]
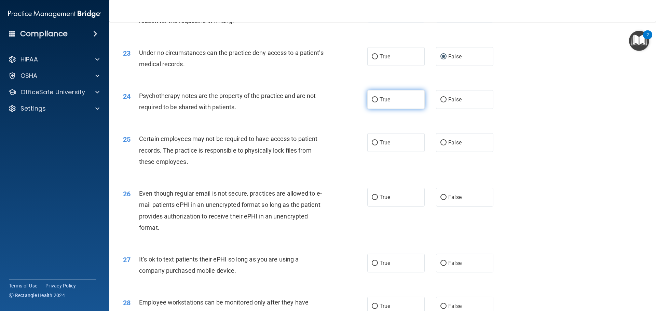
click at [380, 103] on span "True" at bounding box center [385, 99] width 11 height 6
click at [378, 102] on input "True" at bounding box center [375, 99] width 6 height 5
radio input "true"
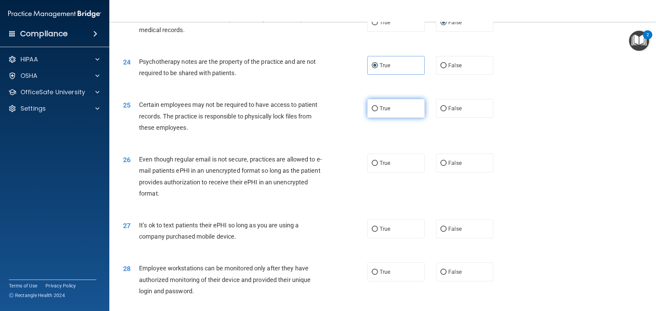
click at [386, 112] on span "True" at bounding box center [385, 108] width 11 height 6
click at [378, 111] on input "True" at bounding box center [375, 108] width 6 height 5
radio input "true"
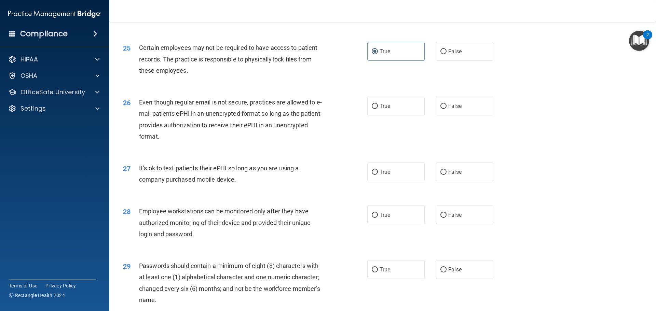
scroll to position [1298, 0]
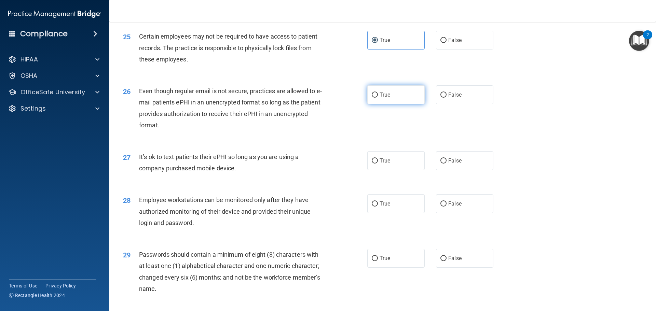
click at [380, 98] on span "True" at bounding box center [385, 95] width 11 height 6
click at [378, 98] on input "True" at bounding box center [375, 95] width 6 height 5
radio input "true"
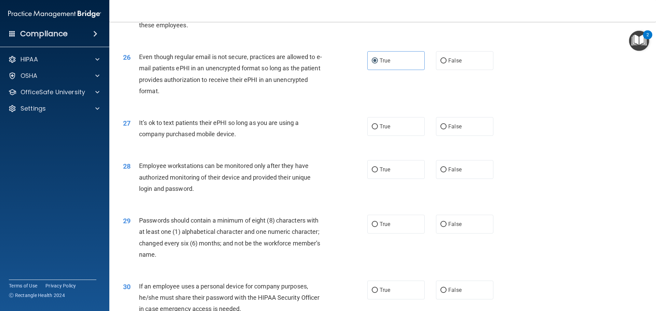
scroll to position [1367, 0]
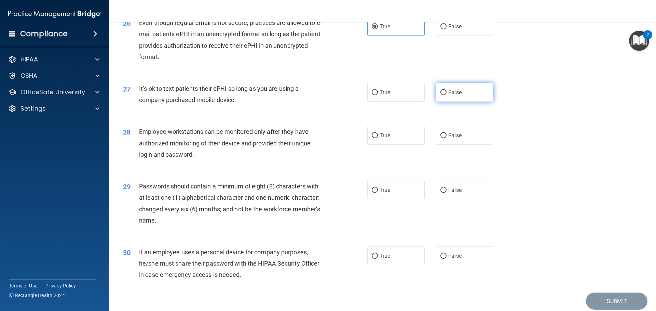
click at [452, 96] on span "False" at bounding box center [454, 92] width 13 height 6
click at [447, 95] on input "False" at bounding box center [443, 92] width 6 height 5
radio input "true"
click at [467, 145] on label "False" at bounding box center [464, 135] width 57 height 19
click at [447, 138] on input "False" at bounding box center [443, 135] width 6 height 5
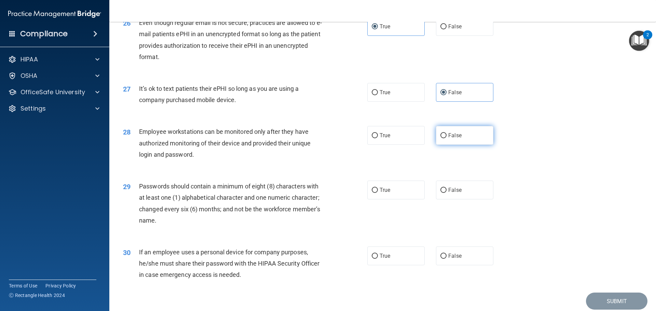
radio input "true"
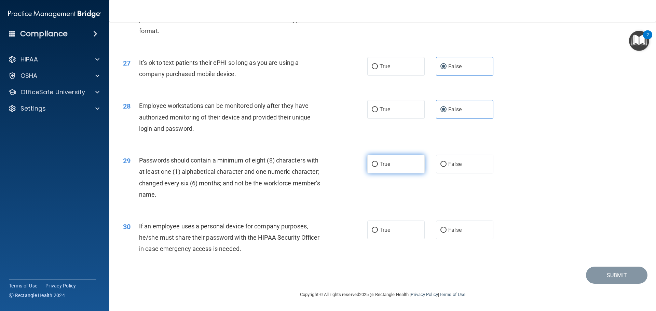
click at [394, 169] on label "True" at bounding box center [395, 164] width 57 height 19
click at [378, 167] on input "True" at bounding box center [375, 164] width 6 height 5
radio input "true"
click at [466, 233] on label "False" at bounding box center [464, 230] width 57 height 19
click at [447, 233] on input "False" at bounding box center [443, 230] width 6 height 5
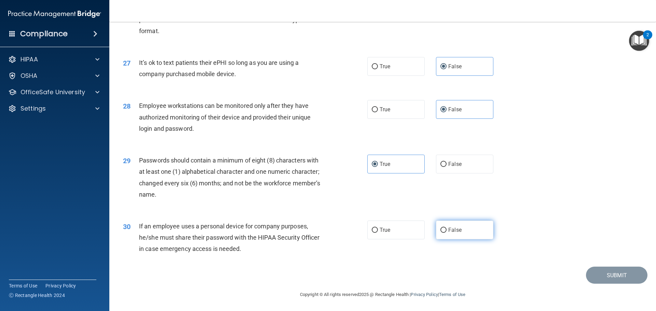
radio input "true"
click at [595, 275] on button "Submit" at bounding box center [616, 275] width 61 height 17
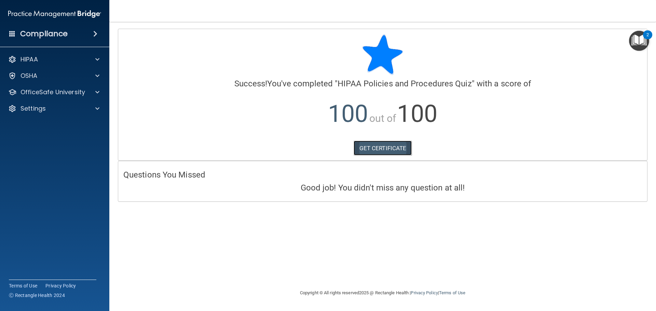
click at [381, 150] on link "GET CERTIFICATE" at bounding box center [383, 148] width 58 height 15
click at [91, 81] on div "OSHA" at bounding box center [55, 76] width 110 height 14
click at [87, 91] on div "OfficeSafe University" at bounding box center [45, 92] width 85 height 8
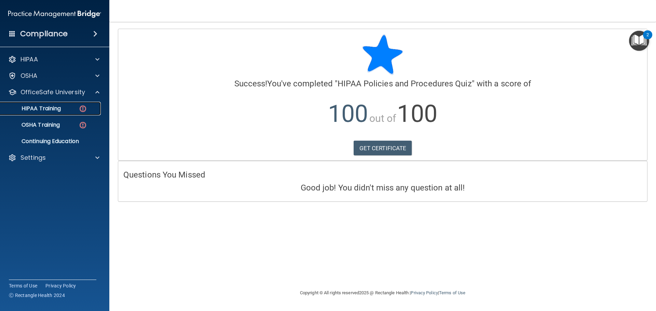
click at [75, 106] on div "HIPAA Training" at bounding box center [50, 108] width 93 height 7
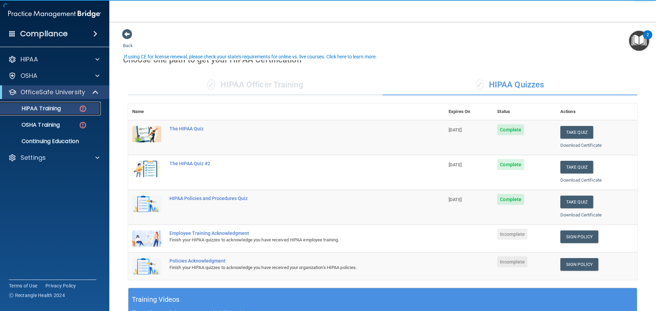
scroll to position [34, 0]
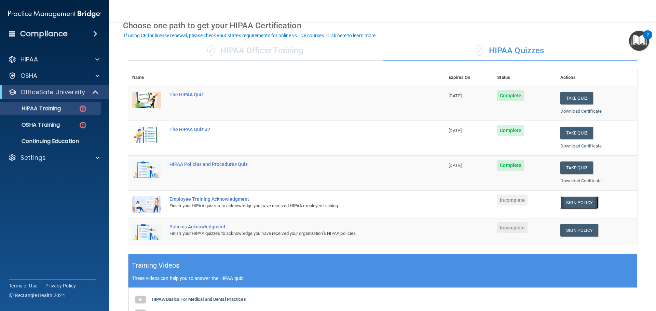
click at [570, 204] on link "Sign Policy" at bounding box center [579, 202] width 38 height 13
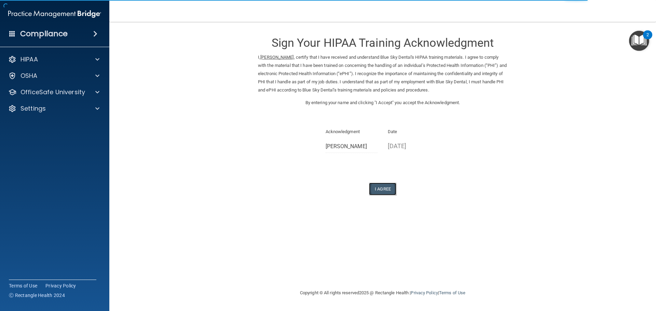
click at [382, 190] on button "I Agree" at bounding box center [382, 189] width 27 height 13
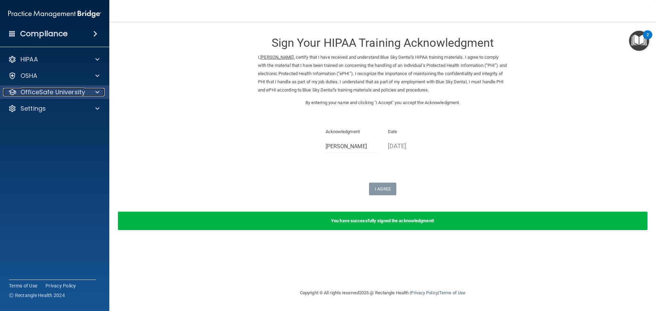
click at [97, 92] on span at bounding box center [97, 92] width 4 height 8
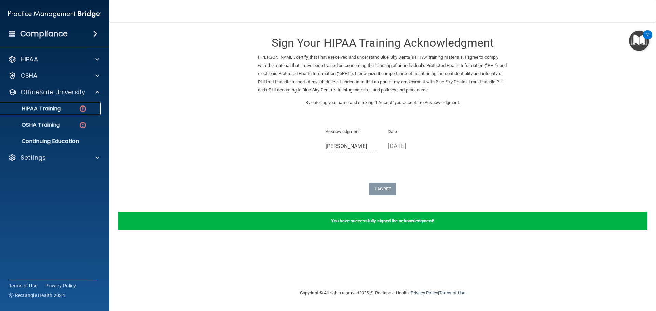
click at [72, 111] on div "HIPAA Training" at bounding box center [50, 108] width 93 height 7
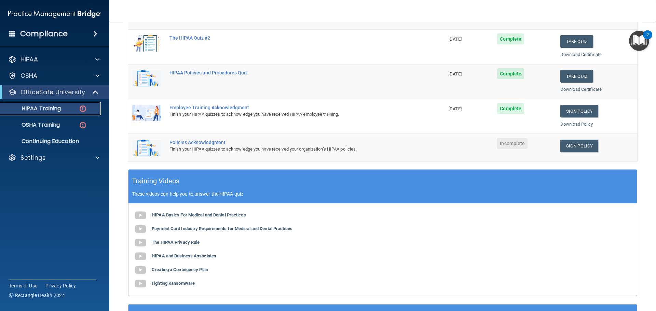
scroll to position [137, 0]
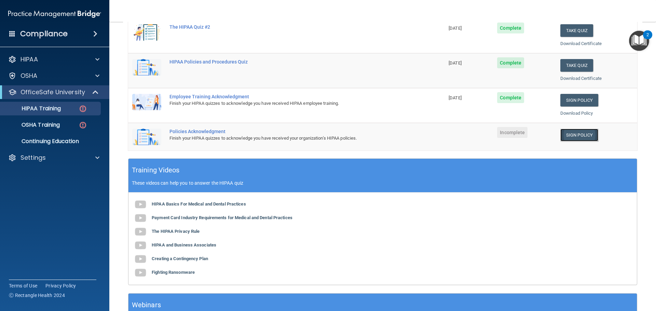
click at [562, 137] on link "Sign Policy" at bounding box center [579, 135] width 38 height 13
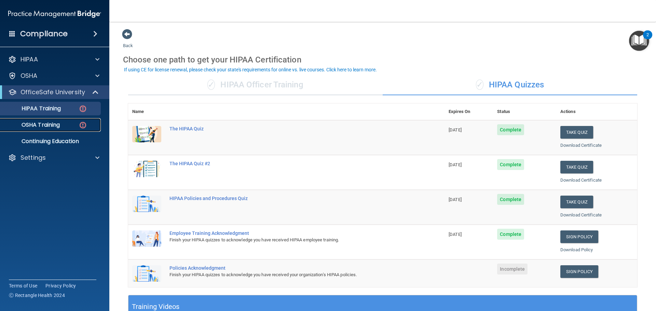
click at [78, 125] on div "OSHA Training" at bounding box center [50, 125] width 93 height 7
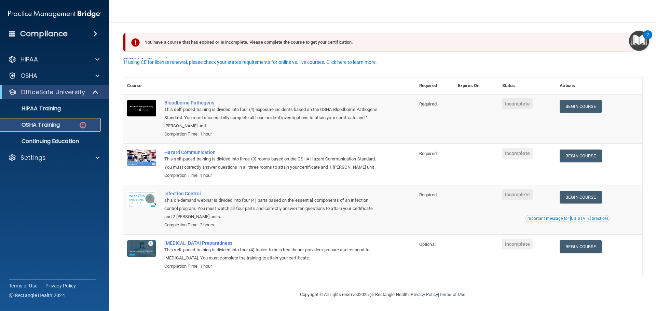
scroll to position [11, 0]
click at [578, 200] on link "Begin Course" at bounding box center [581, 197] width 42 height 13
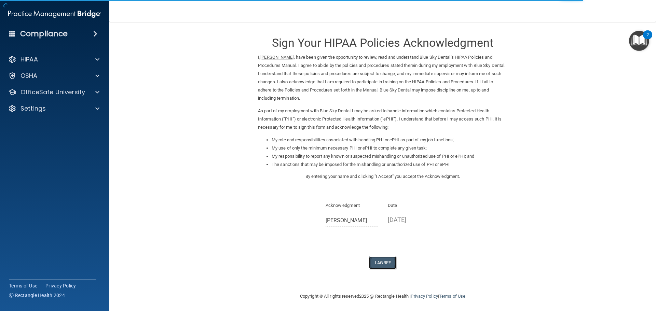
click at [379, 267] on button "I Agree" at bounding box center [382, 263] width 27 height 13
click at [381, 266] on button "I Agree" at bounding box center [382, 263] width 27 height 13
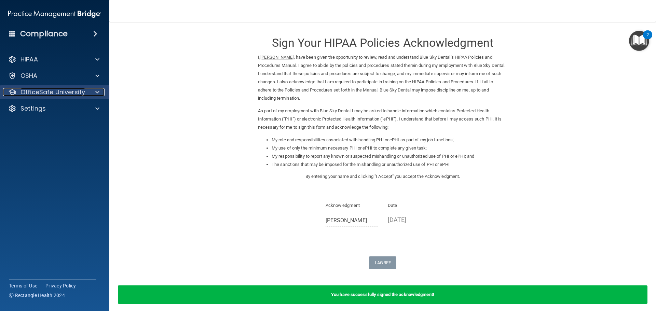
click at [88, 91] on div at bounding box center [96, 92] width 17 height 8
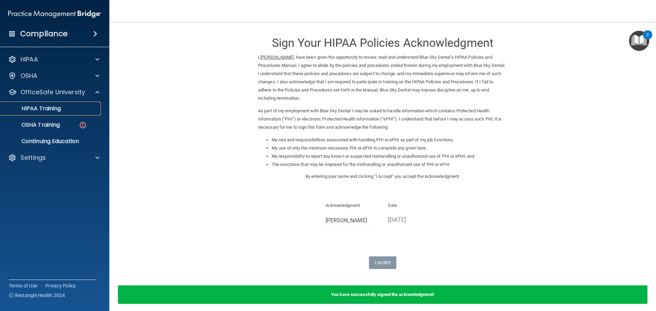
click at [71, 110] on div "HIPAA Training" at bounding box center [50, 108] width 93 height 7
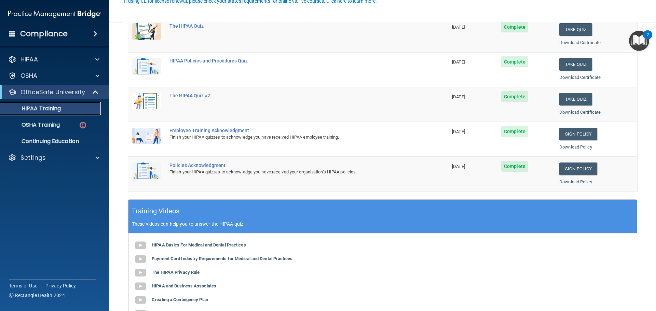
scroll to position [171, 0]
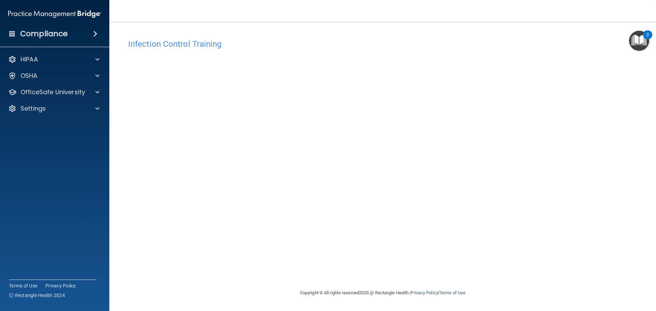
click at [645, 43] on img "Open Resource Center, 2 new notifications" at bounding box center [639, 41] width 20 height 20
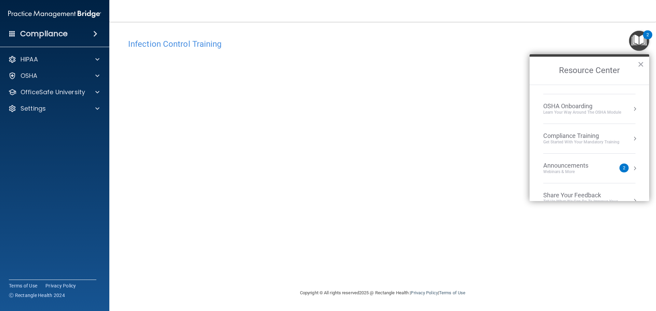
scroll to position [38, 0]
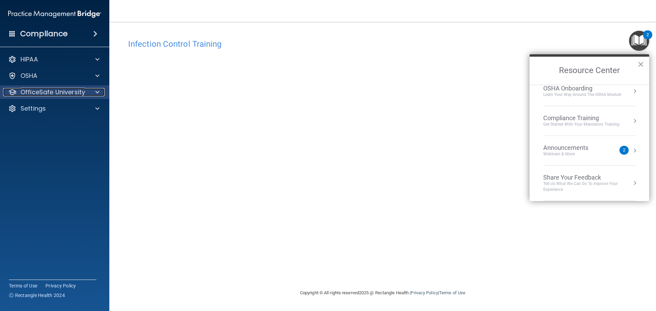
click at [103, 93] on div at bounding box center [96, 92] width 17 height 8
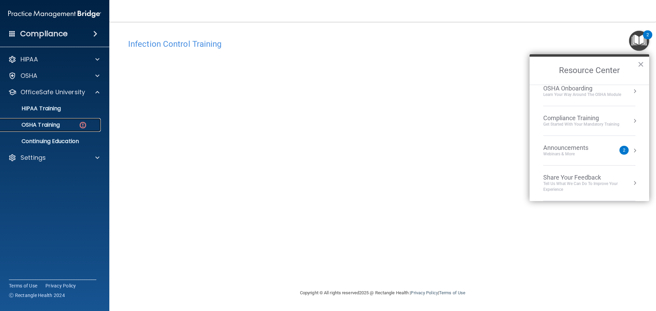
click at [64, 122] on div "OSHA Training" at bounding box center [50, 125] width 93 height 7
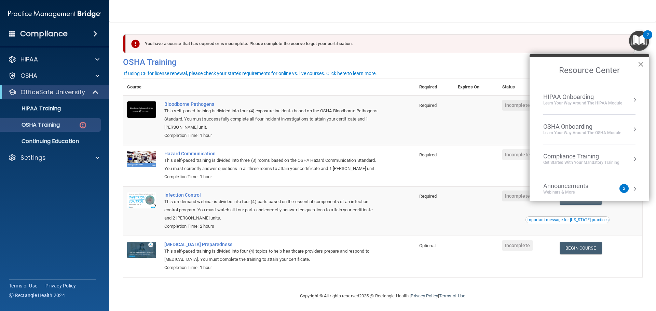
click at [640, 60] on button "×" at bounding box center [641, 64] width 6 height 11
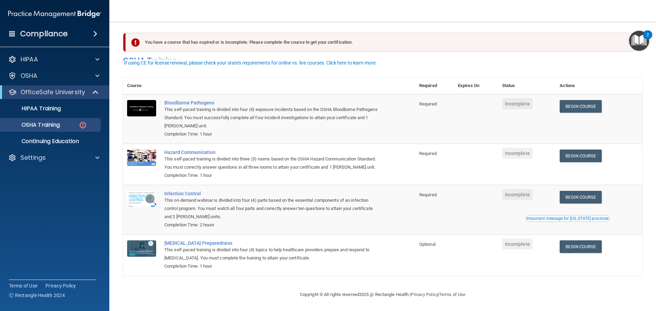
scroll to position [11, 0]
click at [565, 193] on link "Begin Course" at bounding box center [581, 197] width 42 height 13
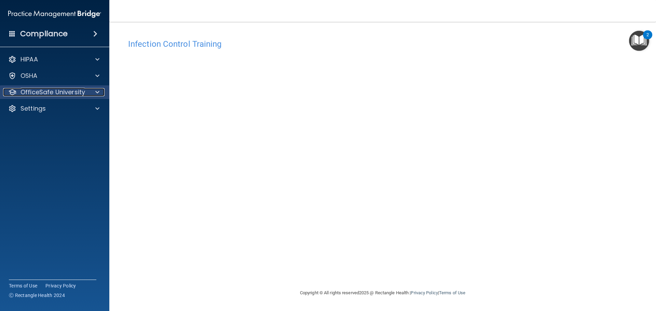
click at [69, 95] on p "OfficeSafe University" at bounding box center [52, 92] width 65 height 8
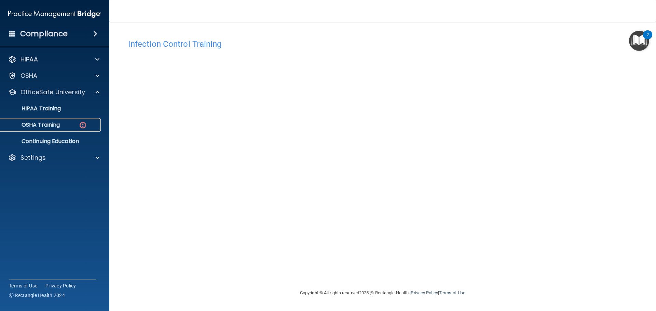
click at [64, 123] on div "OSHA Training" at bounding box center [50, 125] width 93 height 7
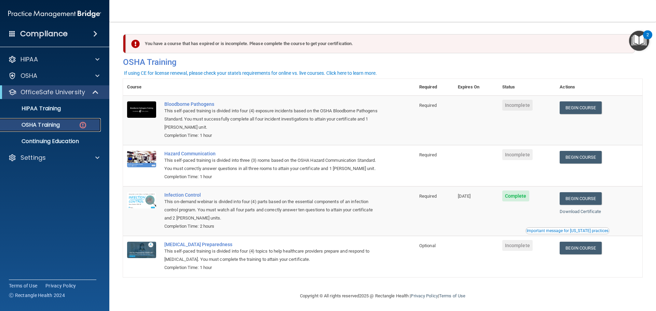
scroll to position [11, 0]
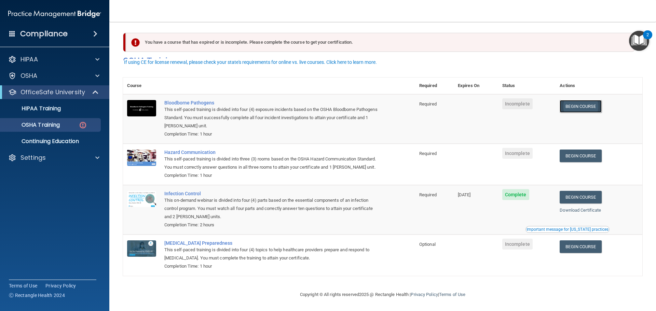
click at [583, 100] on link "Begin Course" at bounding box center [581, 106] width 42 height 13
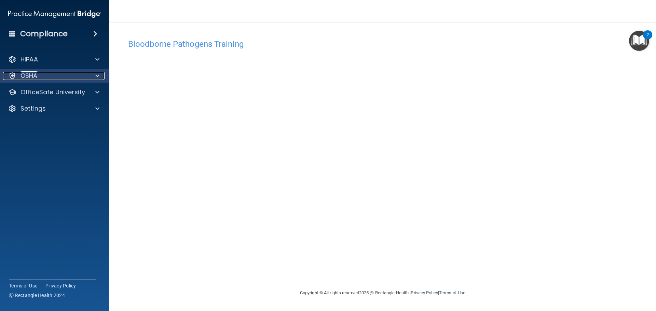
click at [85, 77] on div "OSHA" at bounding box center [45, 76] width 85 height 8
click at [93, 78] on div at bounding box center [96, 76] width 17 height 8
click at [98, 95] on span at bounding box center [97, 92] width 4 height 8
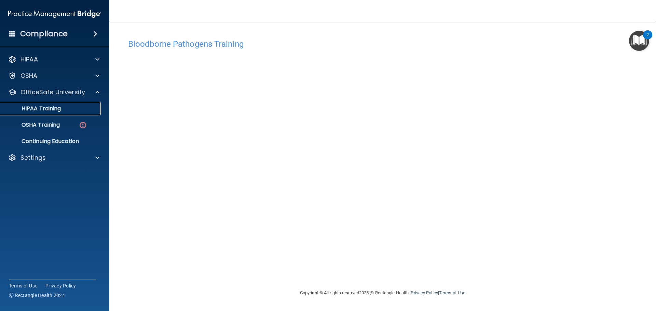
click at [61, 110] on p "HIPAA Training" at bounding box center [32, 108] width 56 height 7
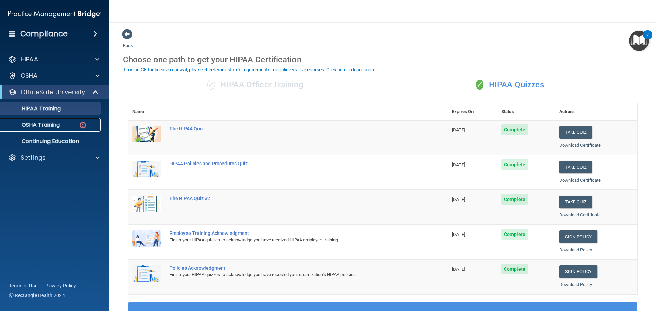
click at [62, 125] on div "OSHA Training" at bounding box center [50, 125] width 93 height 7
